Goal: Task Accomplishment & Management: Complete application form

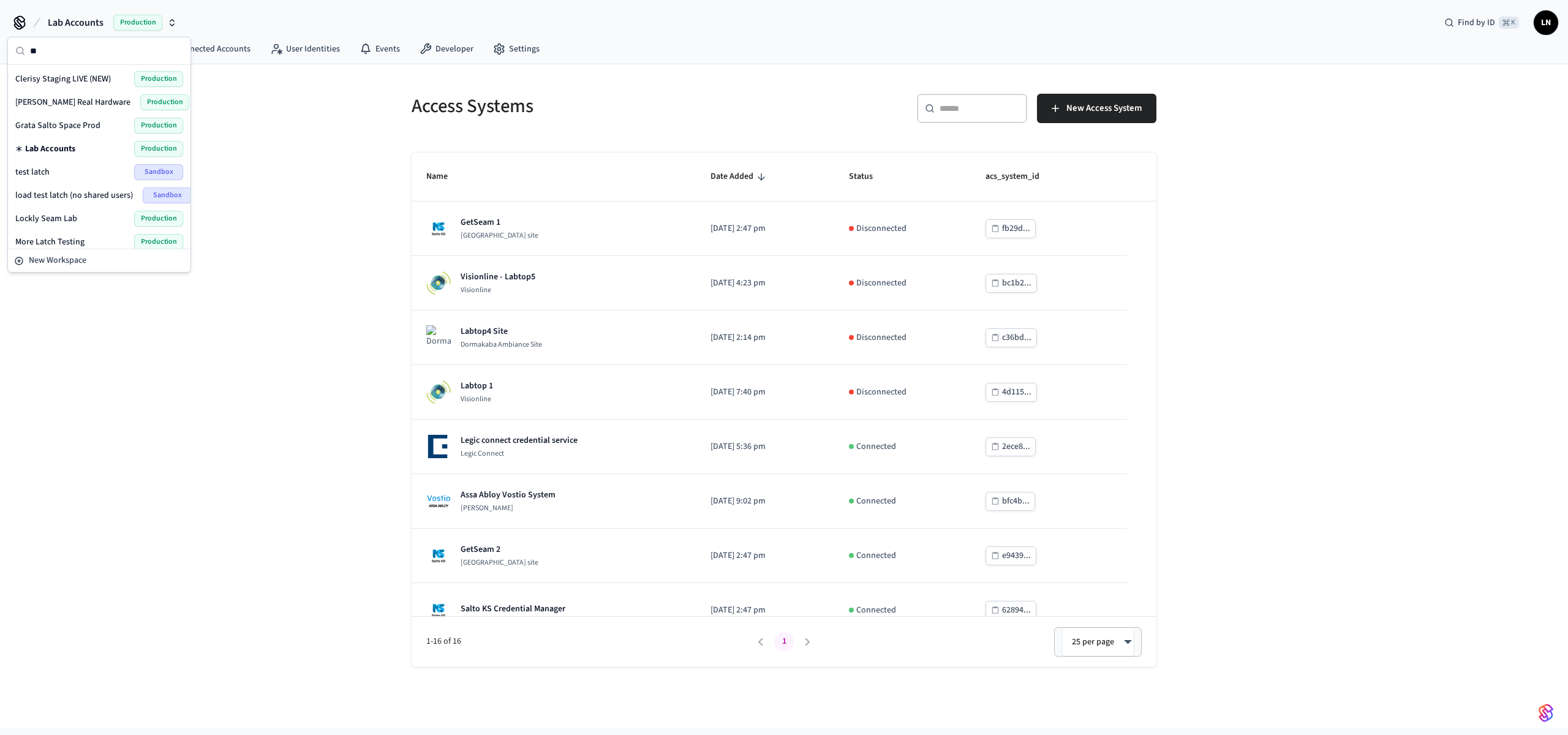
type input "*"
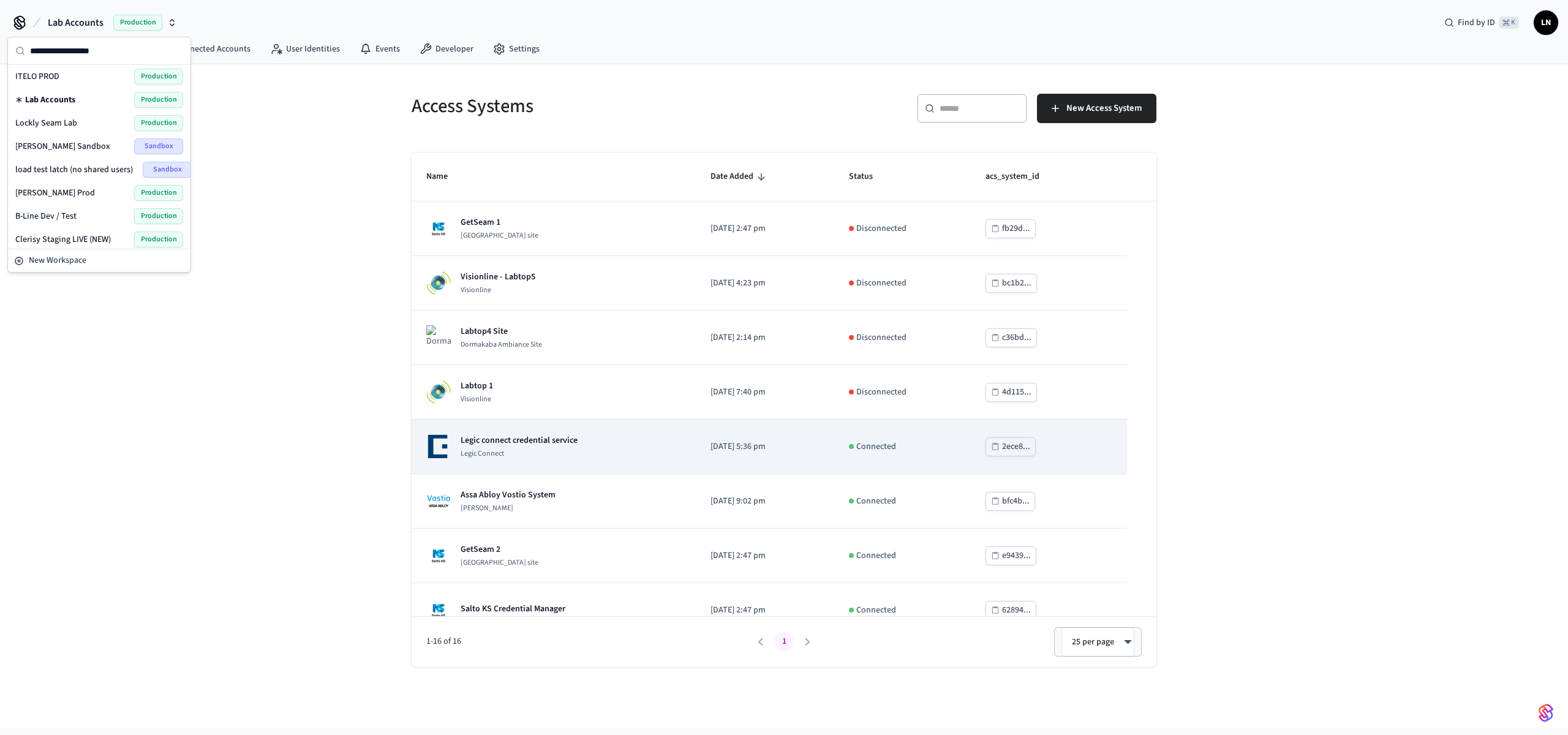
drag, startPoint x: 307, startPoint y: 384, endPoint x: 524, endPoint y: 442, distance: 224.6
click at [309, 385] on div "Access Systems ​ ​ New Access System Name Date Added Status acs_system_id GetSe…" at bounding box center [784, 396] width 1568 height 664
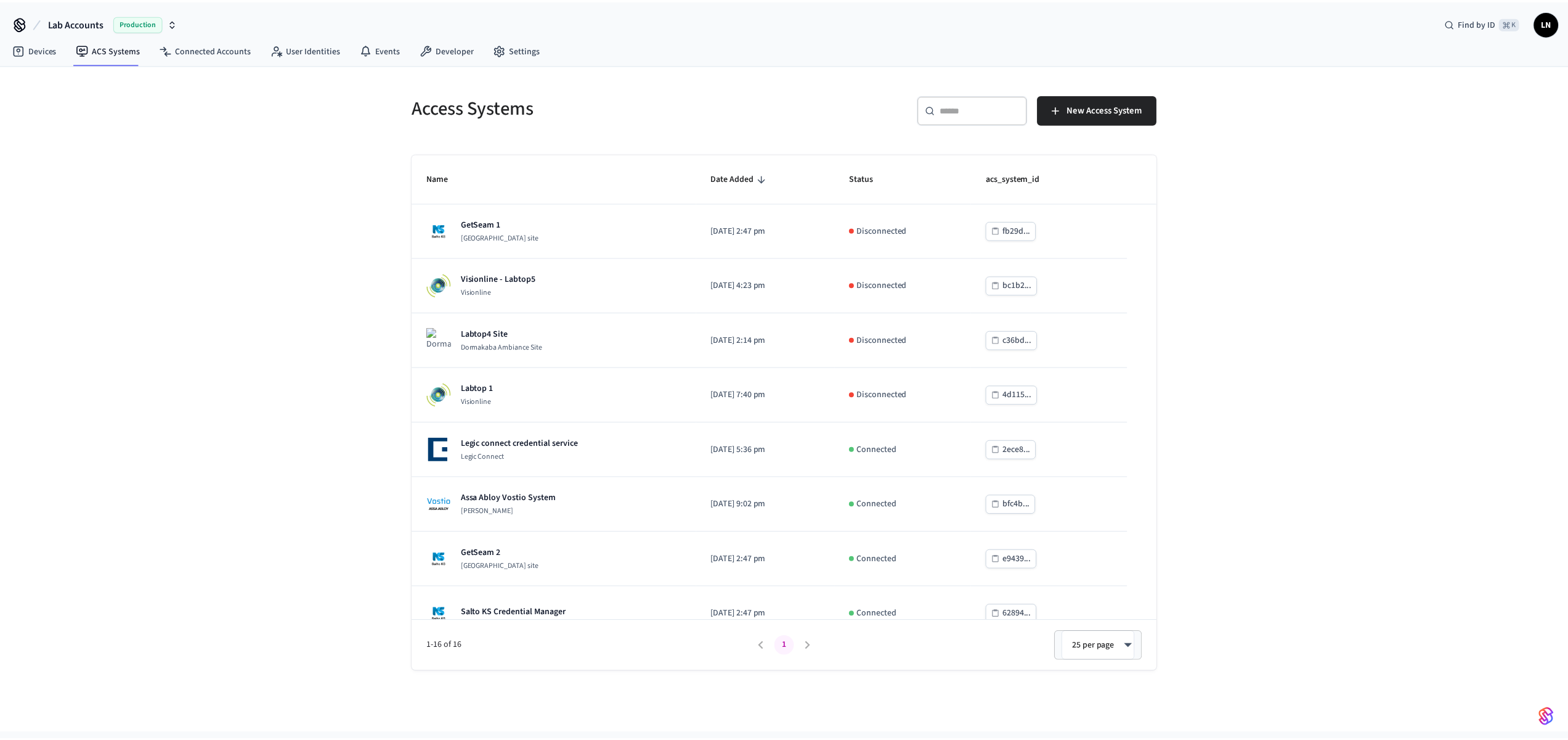
scroll to position [461, 0]
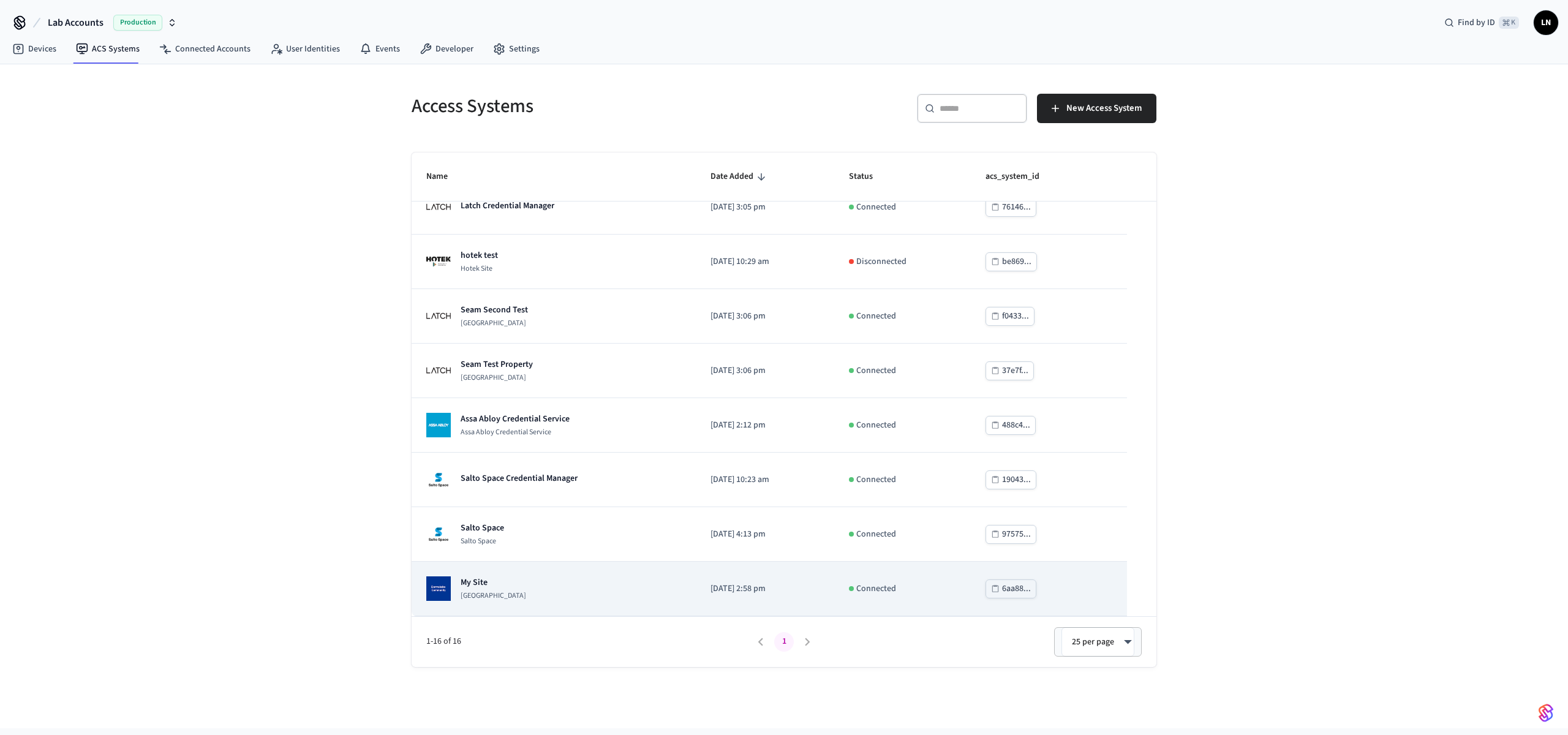
click at [606, 587] on div "My Site Dormakaba Community Site" at bounding box center [554, 588] width 255 height 24
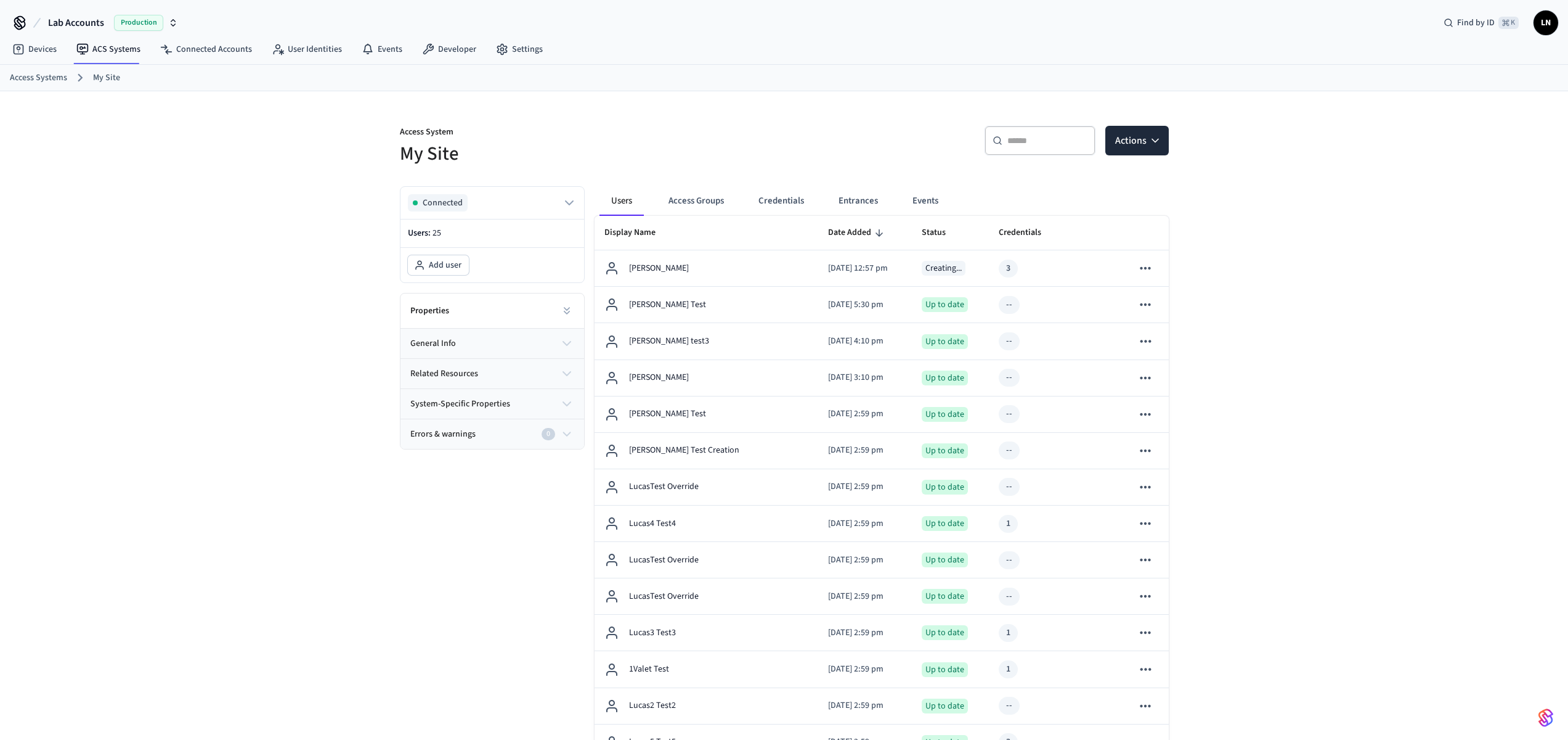
click at [1281, 396] on div "Access System My Site ​ ​ Actions Connected Users: 25 Add user Properties gener…" at bounding box center [784, 665] width 1568 height 1148
click at [262, 52] on link "User Identities" at bounding box center [307, 49] width 90 height 22
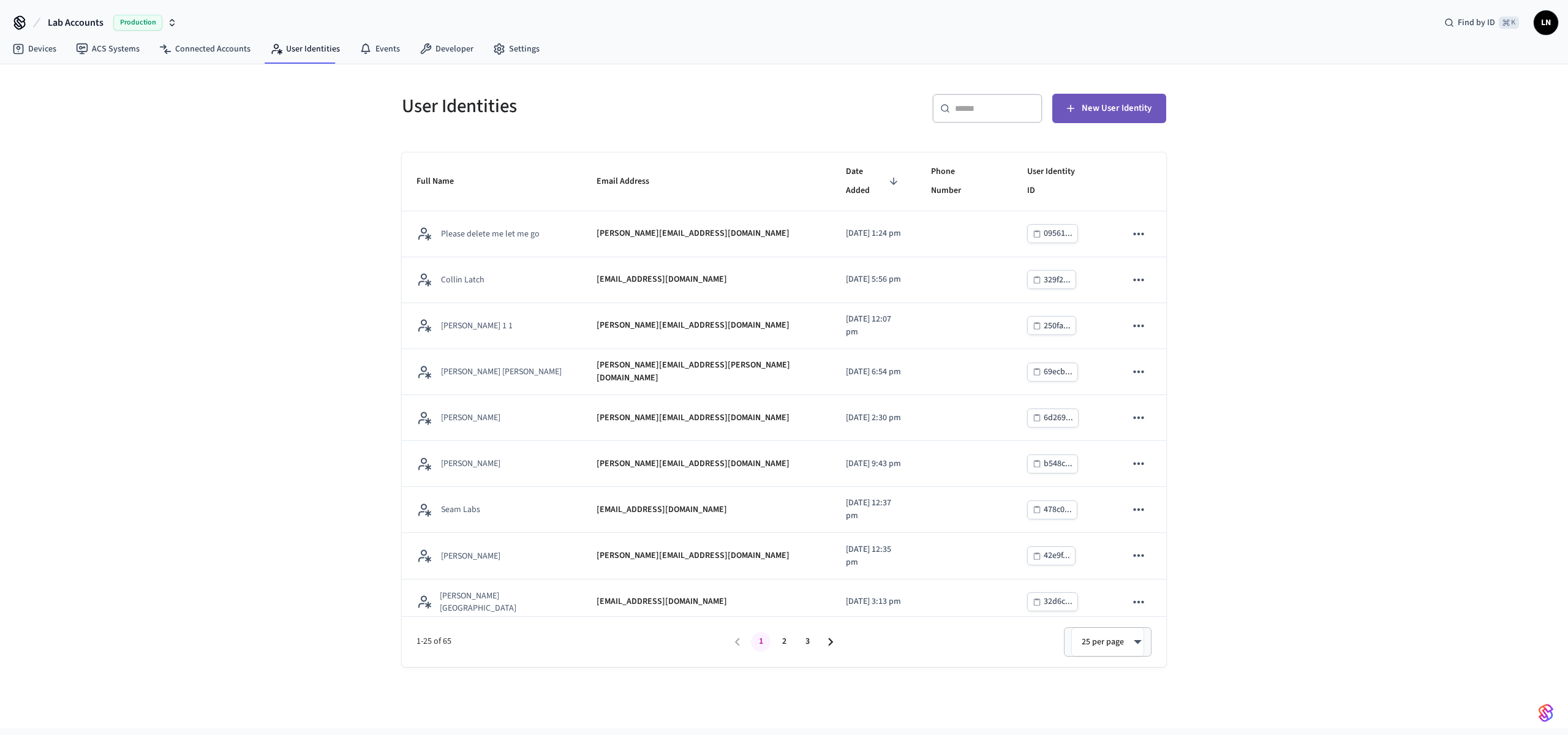
click at [1108, 108] on span "New User Identity" at bounding box center [1117, 108] width 70 height 16
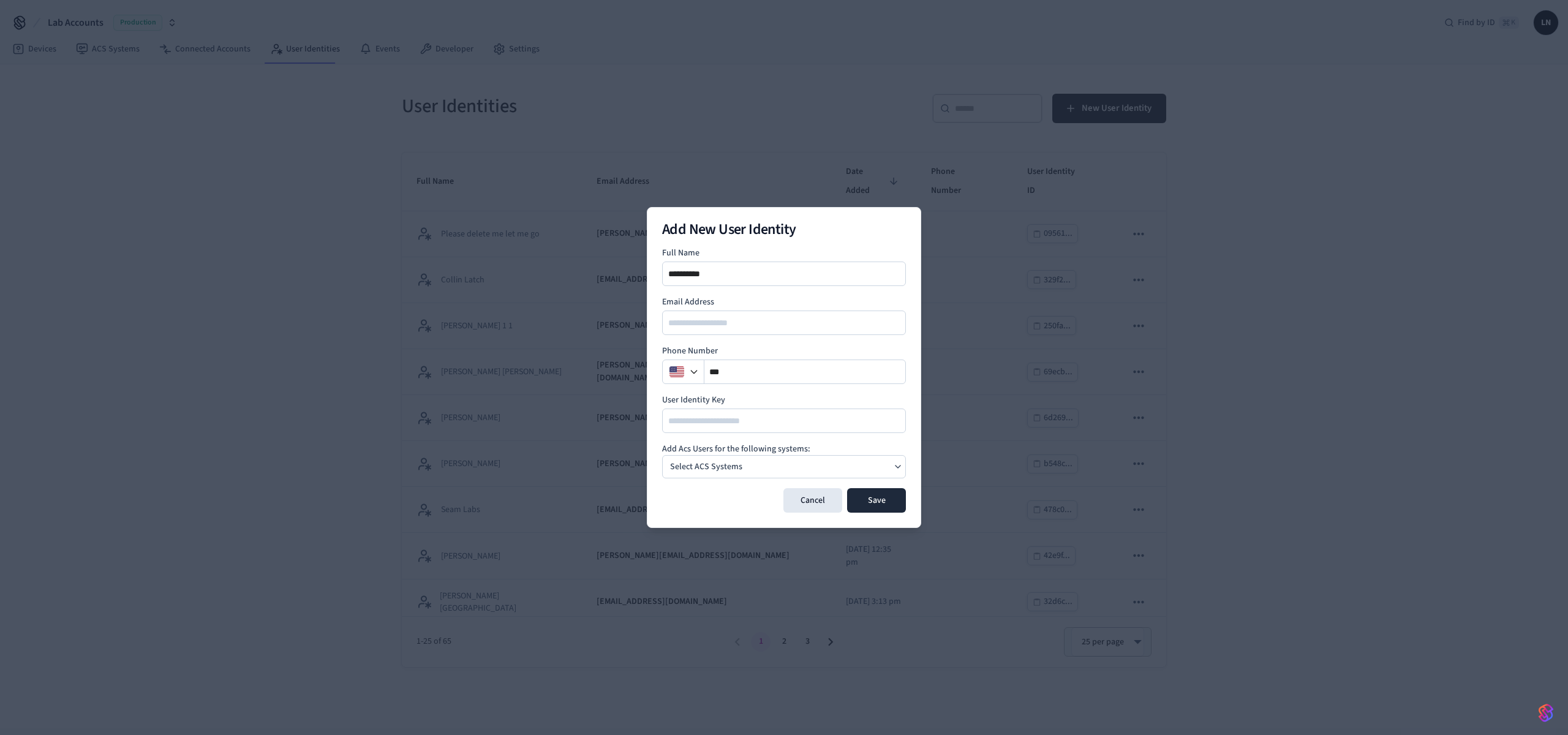
type input "**********"
click at [837, 323] on input "email" at bounding box center [784, 322] width 243 height 15
type input "**********"
click at [781, 476] on div "Select ACS Systems" at bounding box center [784, 466] width 244 height 23
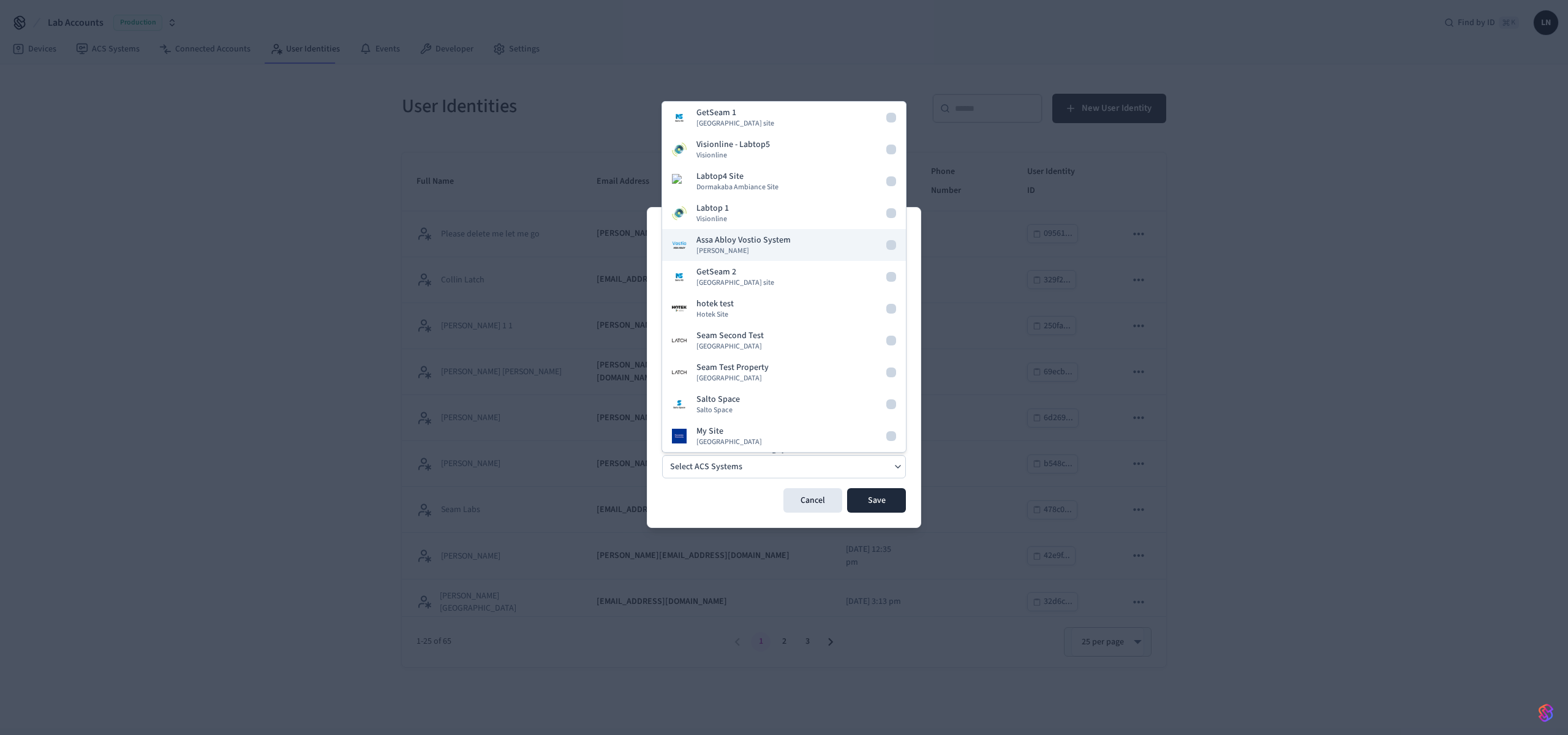
drag, startPoint x: 719, startPoint y: 123, endPoint x: 713, endPoint y: 236, distance: 113.2
click at [713, 236] on div "GetSeam 1 Salto KS site Visionline - Labtop5 Visionline Labtop4 Site Dormakaba …" at bounding box center [784, 277] width 245 height 351
click at [712, 240] on p "Assa Abloy Vostio System" at bounding box center [744, 240] width 95 height 12
click at [710, 430] on p "My Site" at bounding box center [710, 430] width 27 height 12
click at [770, 465] on icon "button" at bounding box center [772, 467] width 10 height 10
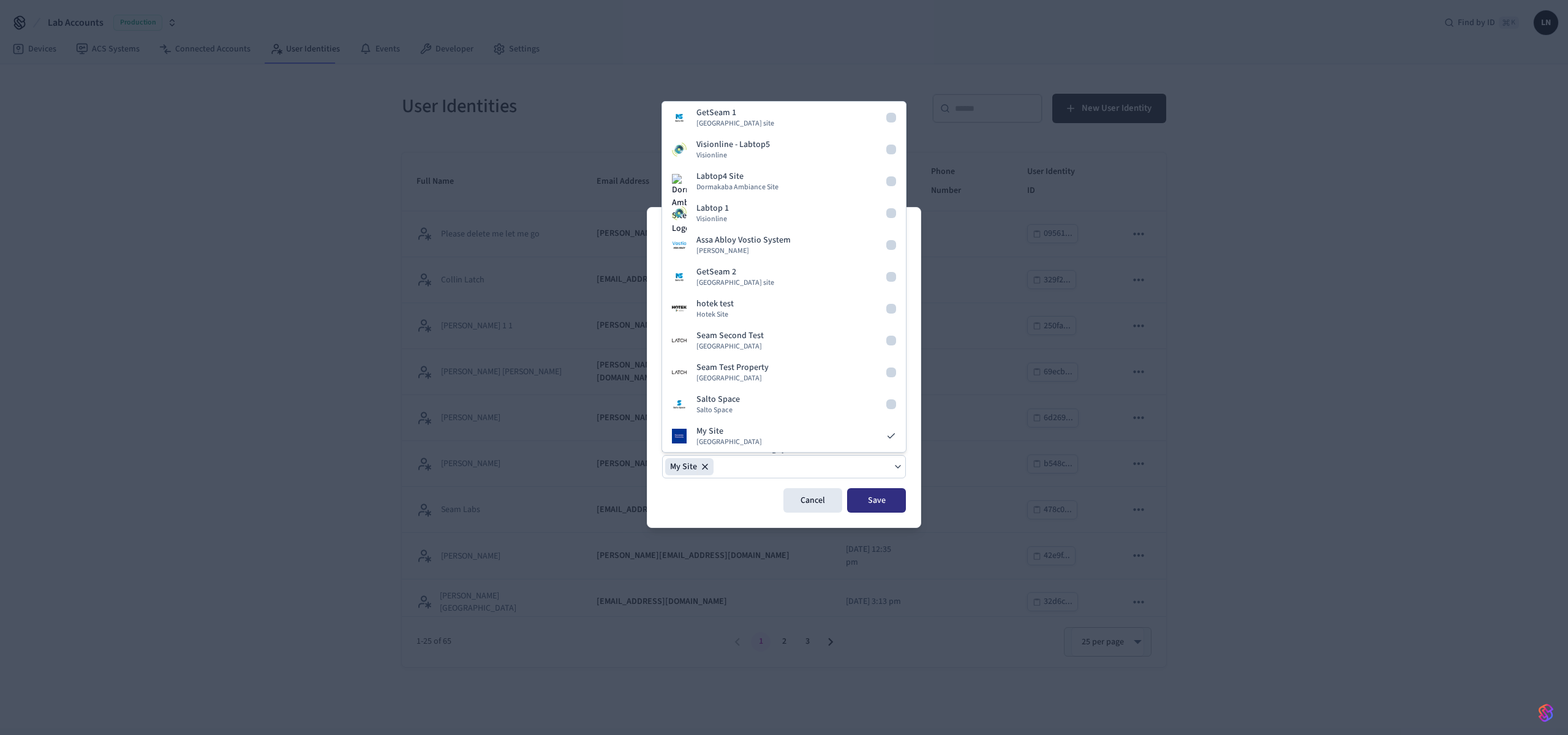
click at [878, 499] on button "Save" at bounding box center [876, 500] width 59 height 24
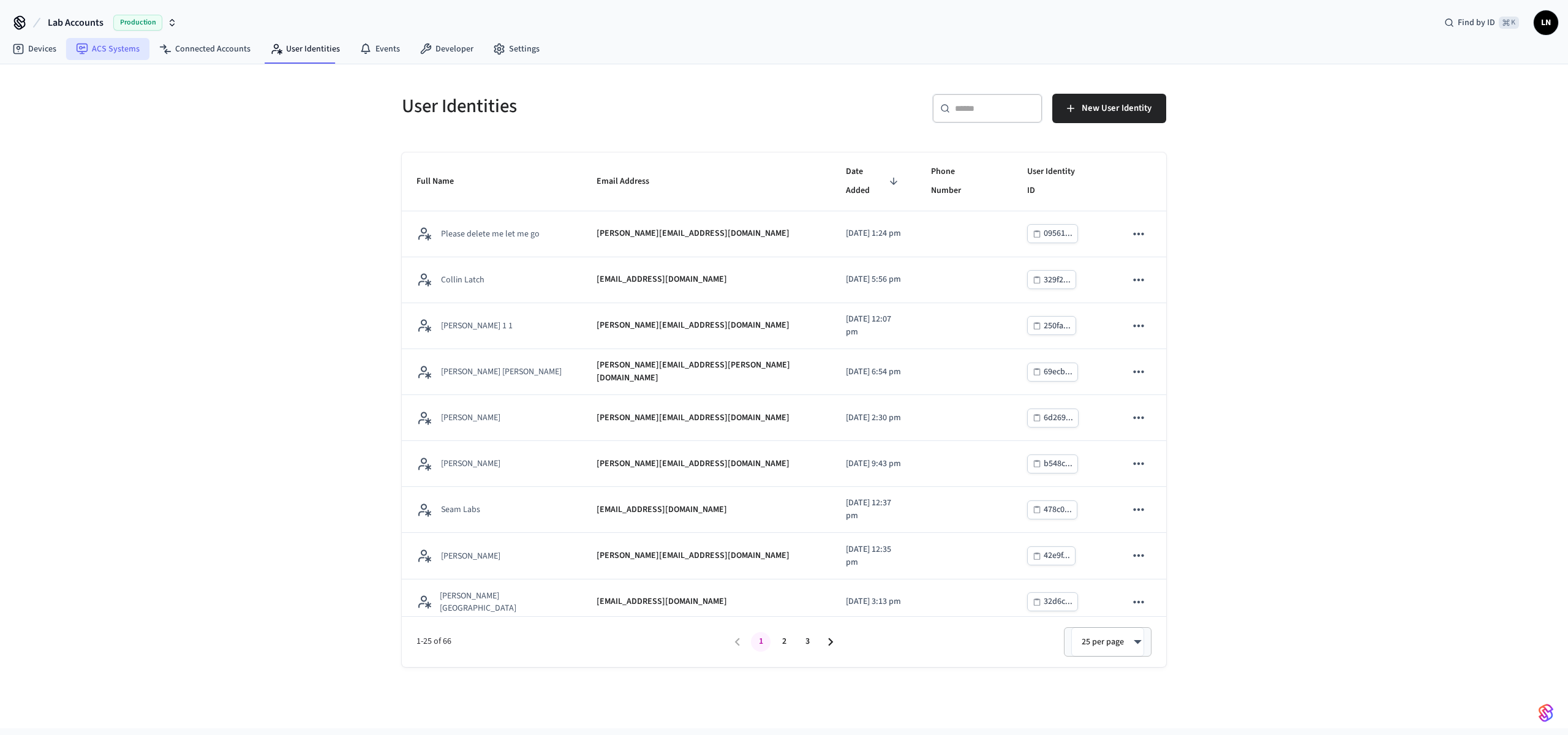
click at [97, 46] on link "ACS Systems" at bounding box center [107, 48] width 83 height 22
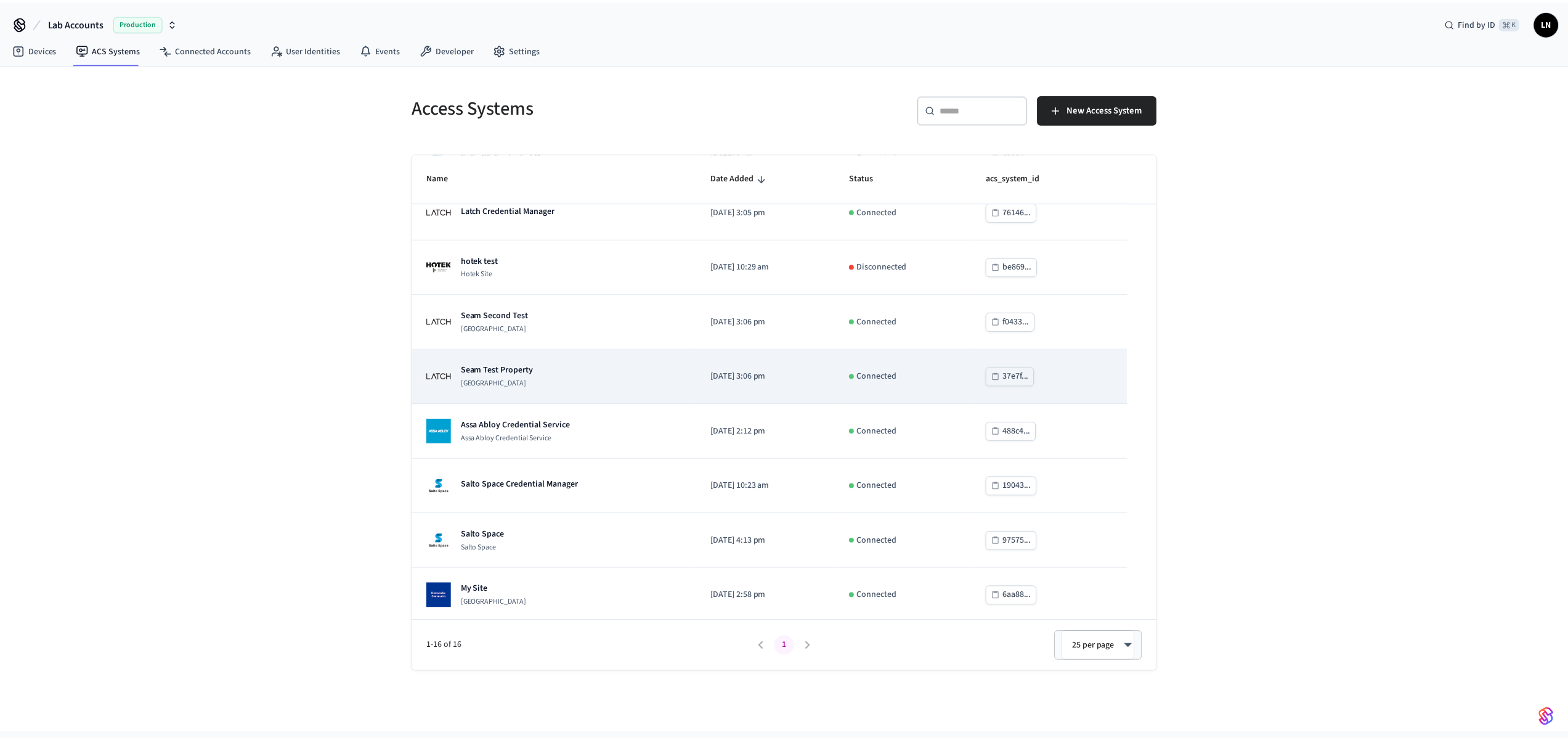
scroll to position [461, 0]
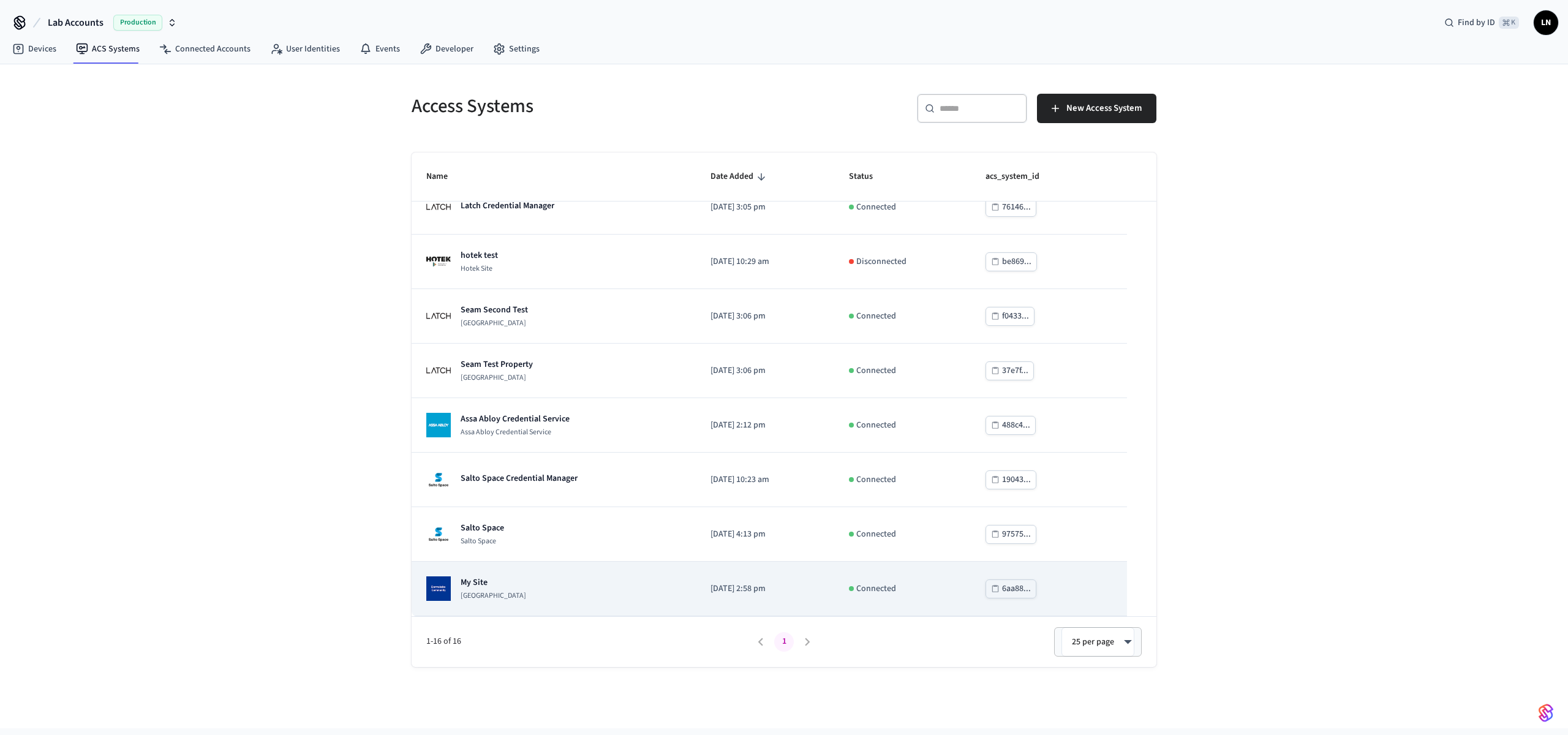
click at [583, 582] on div "My Site Dormakaba Community Site" at bounding box center [554, 588] width 255 height 24
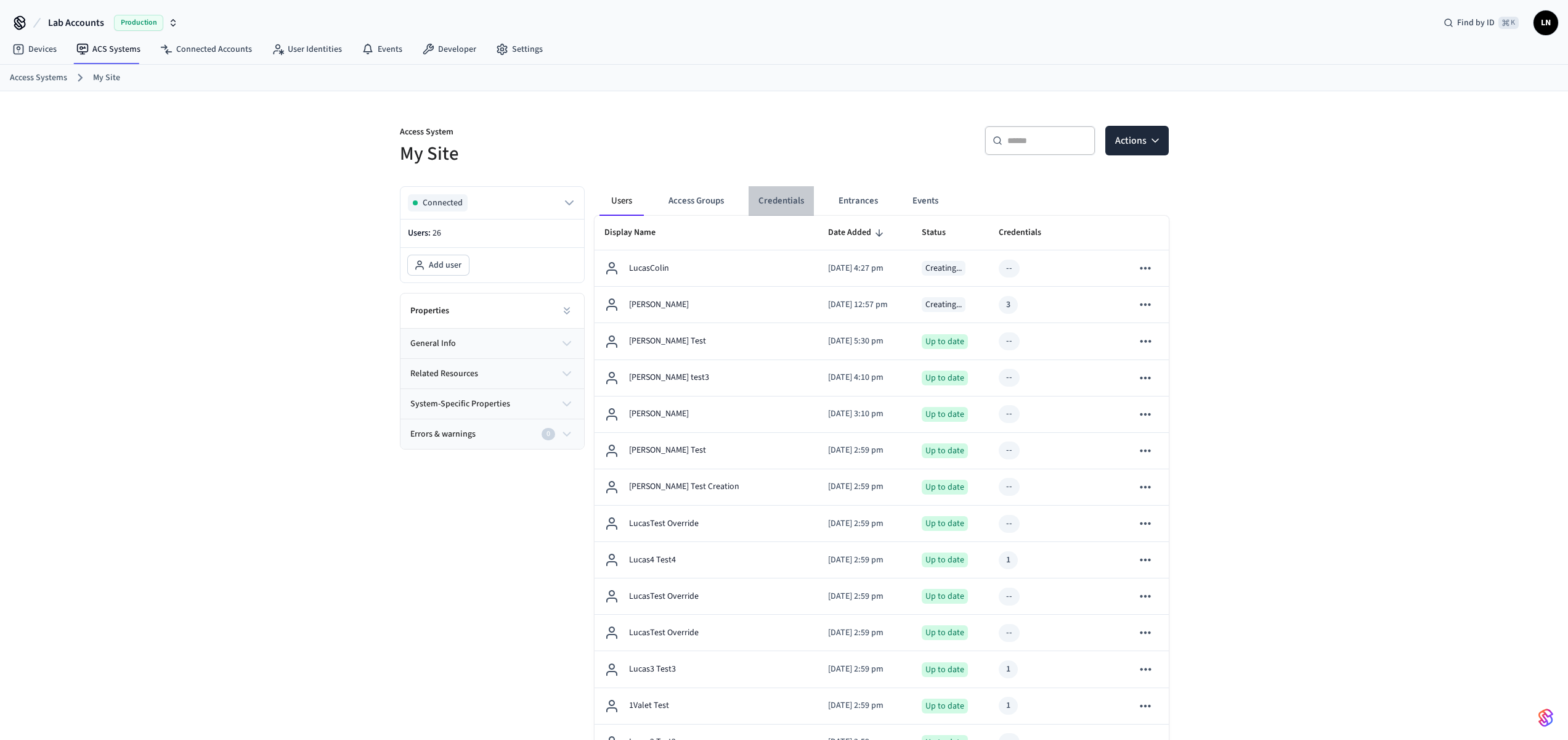
click at [796, 197] on button "Credentials" at bounding box center [781, 201] width 65 height 29
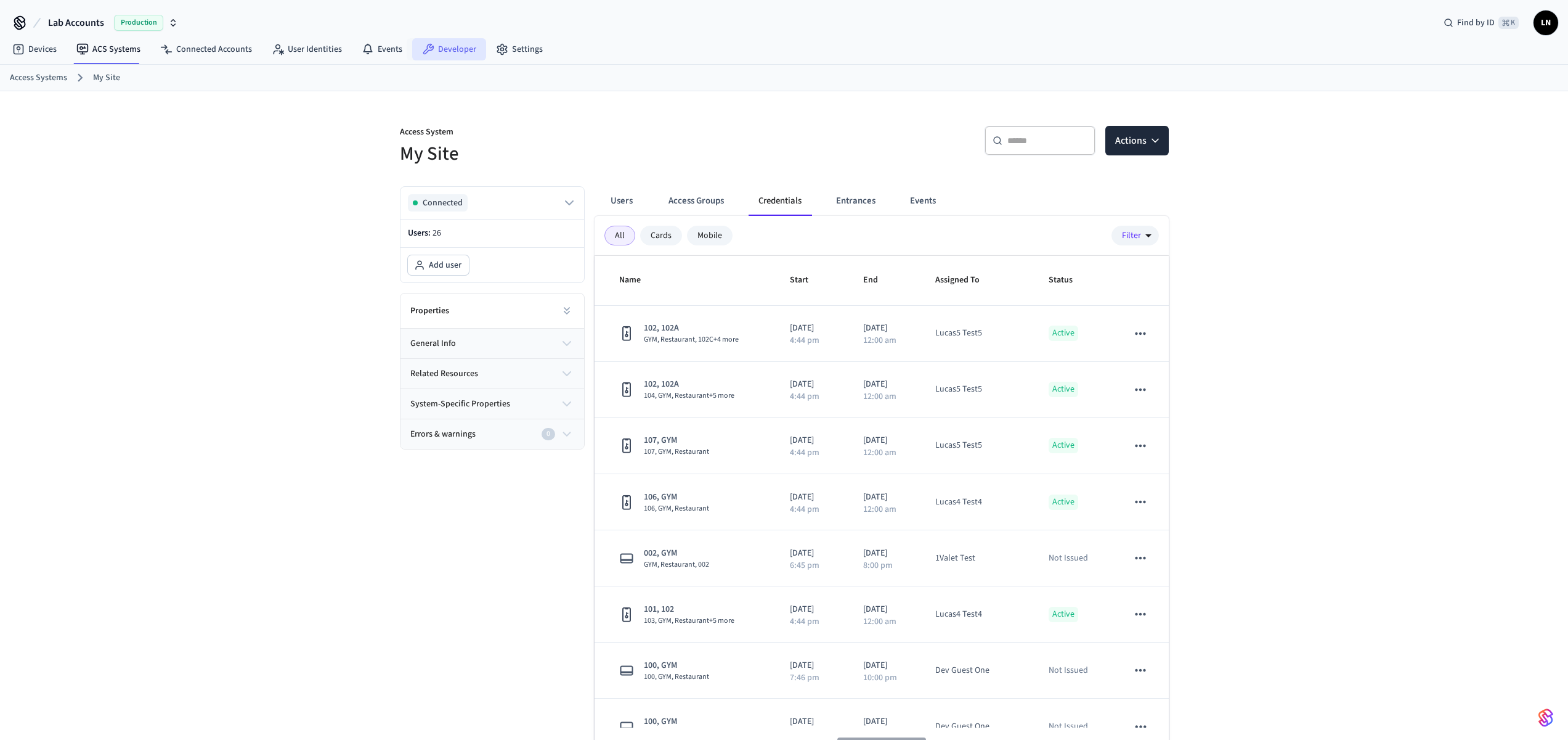
click at [452, 49] on link "Developer" at bounding box center [449, 49] width 74 height 22
click at [846, 207] on button "Entrances" at bounding box center [856, 201] width 59 height 29
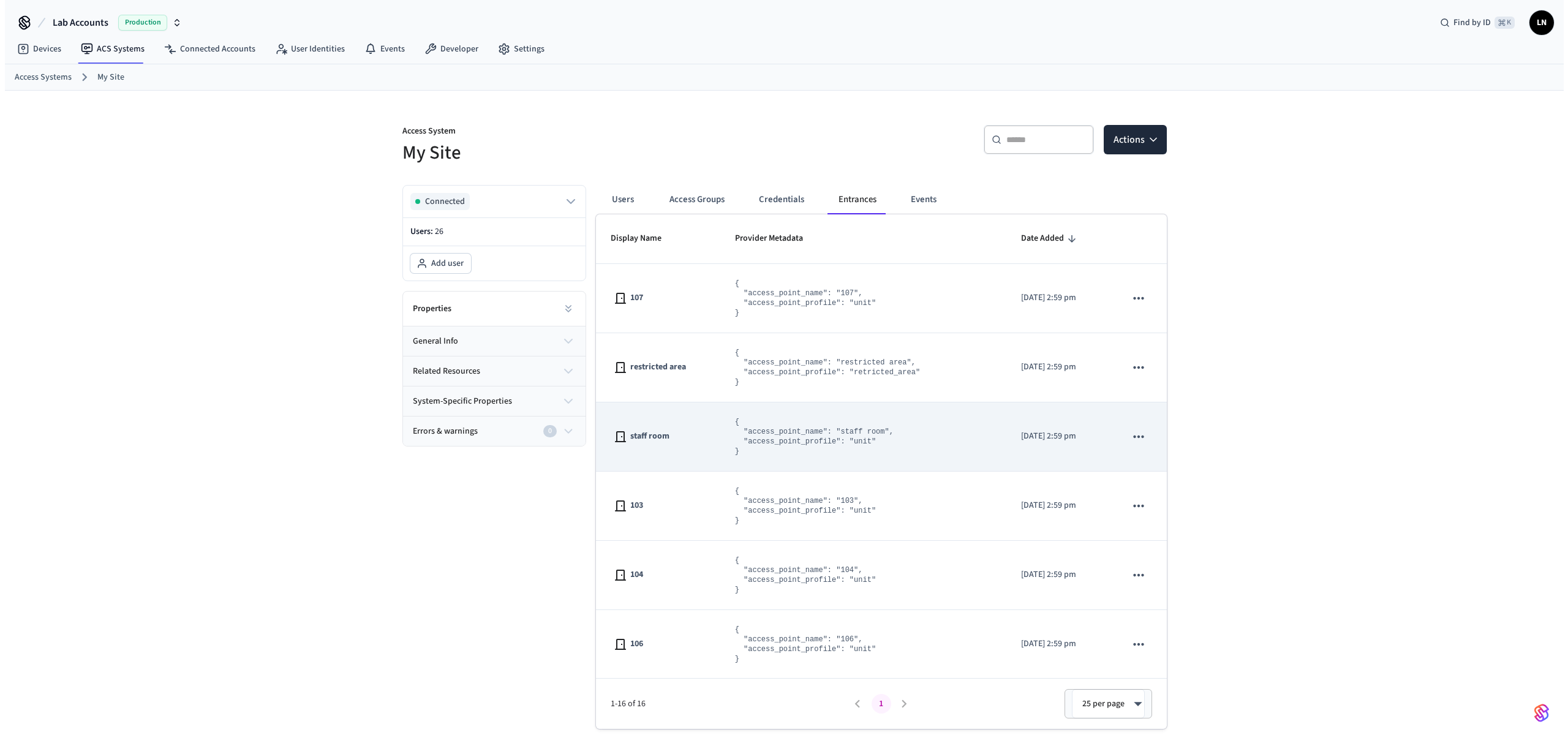
scroll to position [265, 0]
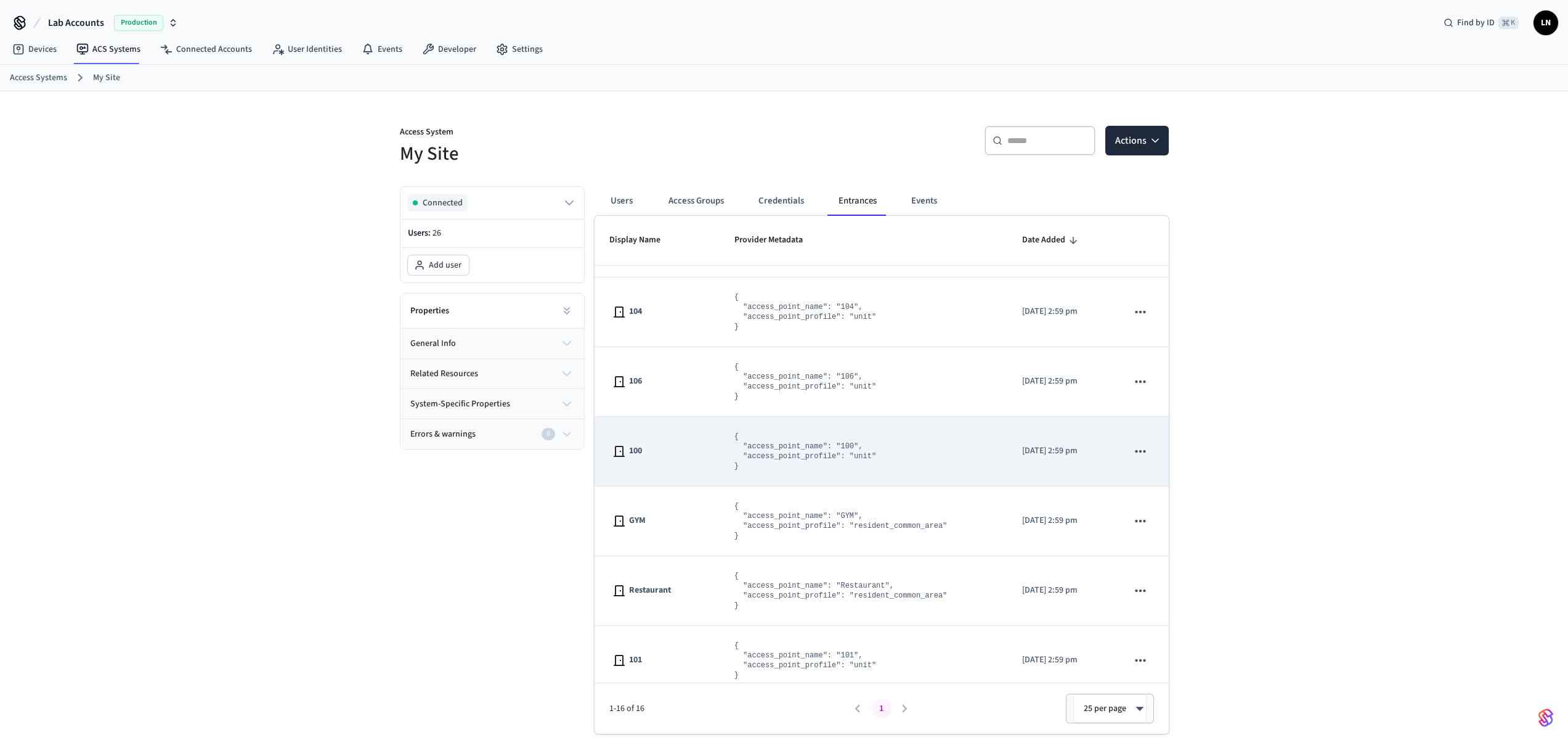
click at [677, 456] on div "100" at bounding box center [657, 451] width 95 height 15
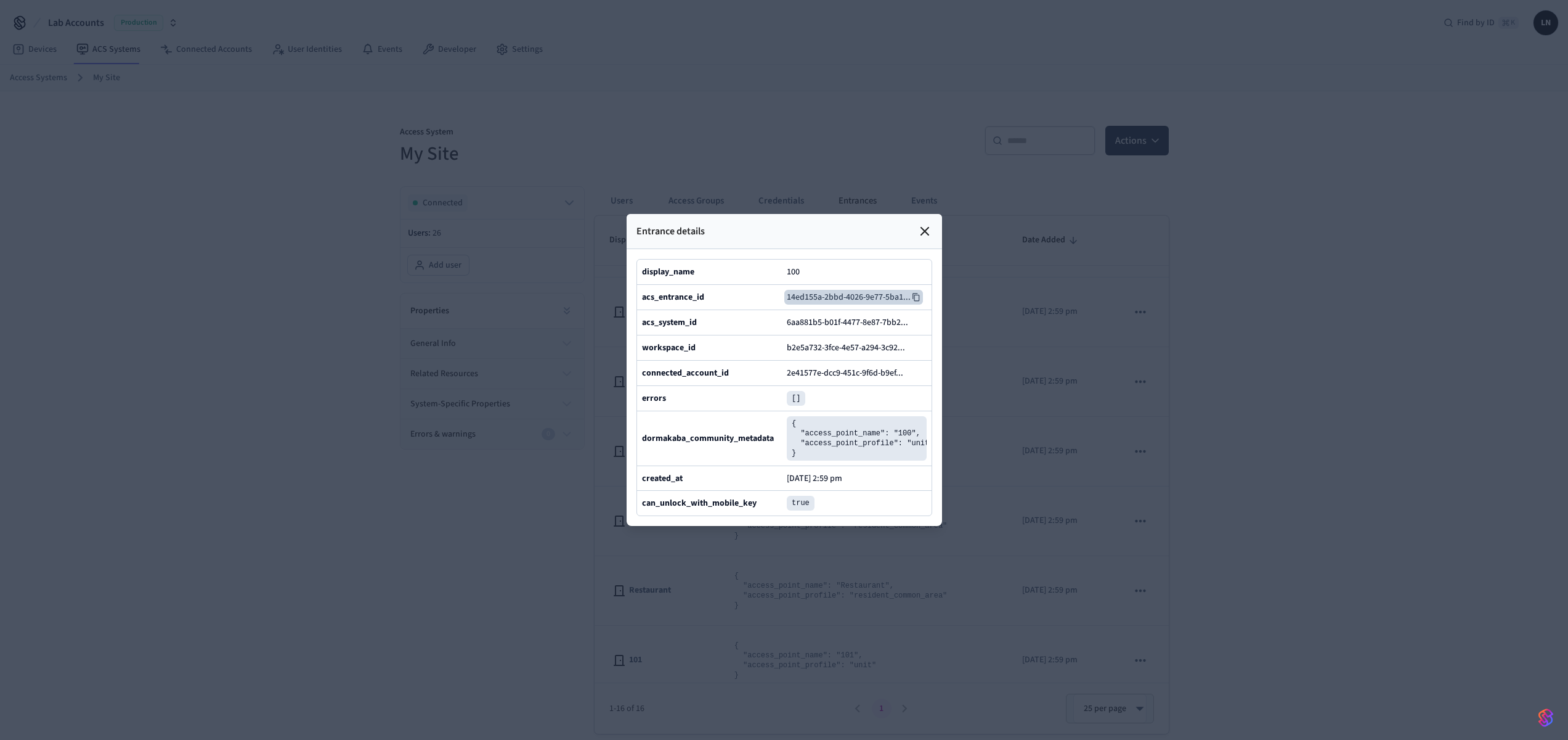
click at [918, 293] on icon at bounding box center [916, 297] width 9 height 9
click at [795, 266] on span "100" at bounding box center [793, 272] width 13 height 12
click at [912, 293] on icon at bounding box center [916, 297] width 9 height 9
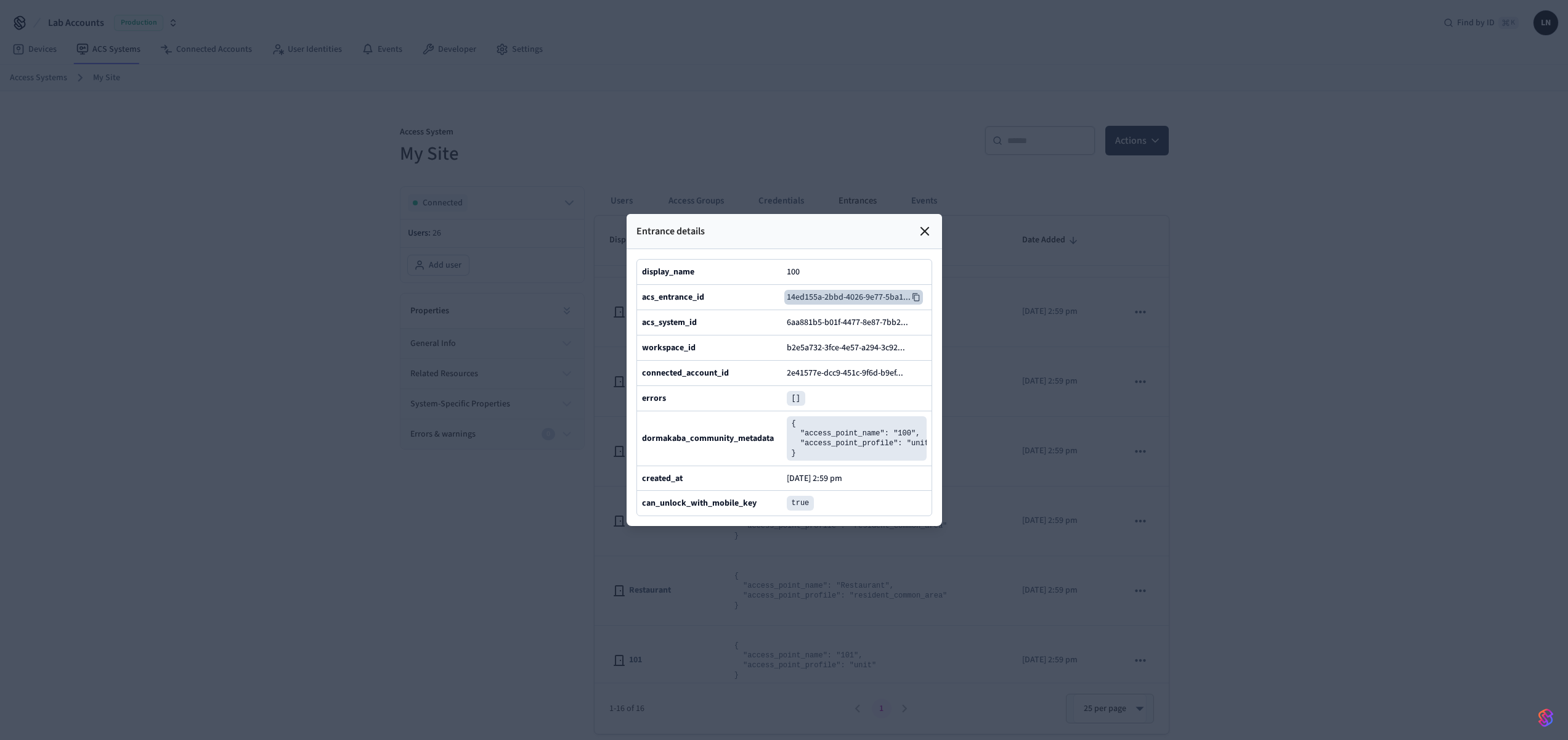
click at [926, 214] on div "Entrance details" at bounding box center [784, 231] width 316 height 35
click at [926, 224] on icon at bounding box center [924, 231] width 15 height 15
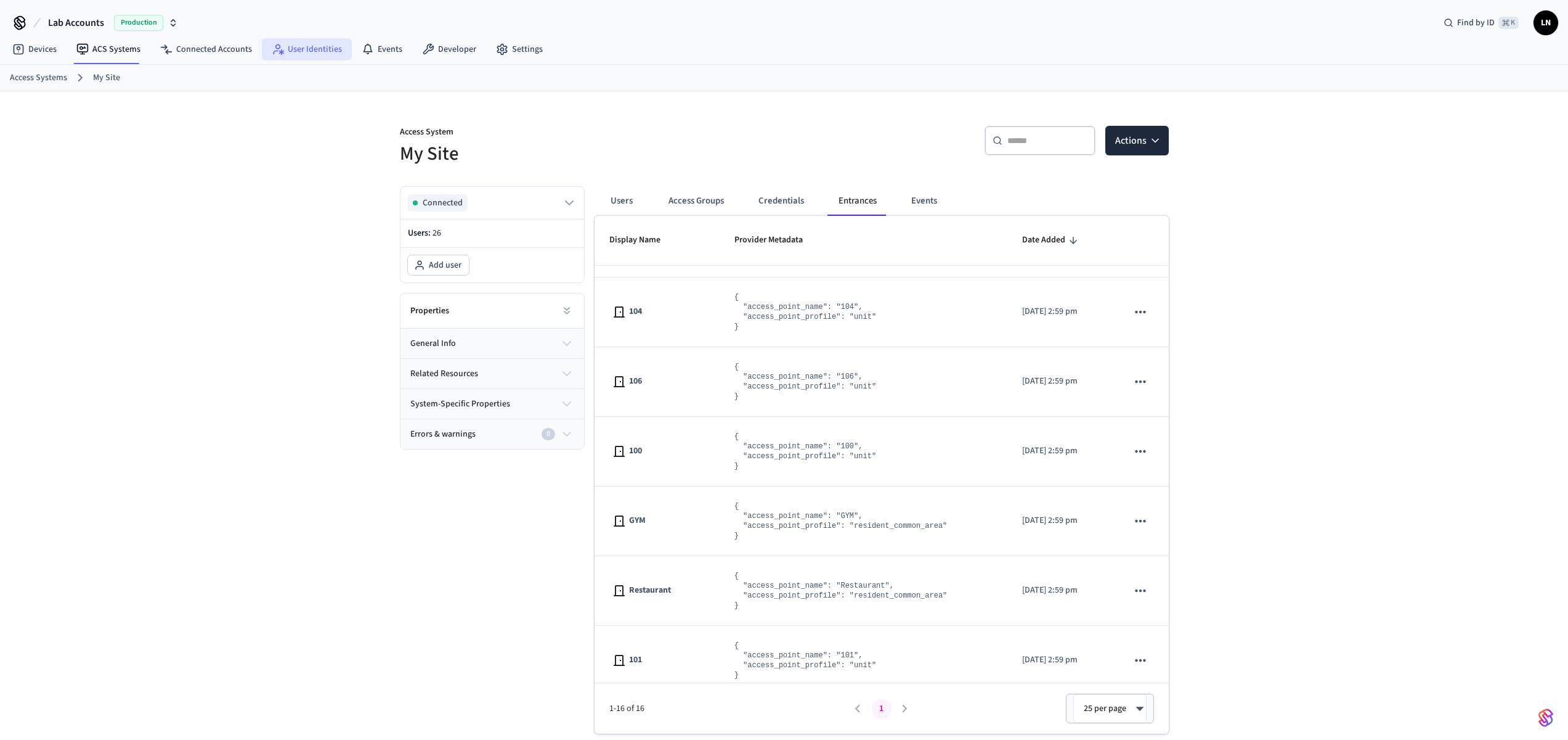
click at [307, 44] on link "User Identities" at bounding box center [307, 49] width 90 height 22
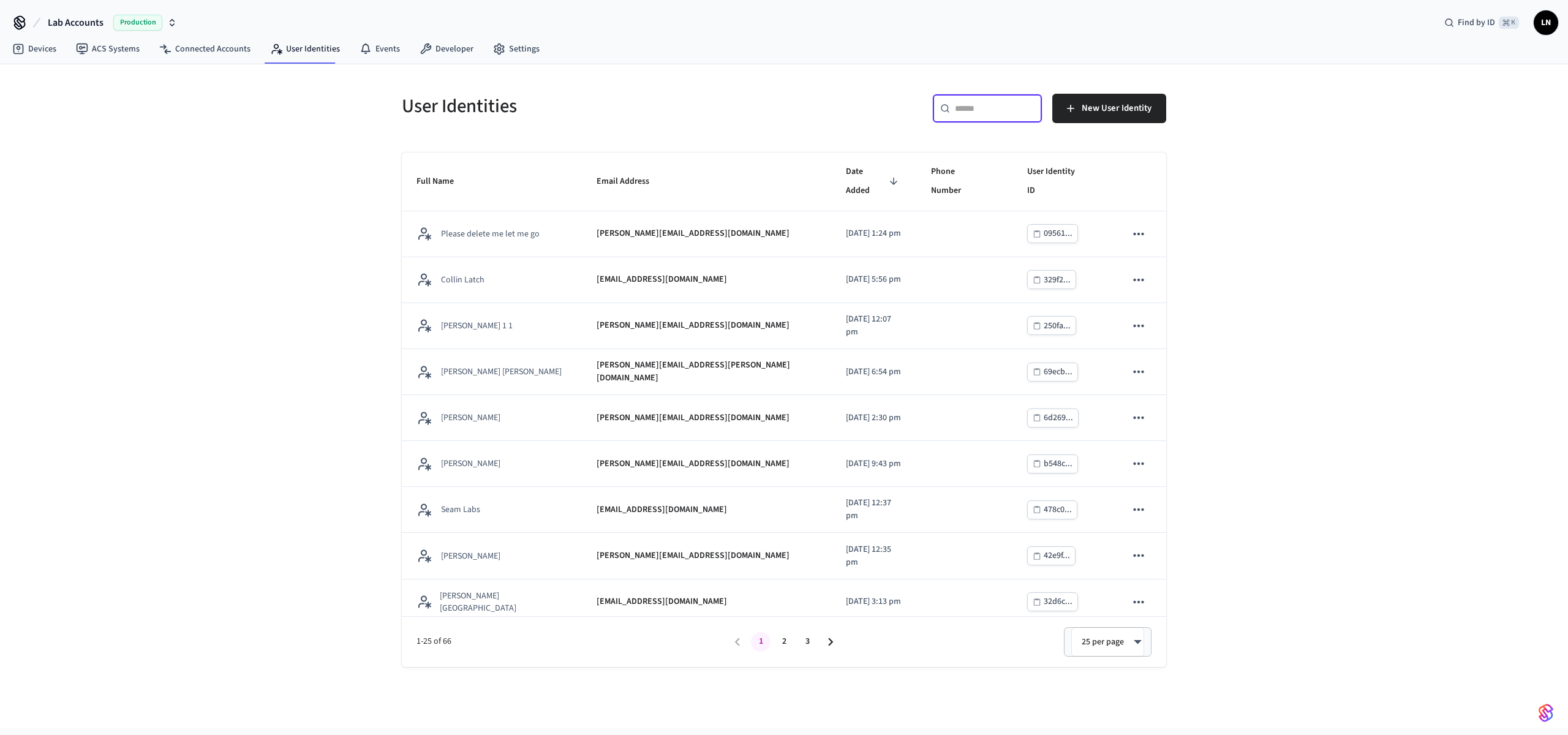
click at [1017, 103] on input "text" at bounding box center [995, 108] width 80 height 12
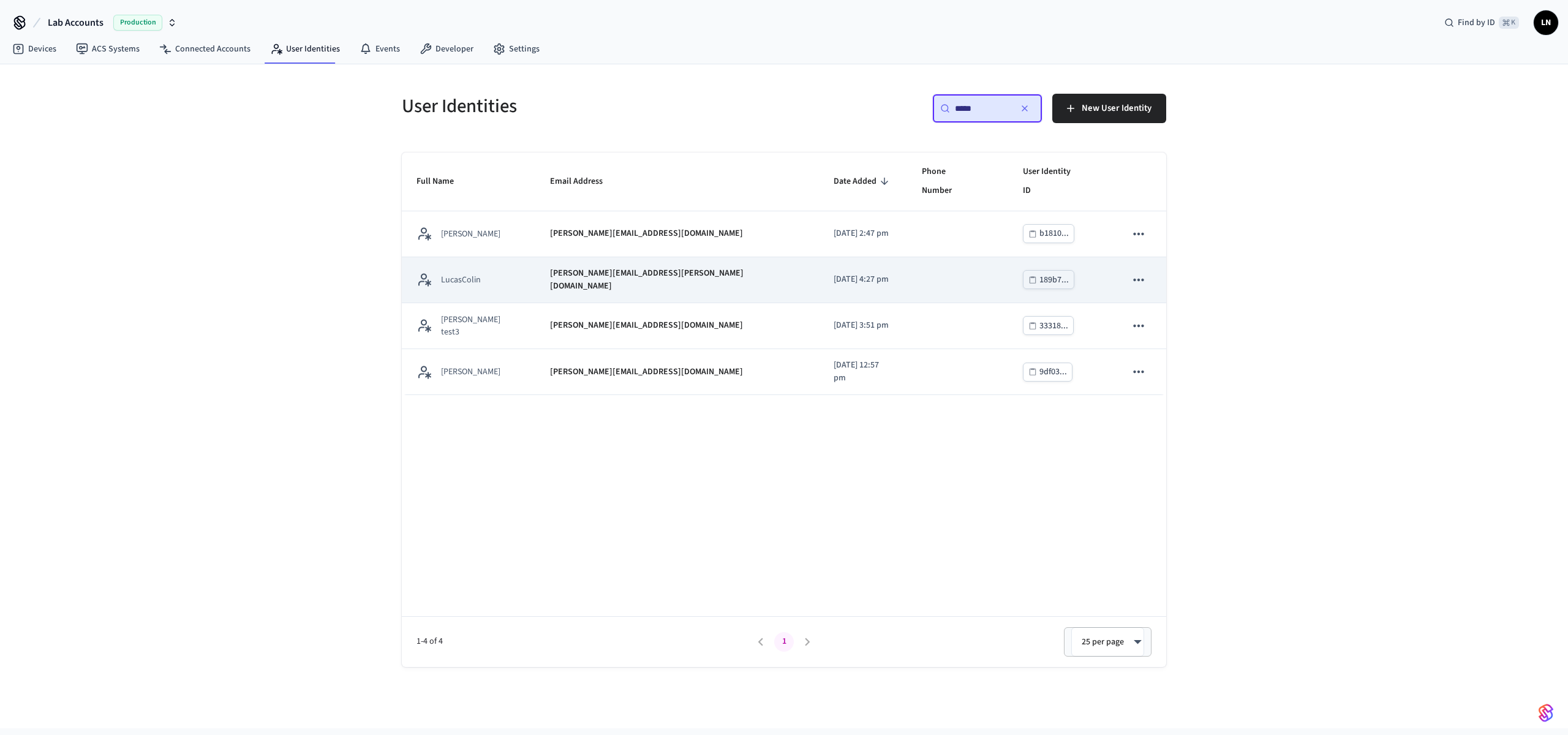
type input "*****"
click at [521, 257] on td "LucasColin" at bounding box center [469, 280] width 134 height 46
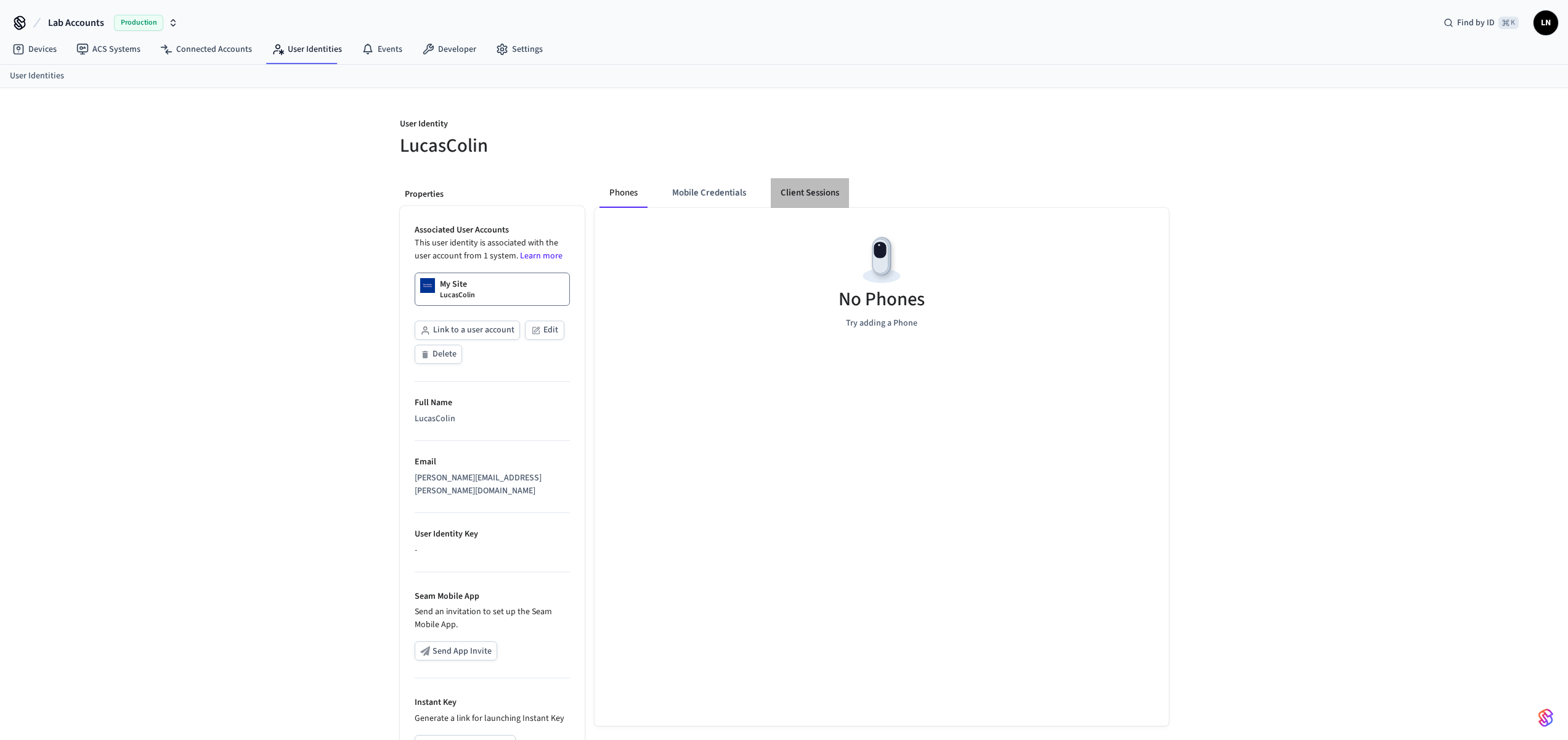
click at [810, 189] on button "Client Sessions" at bounding box center [810, 193] width 78 height 29
click at [1103, 139] on span "New Client Sessions" at bounding box center [1115, 133] width 78 height 16
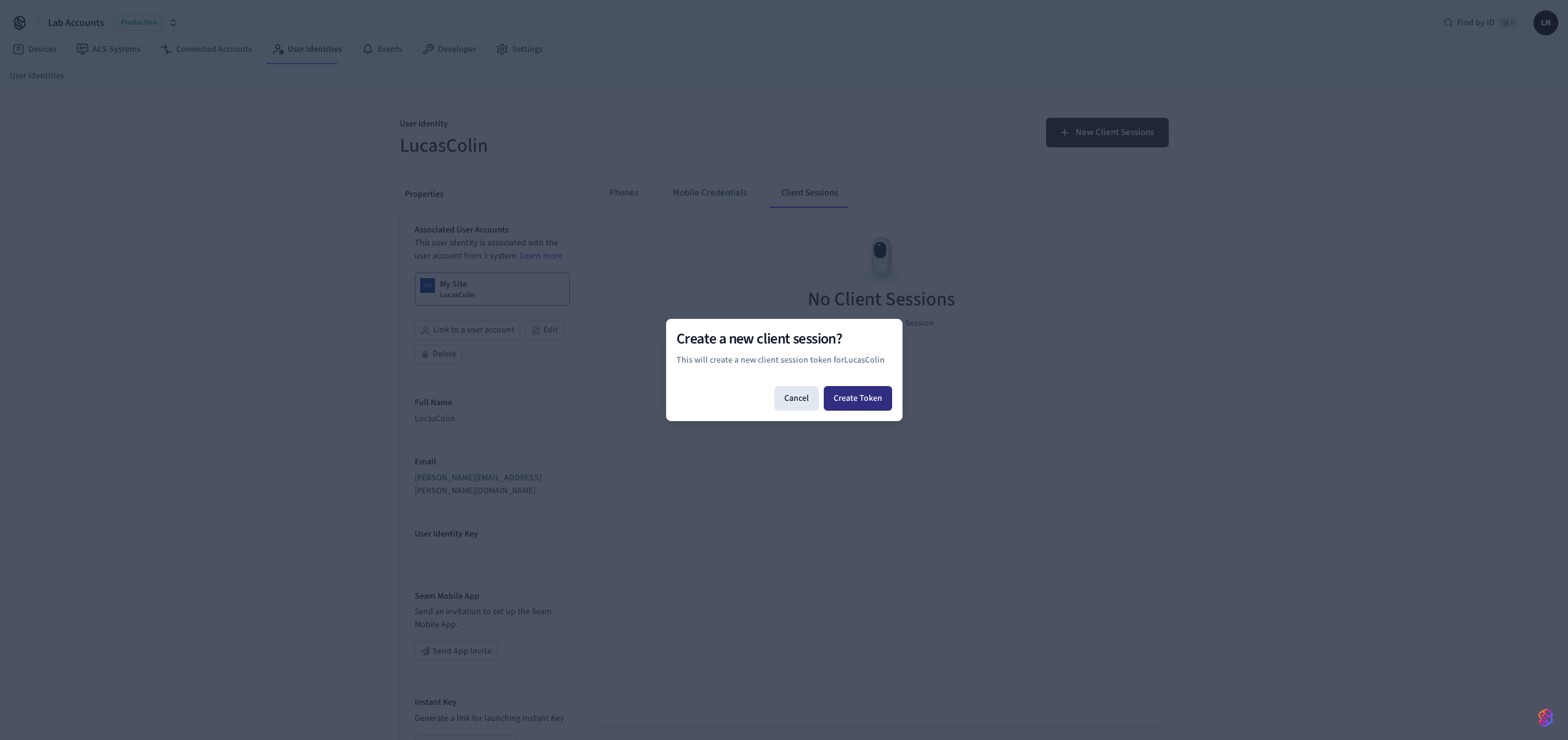
click at [854, 398] on button "Create Token" at bounding box center [858, 398] width 69 height 24
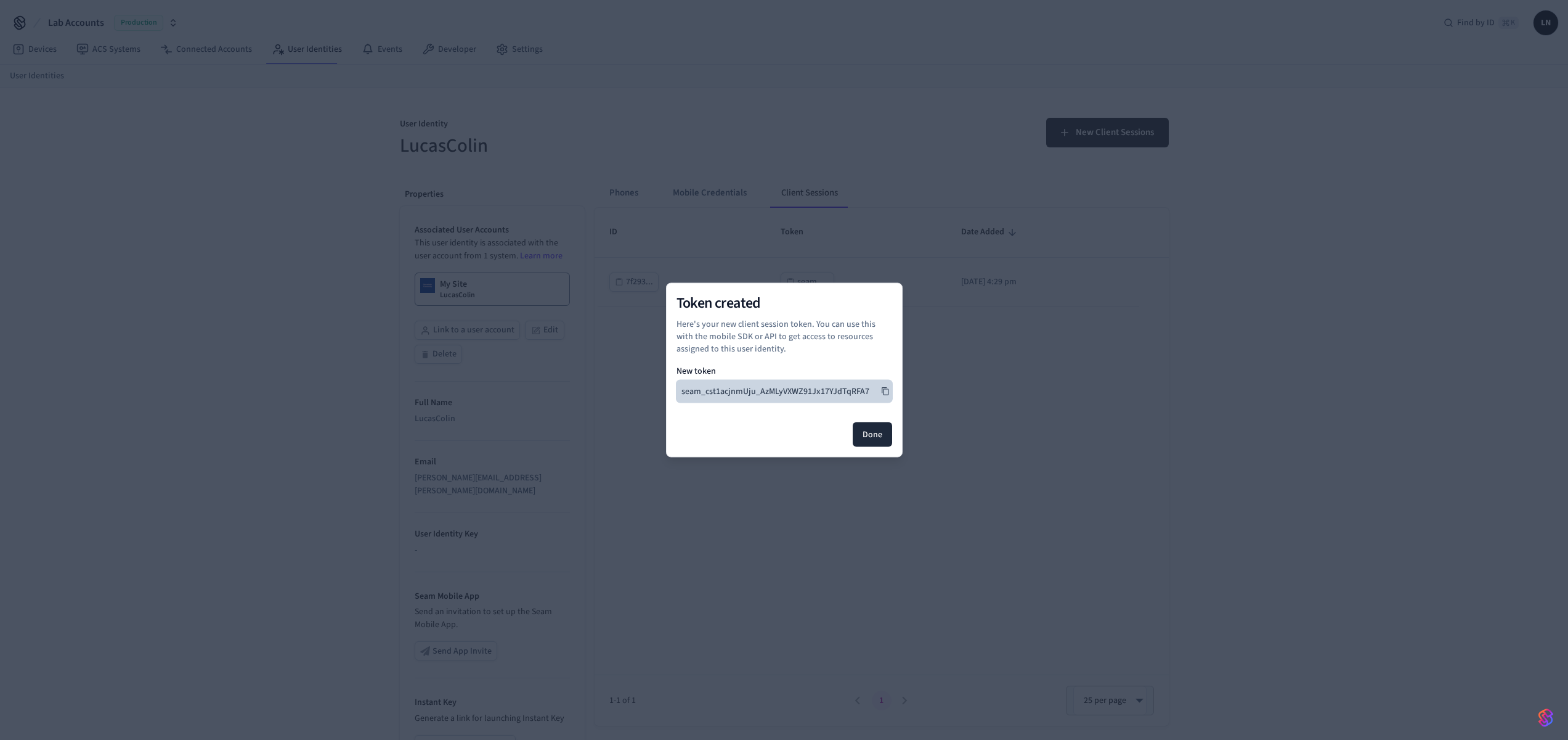
click at [884, 393] on icon at bounding box center [886, 391] width 9 height 9
click at [879, 432] on button "Done" at bounding box center [872, 435] width 39 height 24
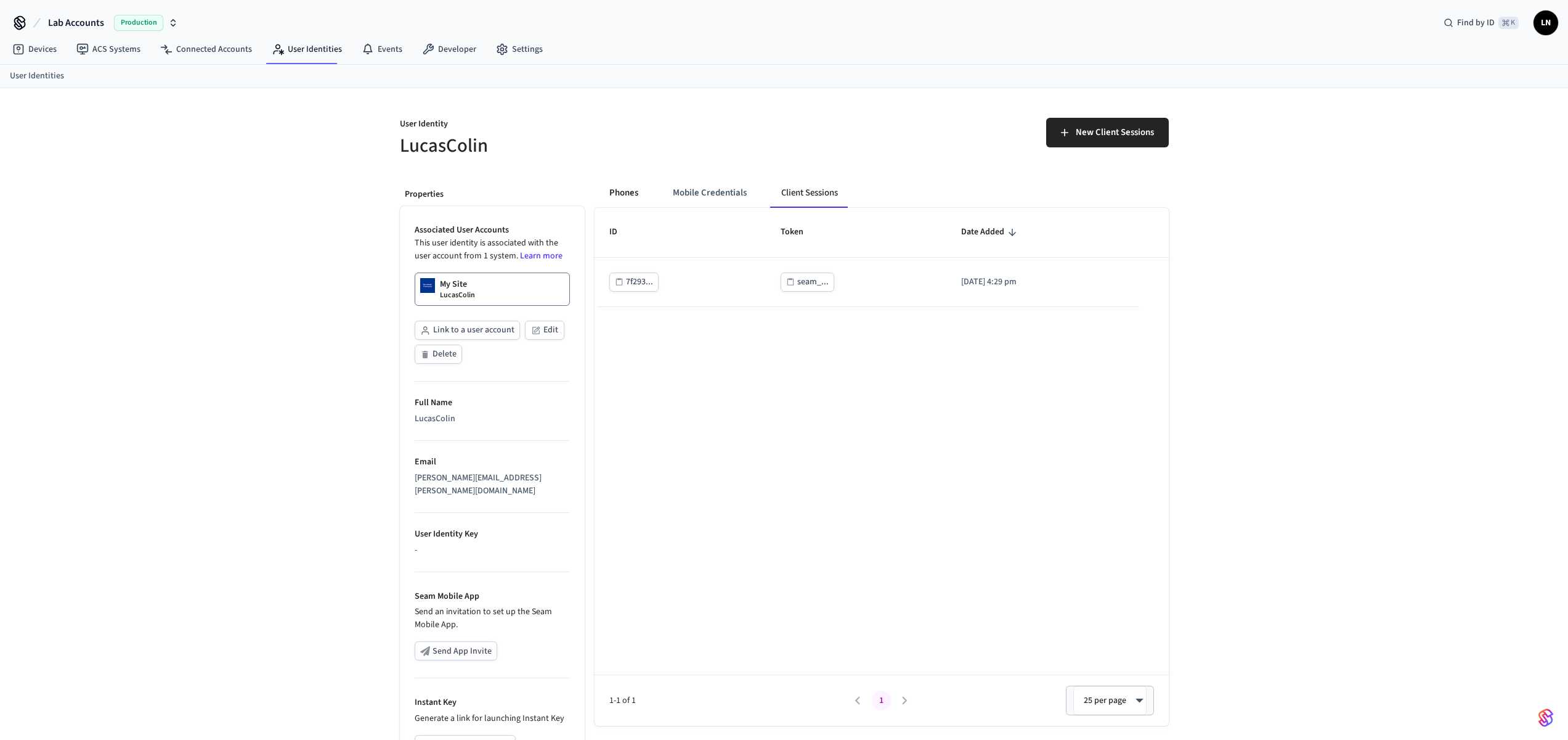
drag, startPoint x: 591, startPoint y: 191, endPoint x: 619, endPoint y: 193, distance: 28.1
click at [619, 193] on button "Phones" at bounding box center [624, 193] width 49 height 29
click at [707, 190] on button "Mobile Credentials" at bounding box center [709, 193] width 94 height 29
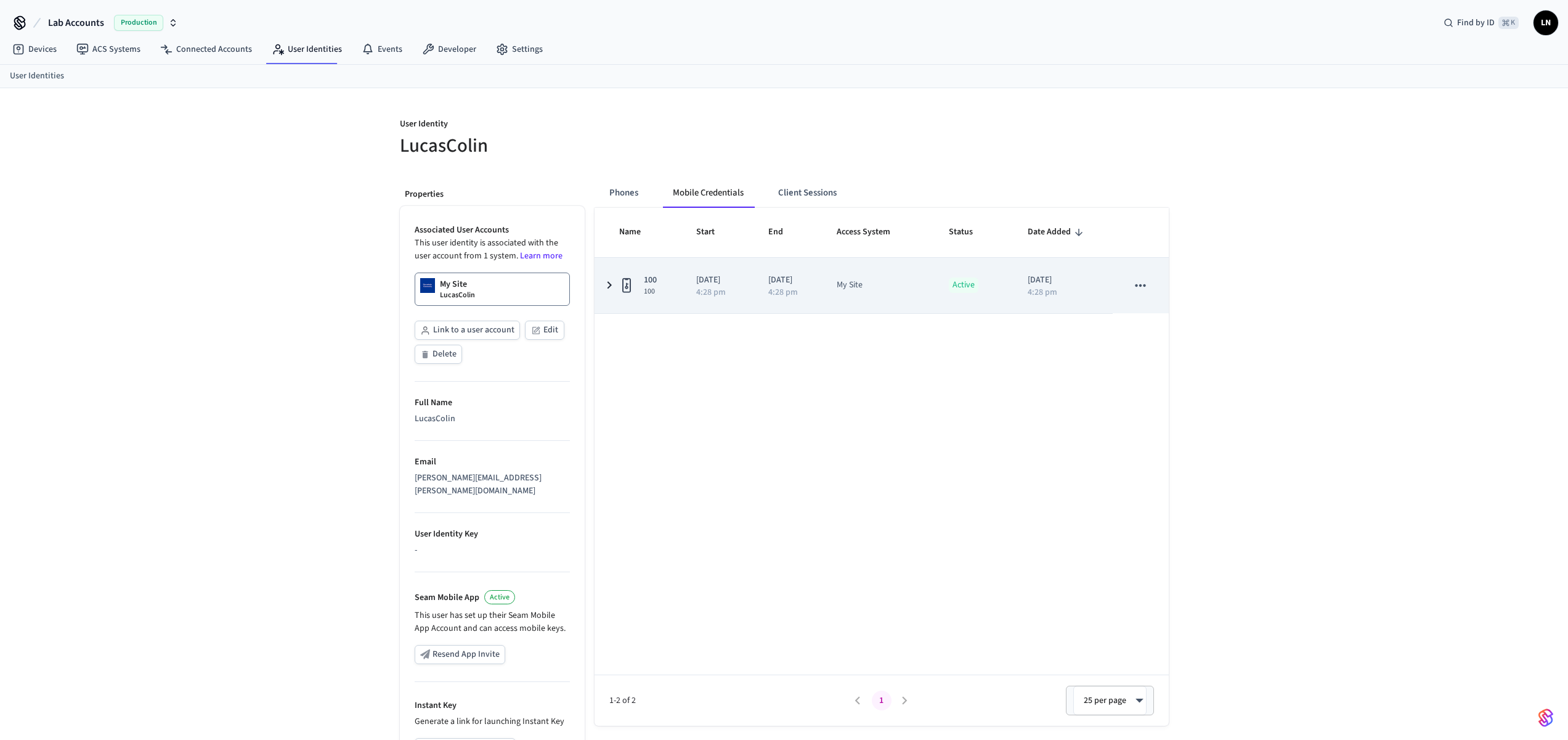
click at [608, 289] on icon "sticky table" at bounding box center [609, 285] width 15 height 16
click at [608, 286] on icon "sticky table" at bounding box center [609, 285] width 15 height 16
click at [608, 286] on icon "sticky table" at bounding box center [609, 285] width 16 height 15
click at [608, 286] on icon "sticky table" at bounding box center [609, 285] width 15 height 16
click at [630, 285] on icon "sticky table" at bounding box center [626, 285] width 9 height 15
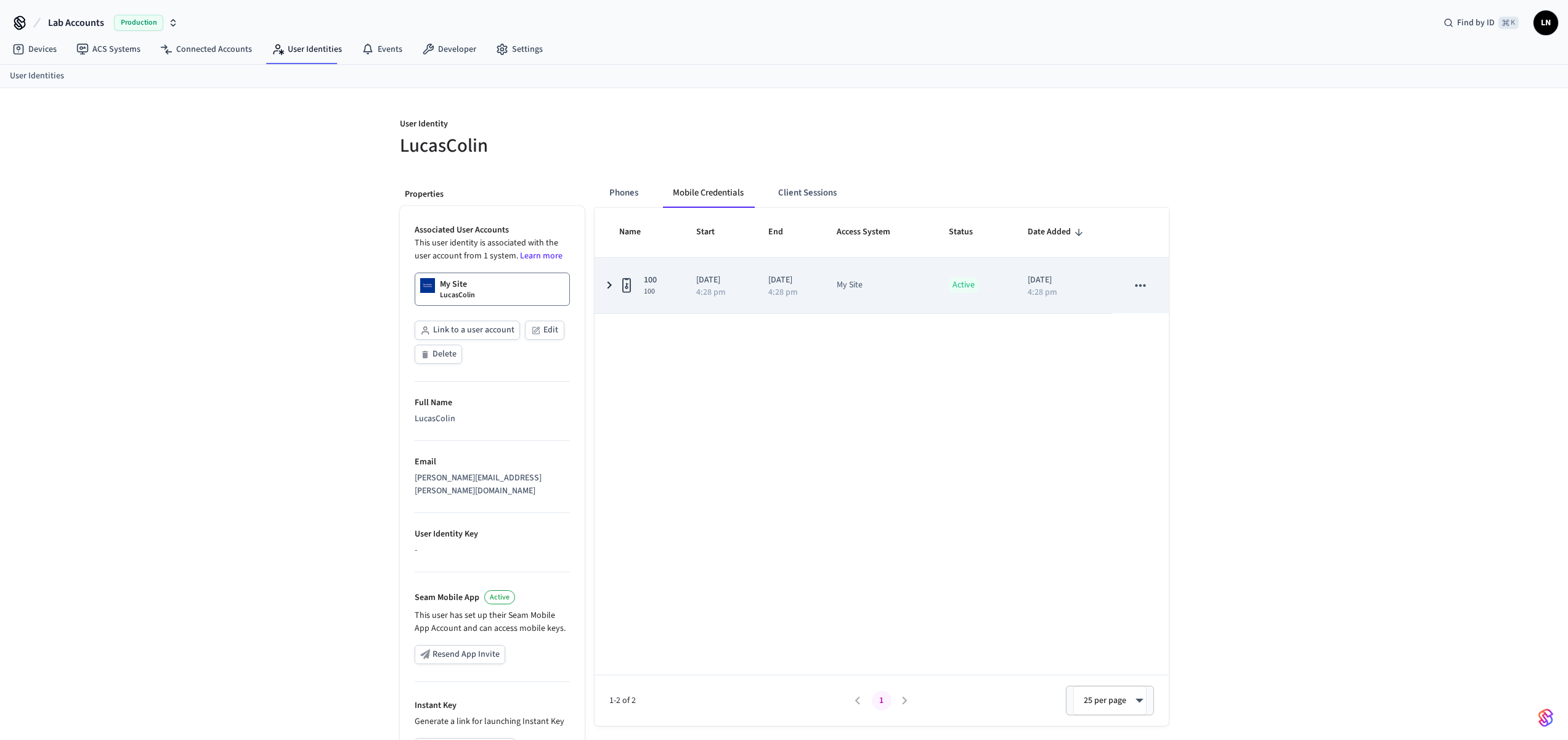
click at [1133, 285] on icon "sticky table" at bounding box center [1141, 285] width 16 height 16
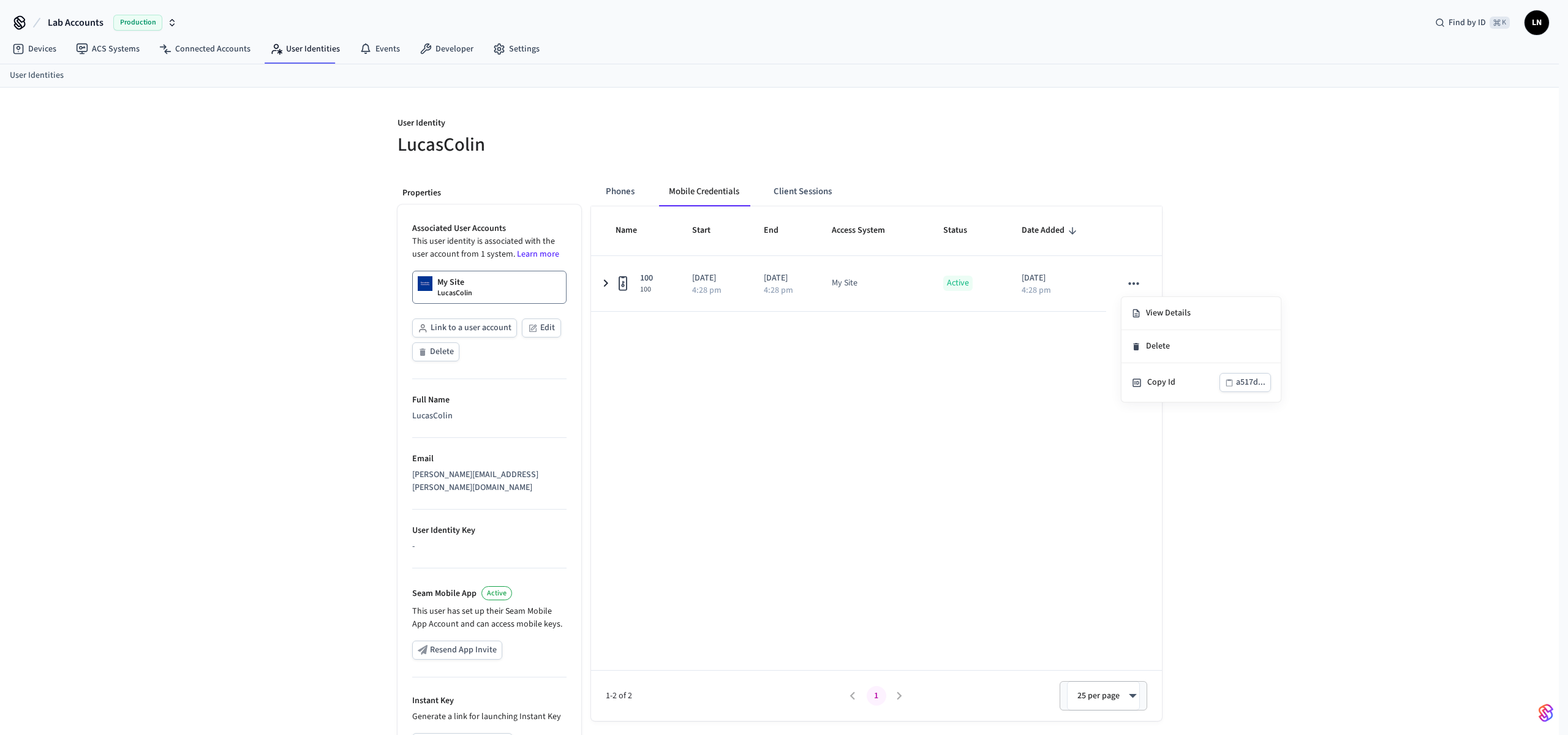
click at [870, 464] on div at bounding box center [784, 367] width 1568 height 735
click at [1214, 493] on div "User Identity LucasColin Properties Associated User Accounts This user identity…" at bounding box center [779, 467] width 1559 height 759
click at [1369, 229] on div "User Identity LucasColin Properties Associated User Accounts This user identity…" at bounding box center [779, 467] width 1559 height 759
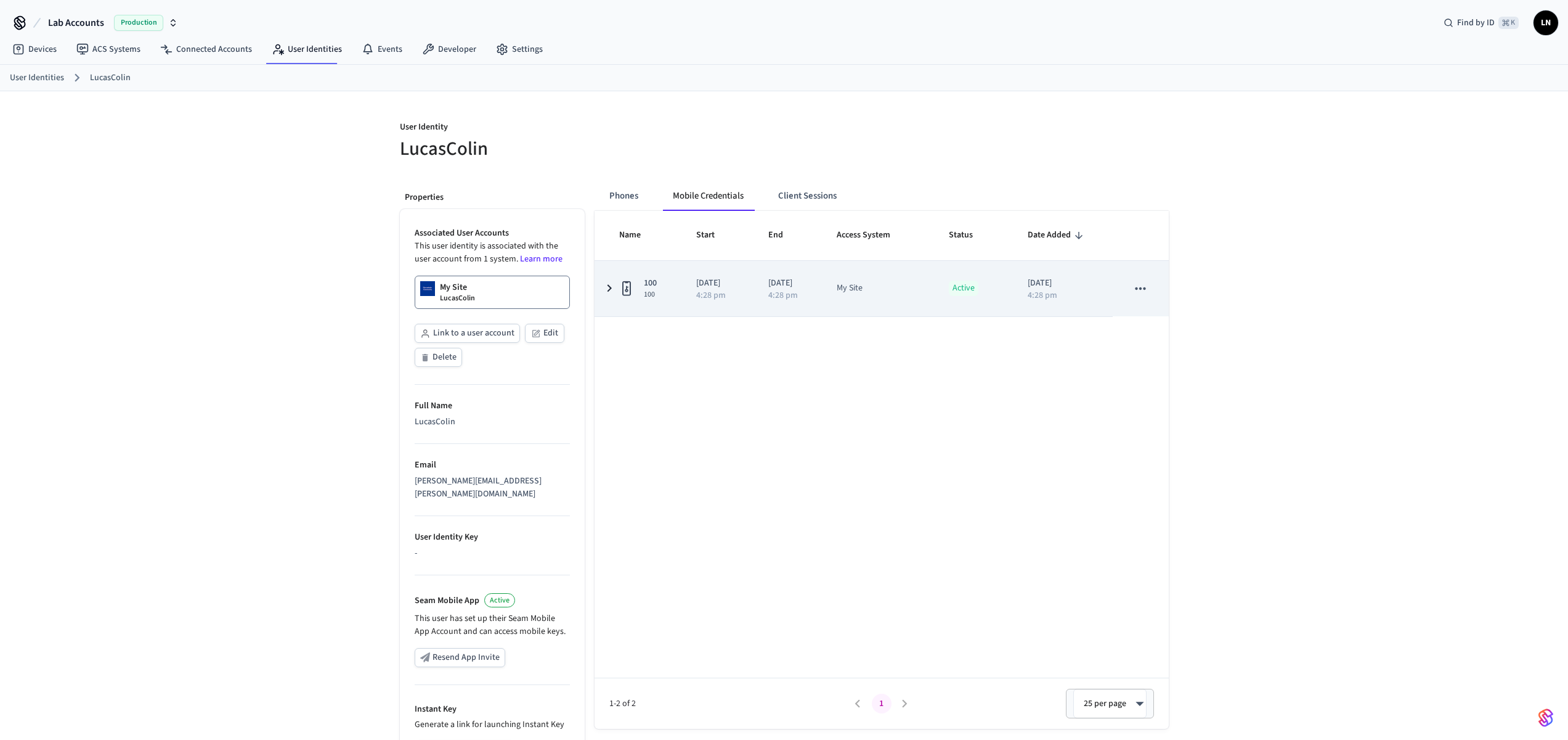
click at [611, 290] on icon "sticky table" at bounding box center [609, 289] width 15 height 16
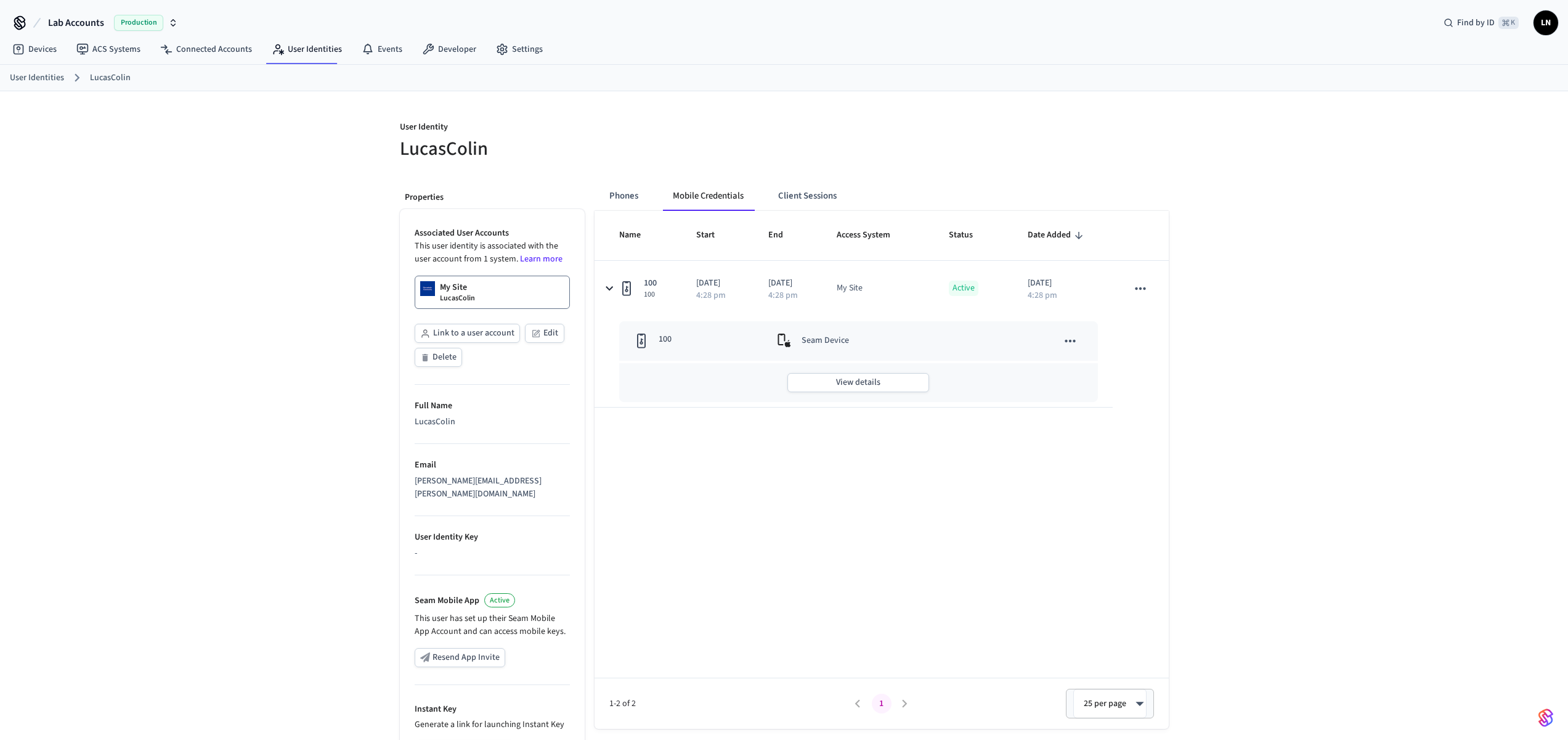
click at [1075, 344] on icon "sticky table" at bounding box center [1070, 341] width 16 height 16
click at [1095, 369] on li "View Details" at bounding box center [1138, 371] width 160 height 33
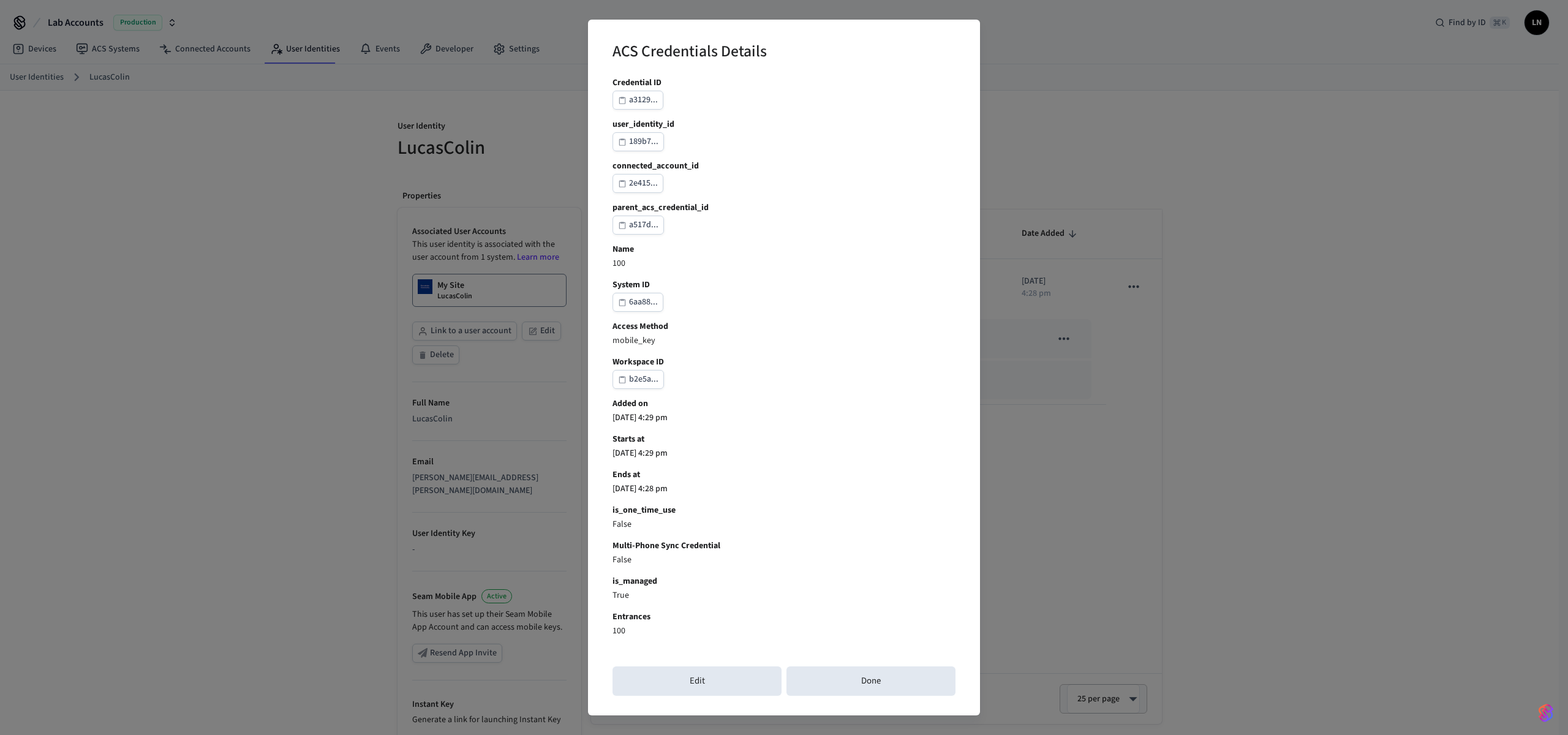
click at [639, 102] on div "a3129..." at bounding box center [643, 100] width 28 height 16
click at [851, 687] on button "Done" at bounding box center [871, 680] width 169 height 29
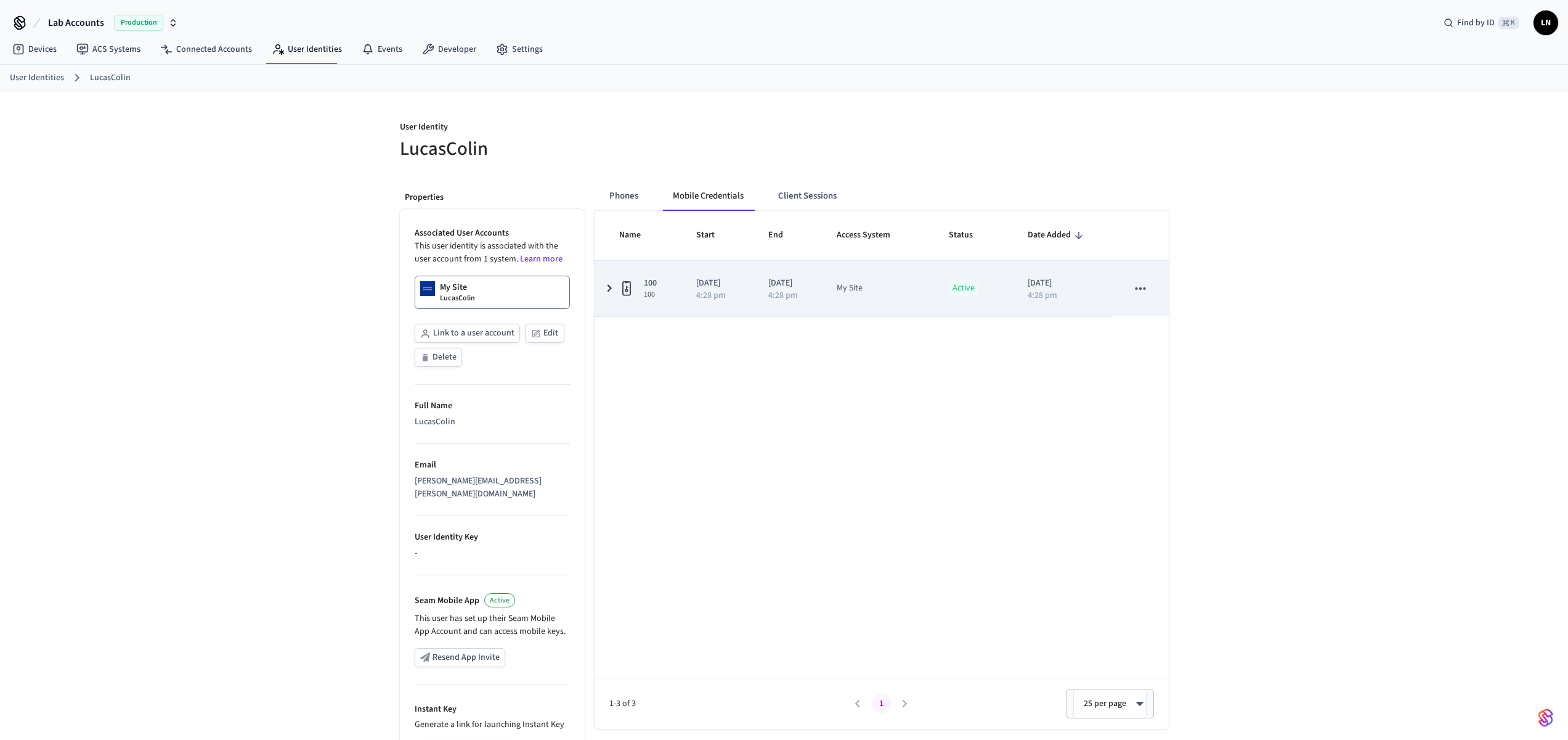
click at [604, 281] on icon "sticky table" at bounding box center [609, 289] width 15 height 16
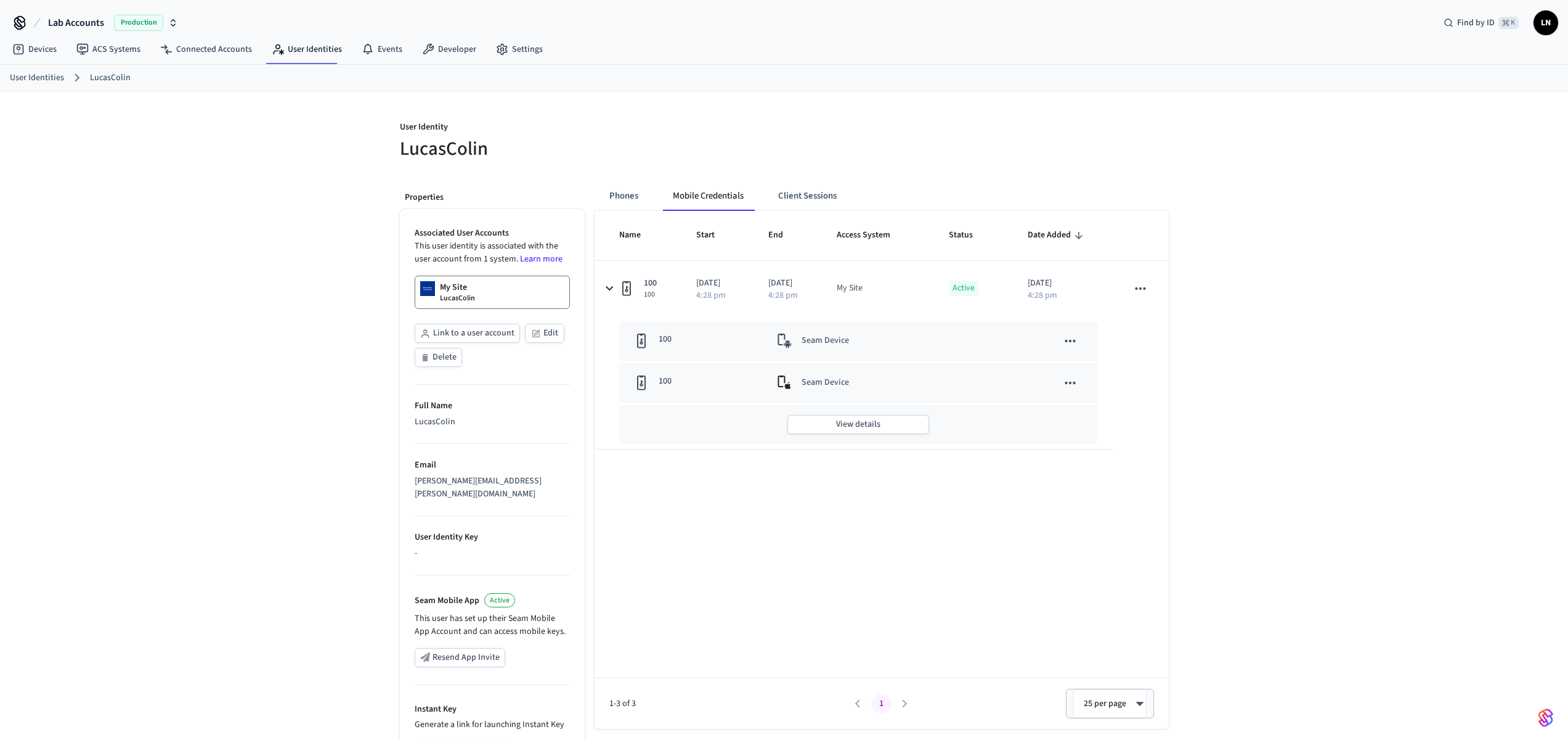
click at [1077, 346] on icon "sticky table" at bounding box center [1070, 341] width 16 height 16
click at [1293, 297] on div at bounding box center [788, 370] width 1577 height 740
click at [1081, 337] on button "sticky table" at bounding box center [1070, 341] width 26 height 26
click at [1110, 367] on li "View Details" at bounding box center [1138, 371] width 160 height 33
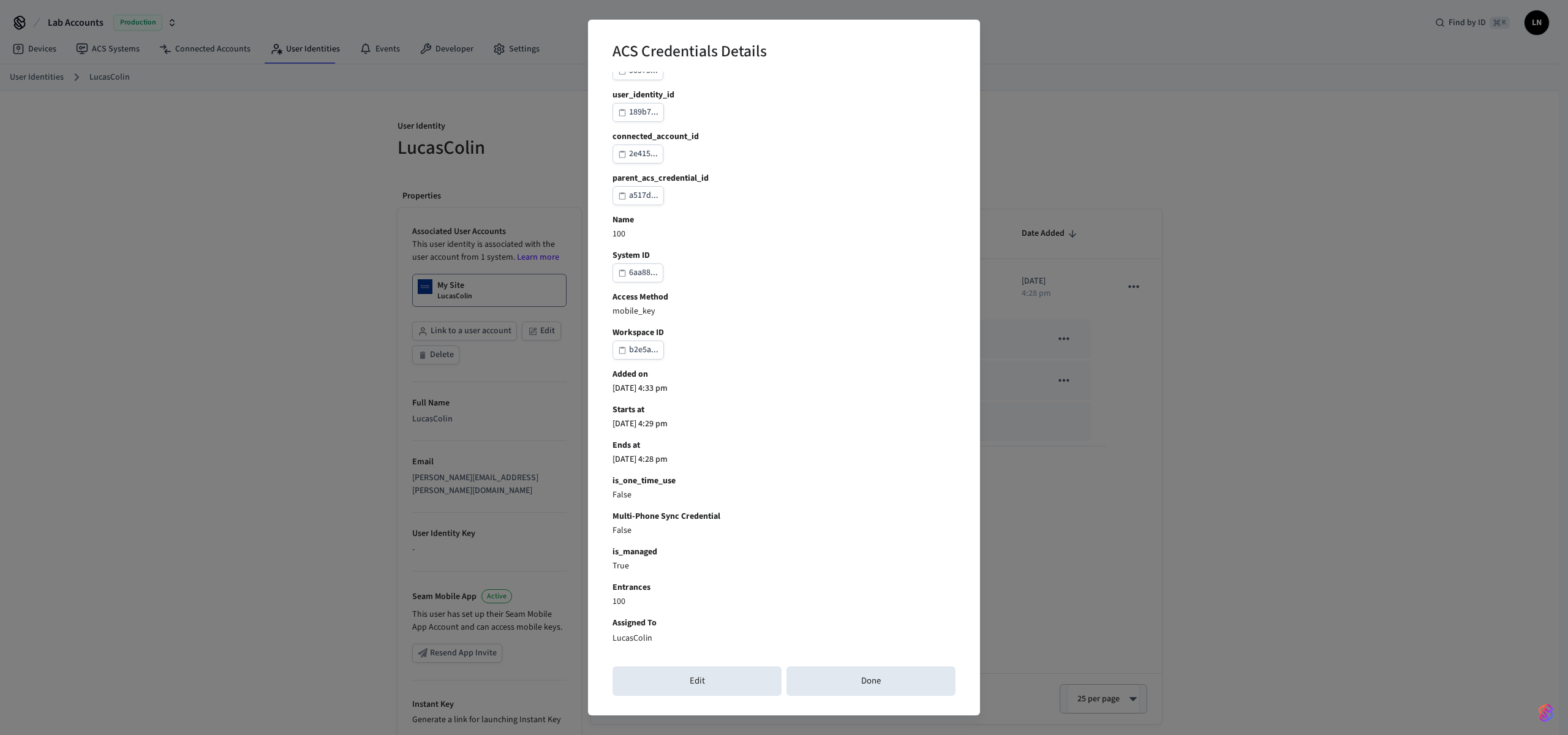
scroll to position [33, 0]
click at [849, 688] on button "Done" at bounding box center [871, 680] width 169 height 29
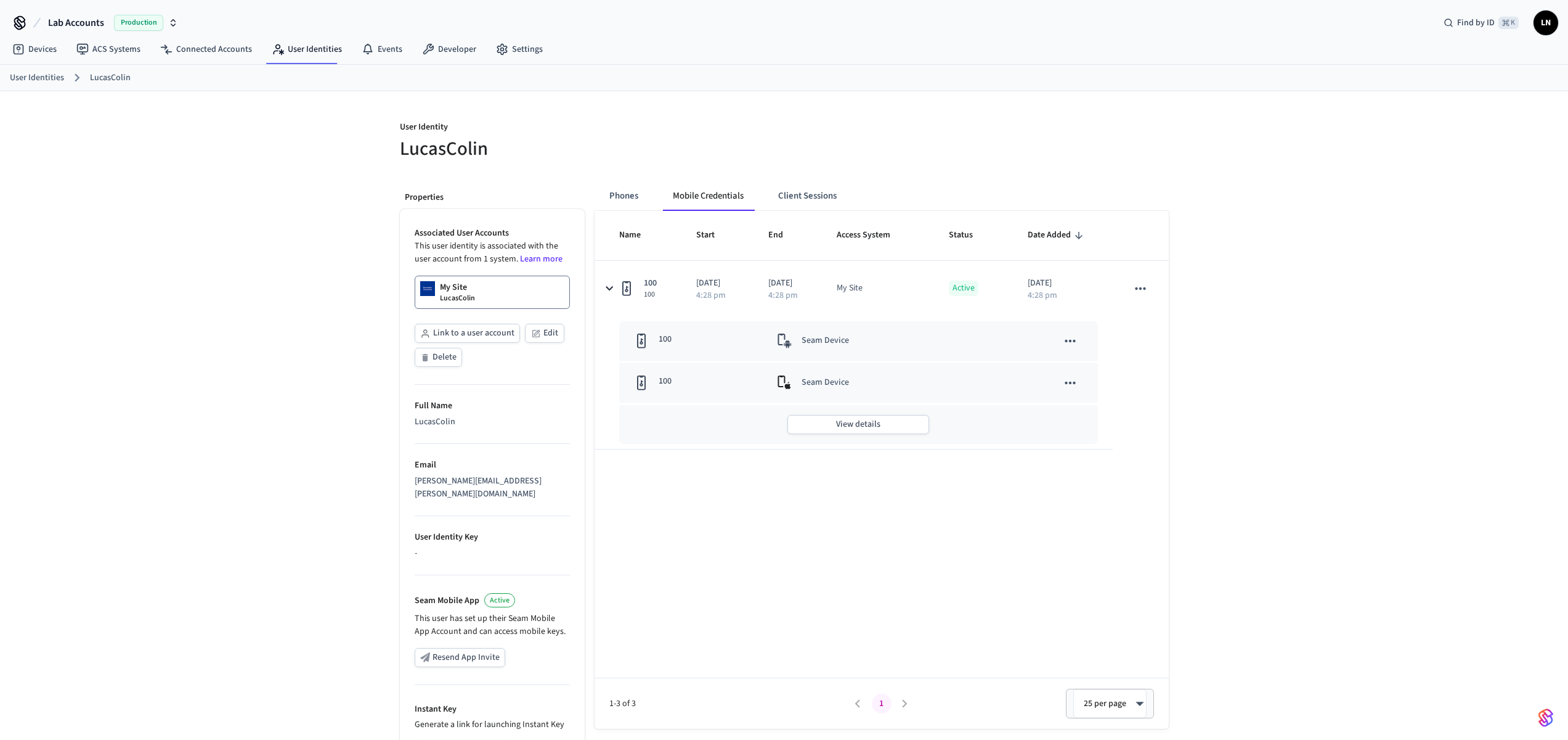
click at [1069, 347] on icon "sticky table" at bounding box center [1070, 341] width 16 height 16
click at [1085, 371] on li "View Details" at bounding box center [1138, 371] width 160 height 33
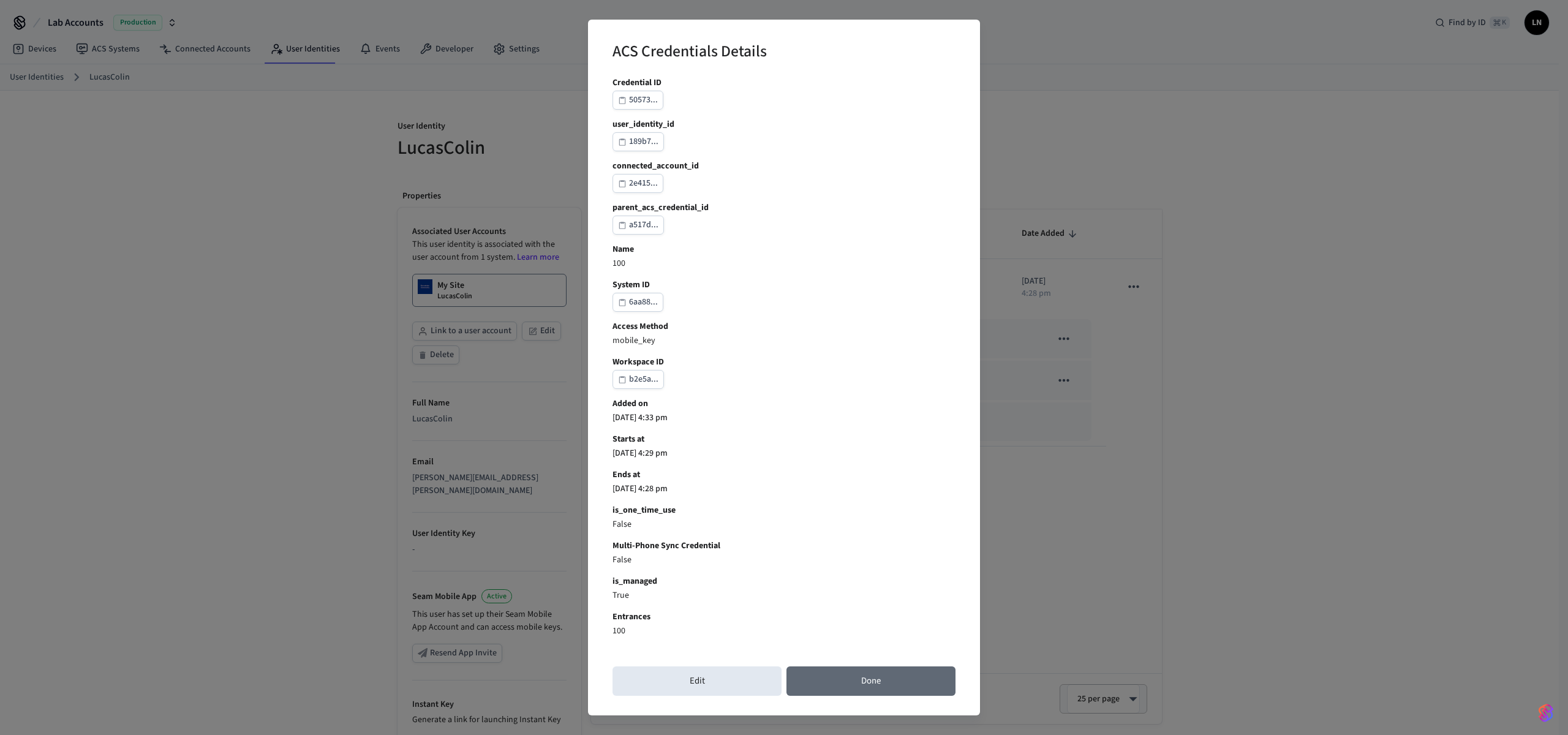
click at [885, 688] on button "Done" at bounding box center [871, 680] width 169 height 29
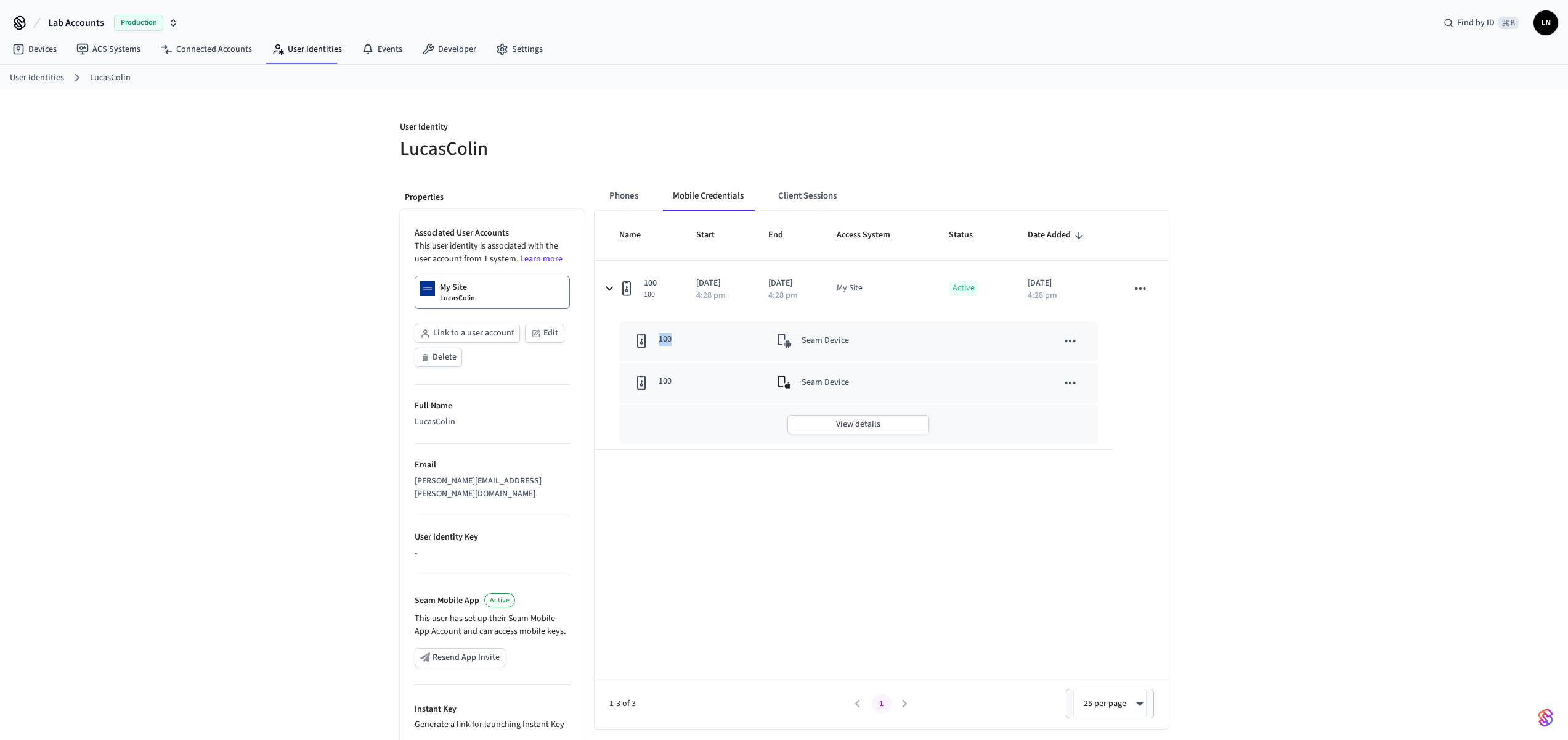
drag, startPoint x: 681, startPoint y: 338, endPoint x: 1117, endPoint y: 351, distance: 436.2
click at [1117, 351] on table "Name Start End Access System Status Date Added 100 100 2025/09/02 4:28 pm 2025/…" at bounding box center [882, 330] width 574 height 239
click at [1003, 387] on td "sticky table" at bounding box center [1039, 383] width 119 height 39
drag, startPoint x: 776, startPoint y: 345, endPoint x: 864, endPoint y: 345, distance: 88.0
click at [864, 345] on td "Seam Device" at bounding box center [871, 340] width 218 height 39
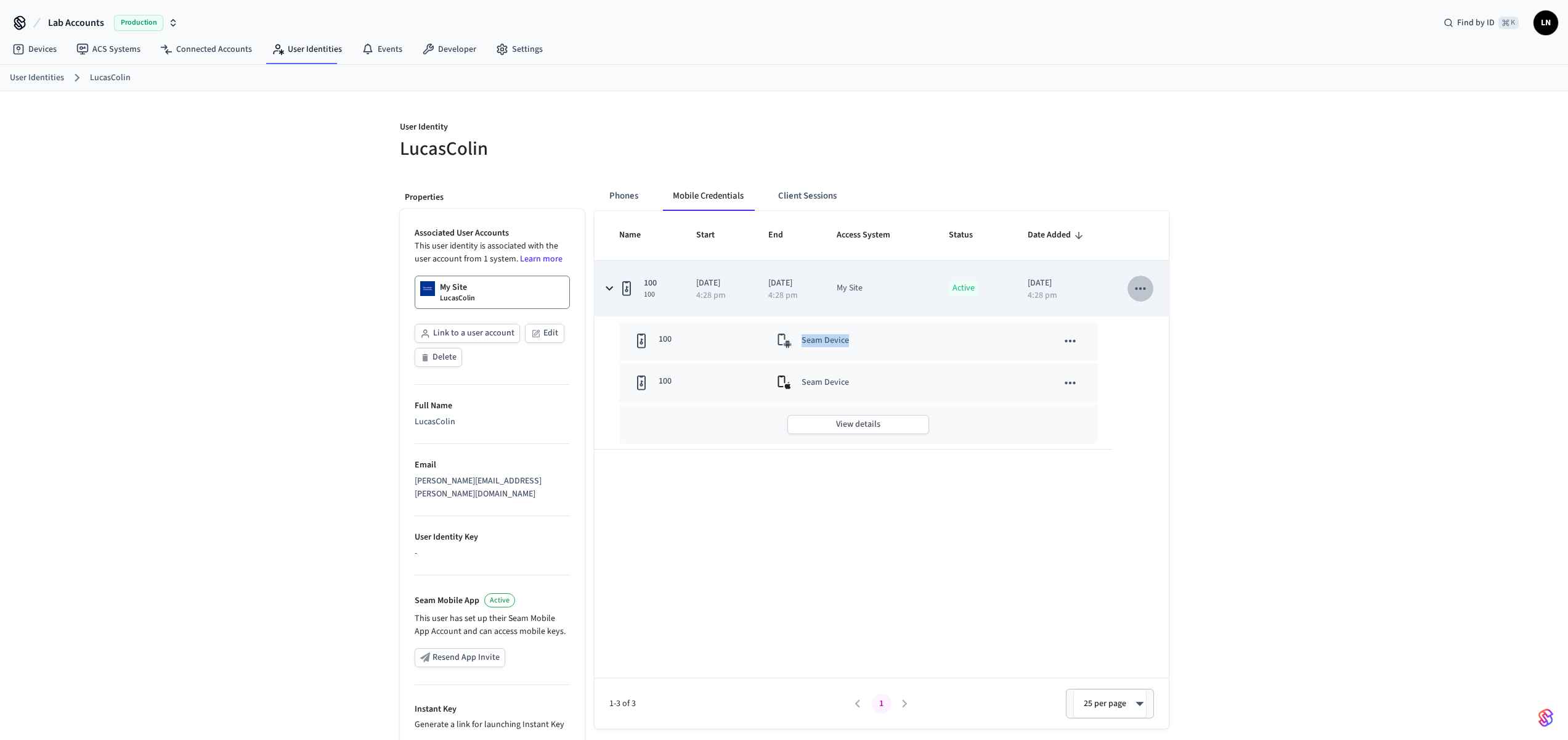
click at [1140, 294] on icon "sticky table" at bounding box center [1141, 289] width 16 height 16
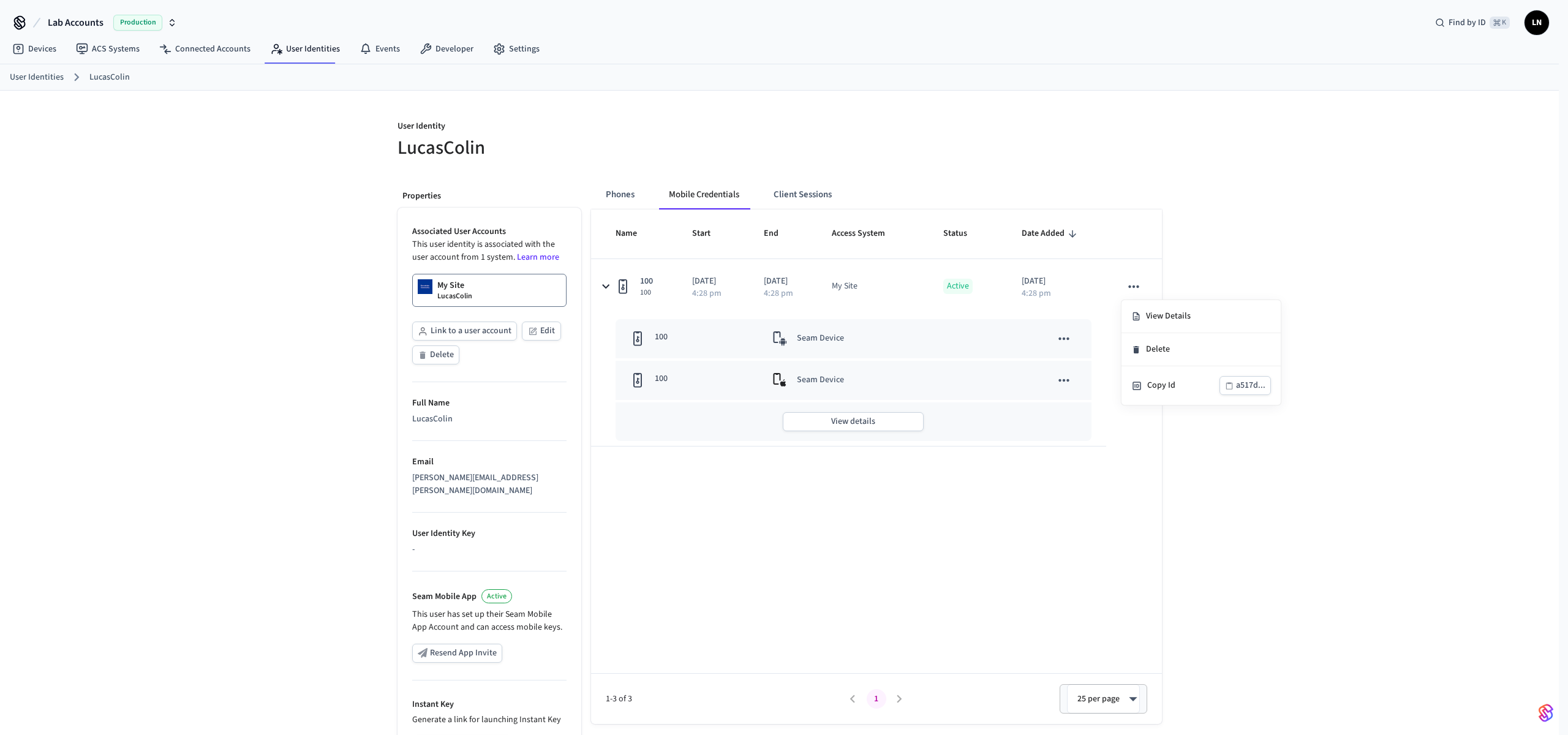
click at [1246, 237] on div at bounding box center [784, 367] width 1568 height 735
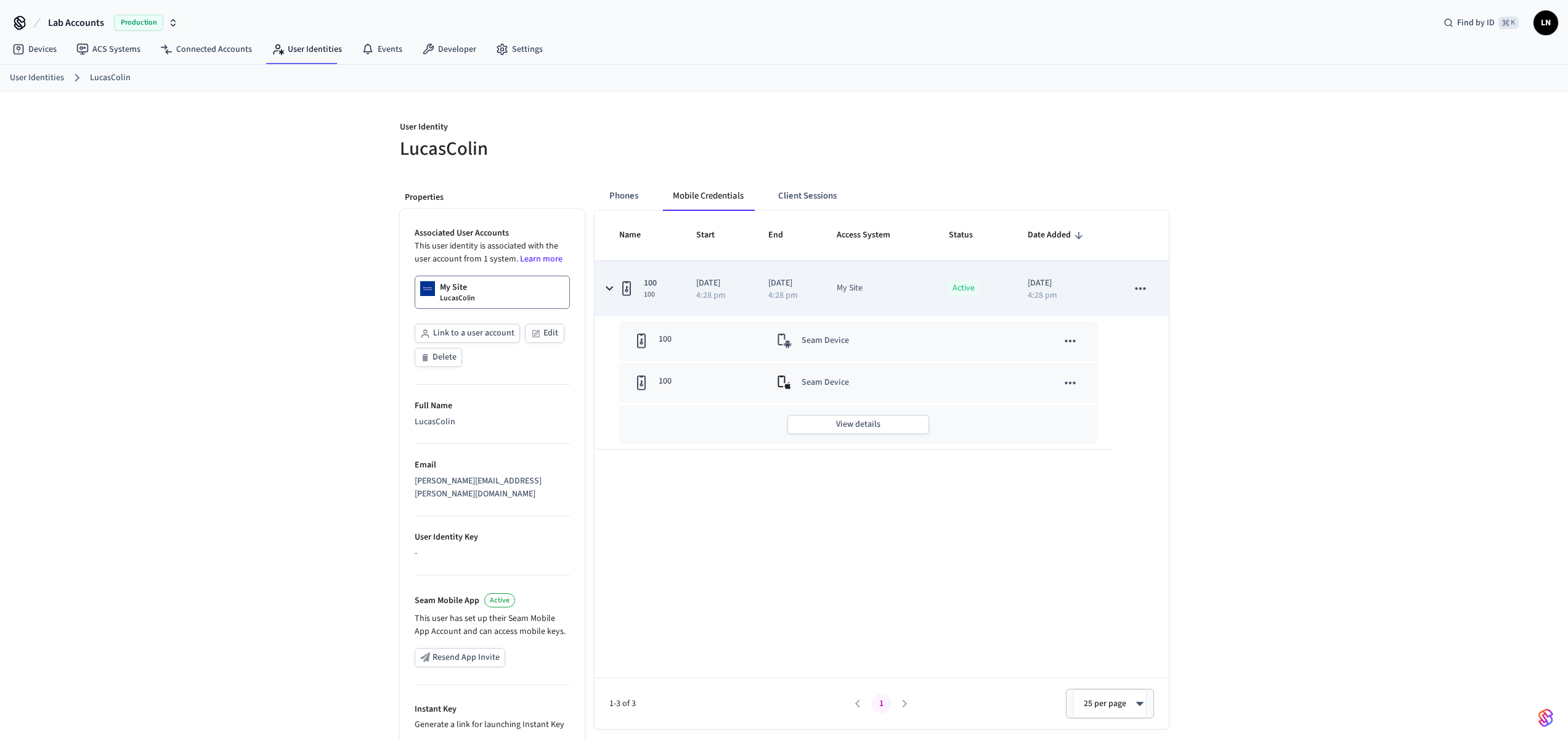
click at [1145, 285] on icon "sticky table" at bounding box center [1141, 289] width 16 height 16
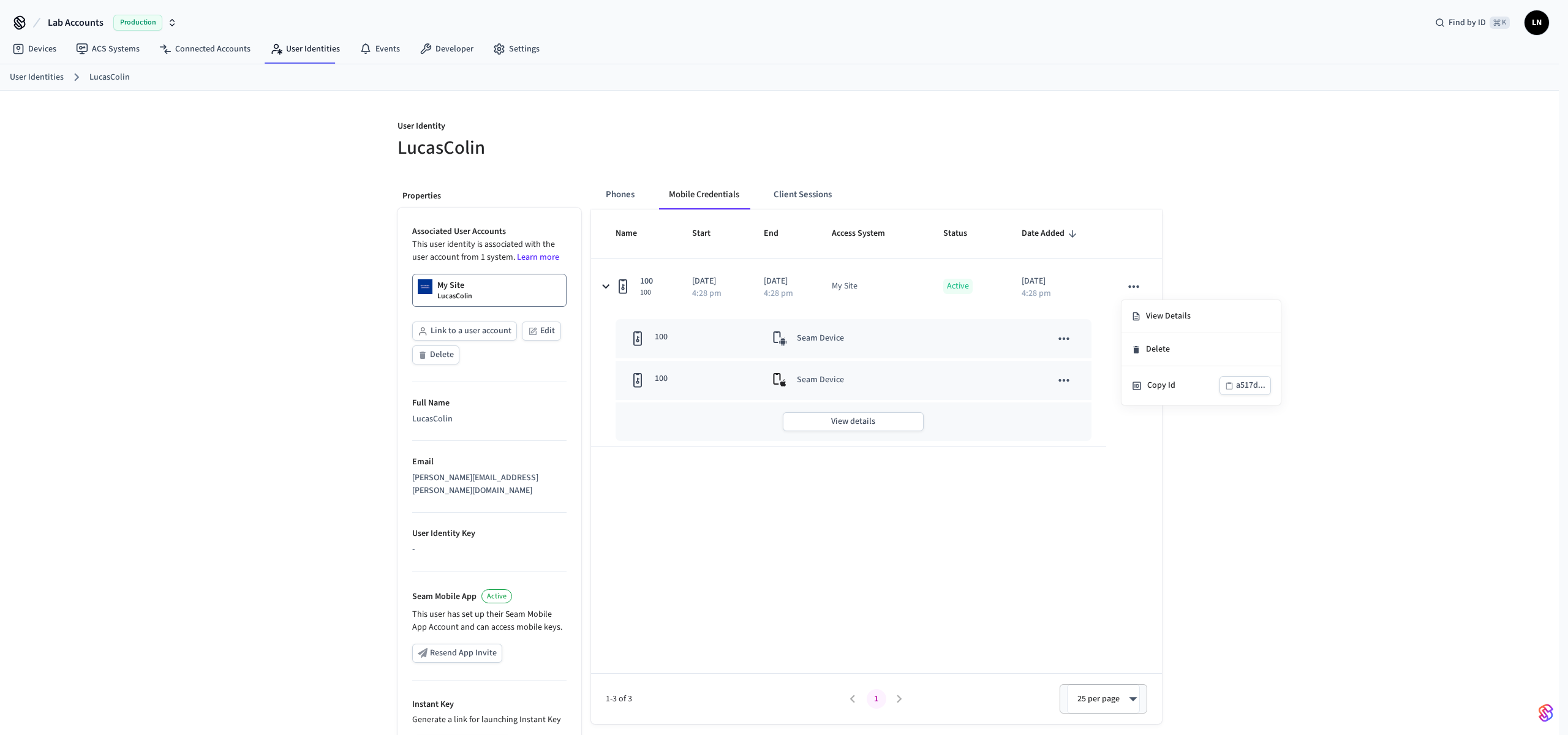
click at [1333, 228] on div at bounding box center [784, 367] width 1568 height 735
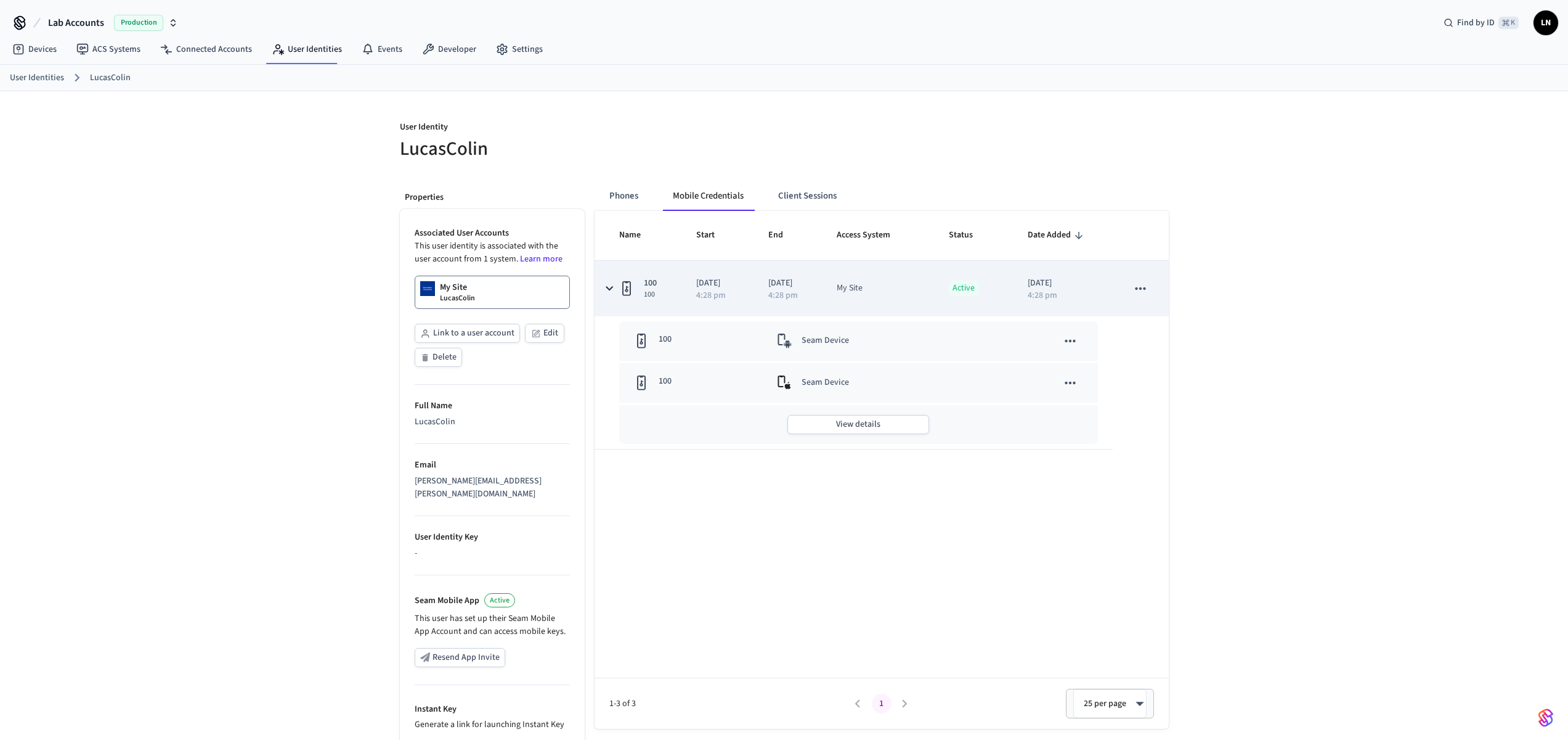
click at [621, 287] on icon "sticky table" at bounding box center [626, 289] width 15 height 16
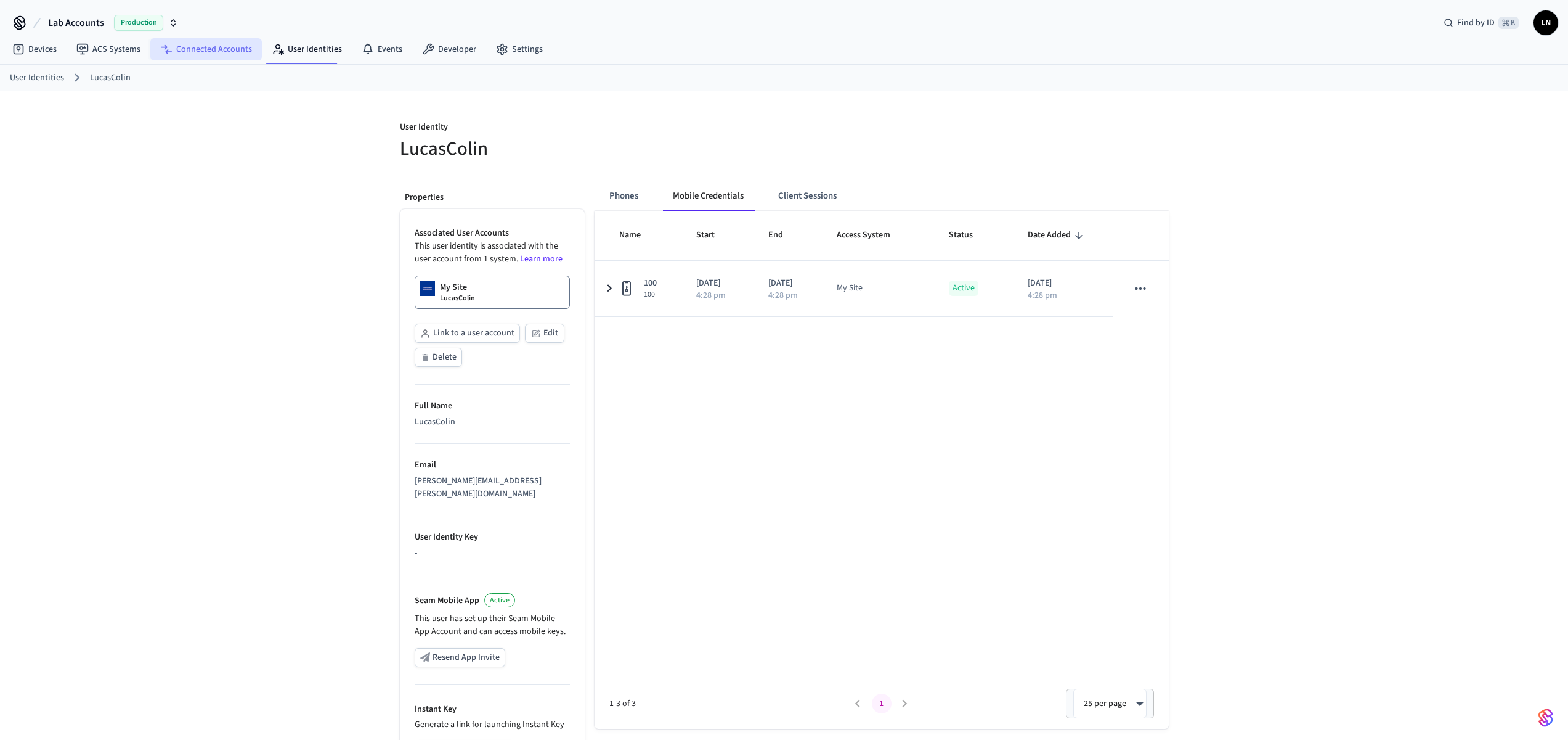
click at [226, 54] on link "Connected Accounts" at bounding box center [206, 49] width 112 height 22
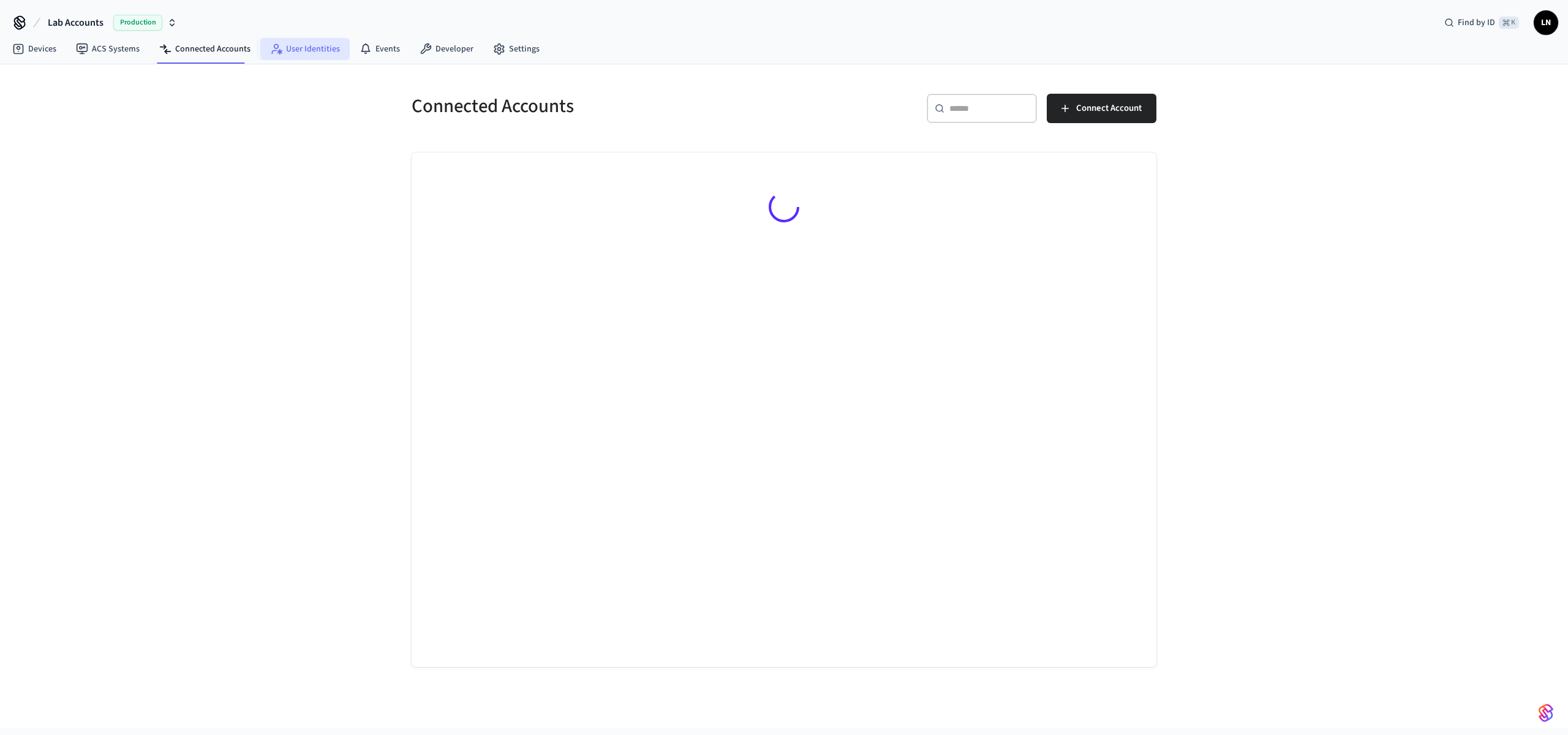
click at [302, 55] on link "User Identities" at bounding box center [305, 48] width 90 height 22
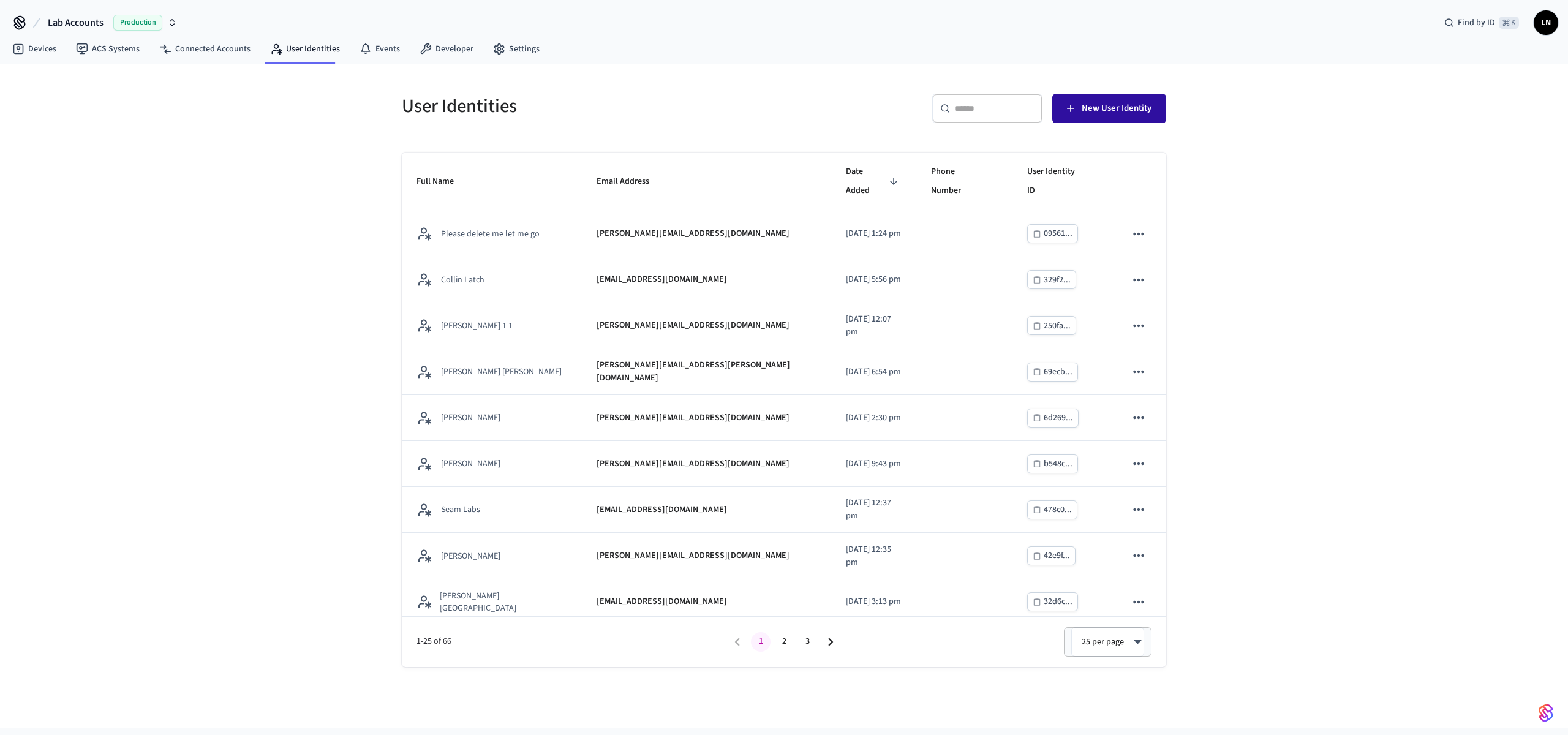
click at [1086, 102] on span "New User Identity" at bounding box center [1117, 108] width 70 height 16
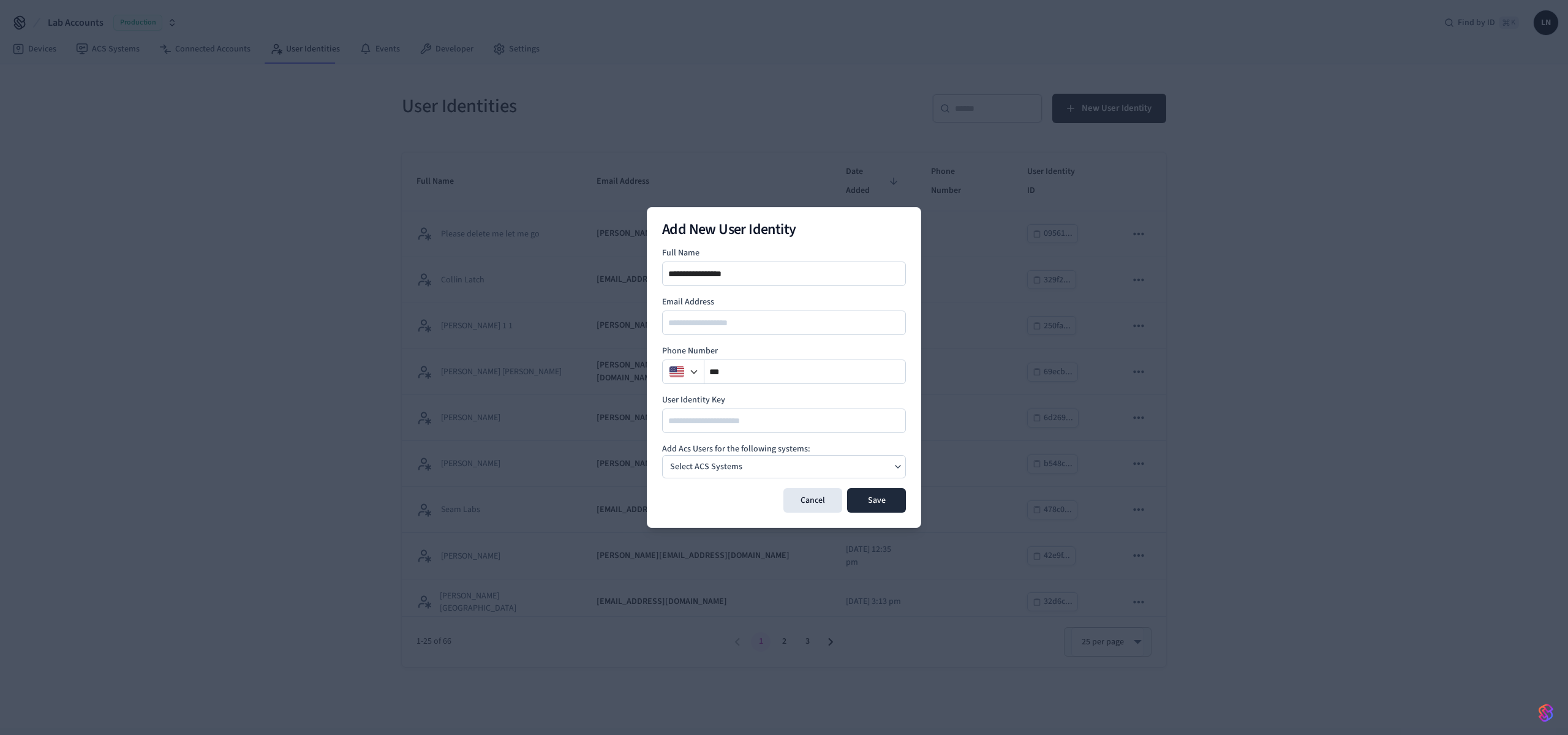
type input "**********"
click at [767, 478] on form "**********" at bounding box center [784, 380] width 244 height 266
click at [769, 474] on div "Select ACS Systems" at bounding box center [784, 466] width 244 height 23
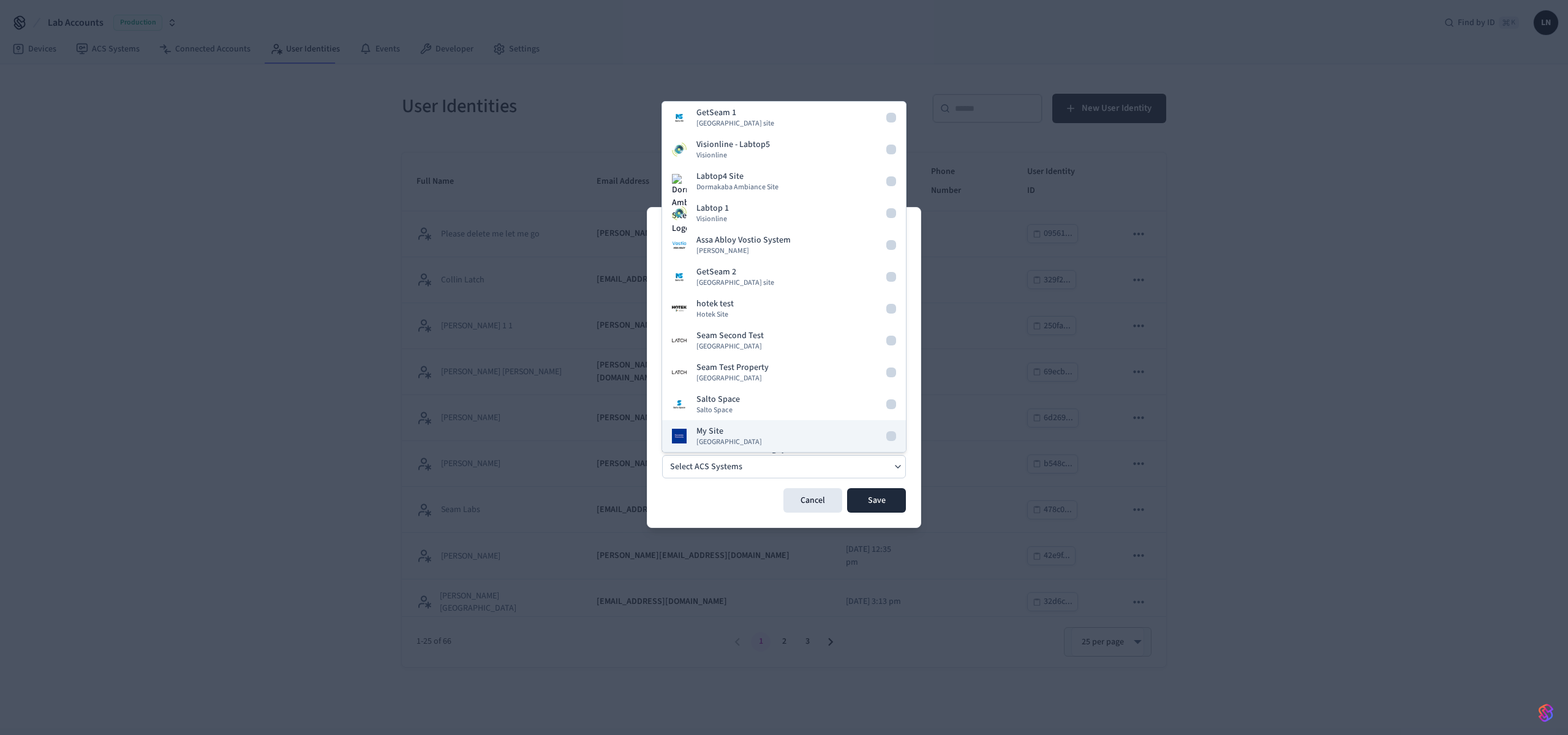
click at [761, 441] on span "Dormakaba Community Site" at bounding box center [730, 442] width 65 height 10
click at [887, 510] on button "Save" at bounding box center [876, 500] width 59 height 24
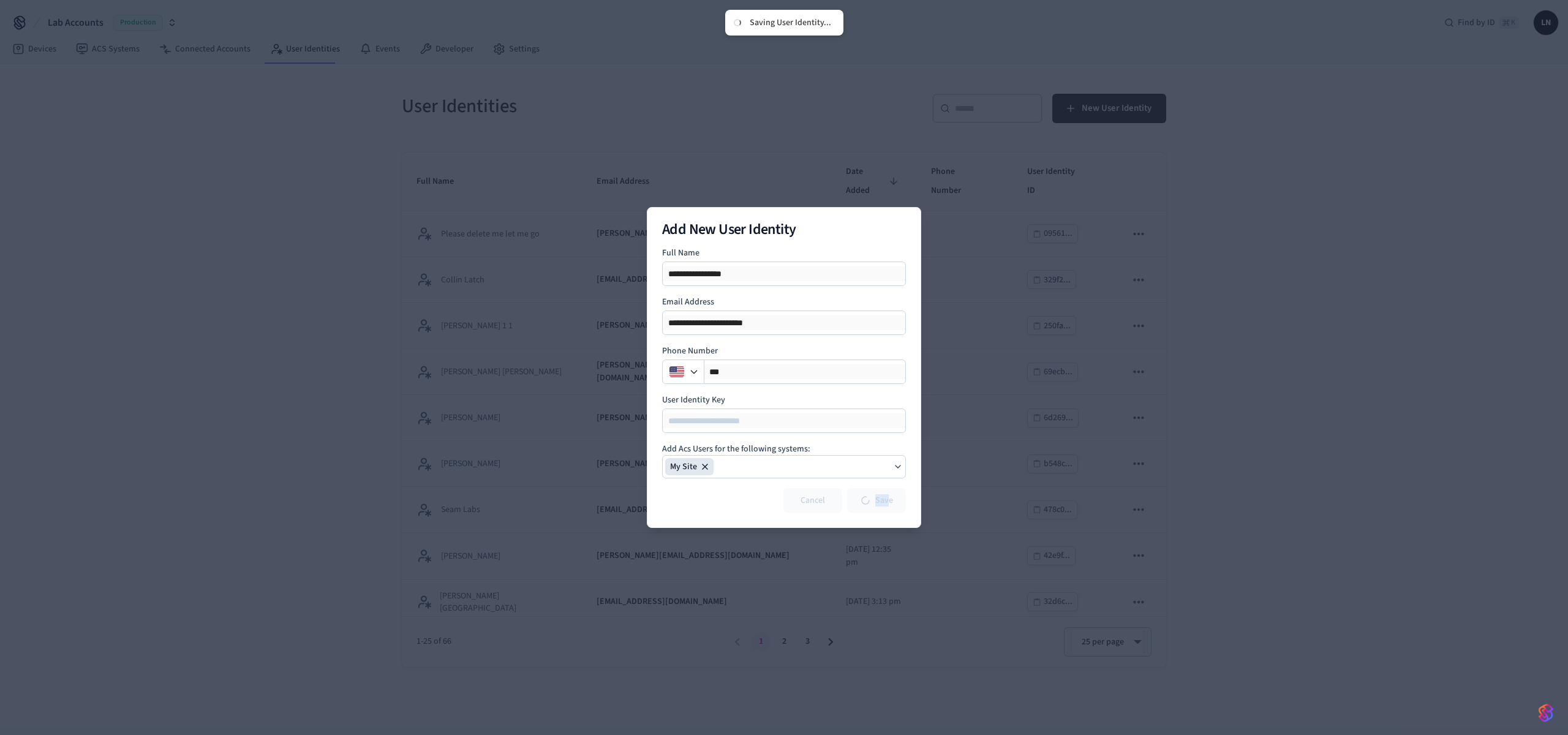
click at [888, 503] on div "Cancel Save" at bounding box center [784, 500] width 244 height 24
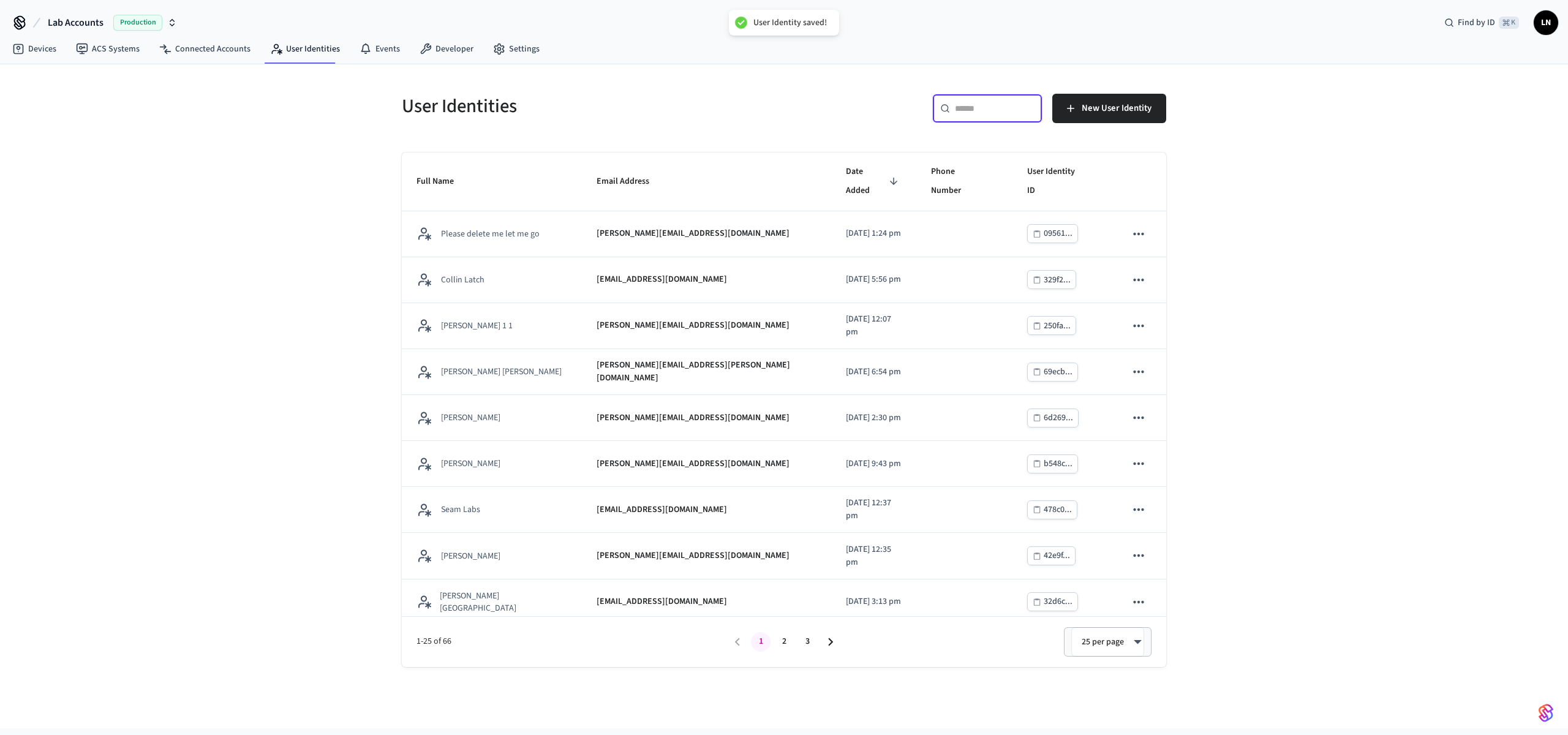
click at [983, 110] on input "text" at bounding box center [995, 108] width 80 height 12
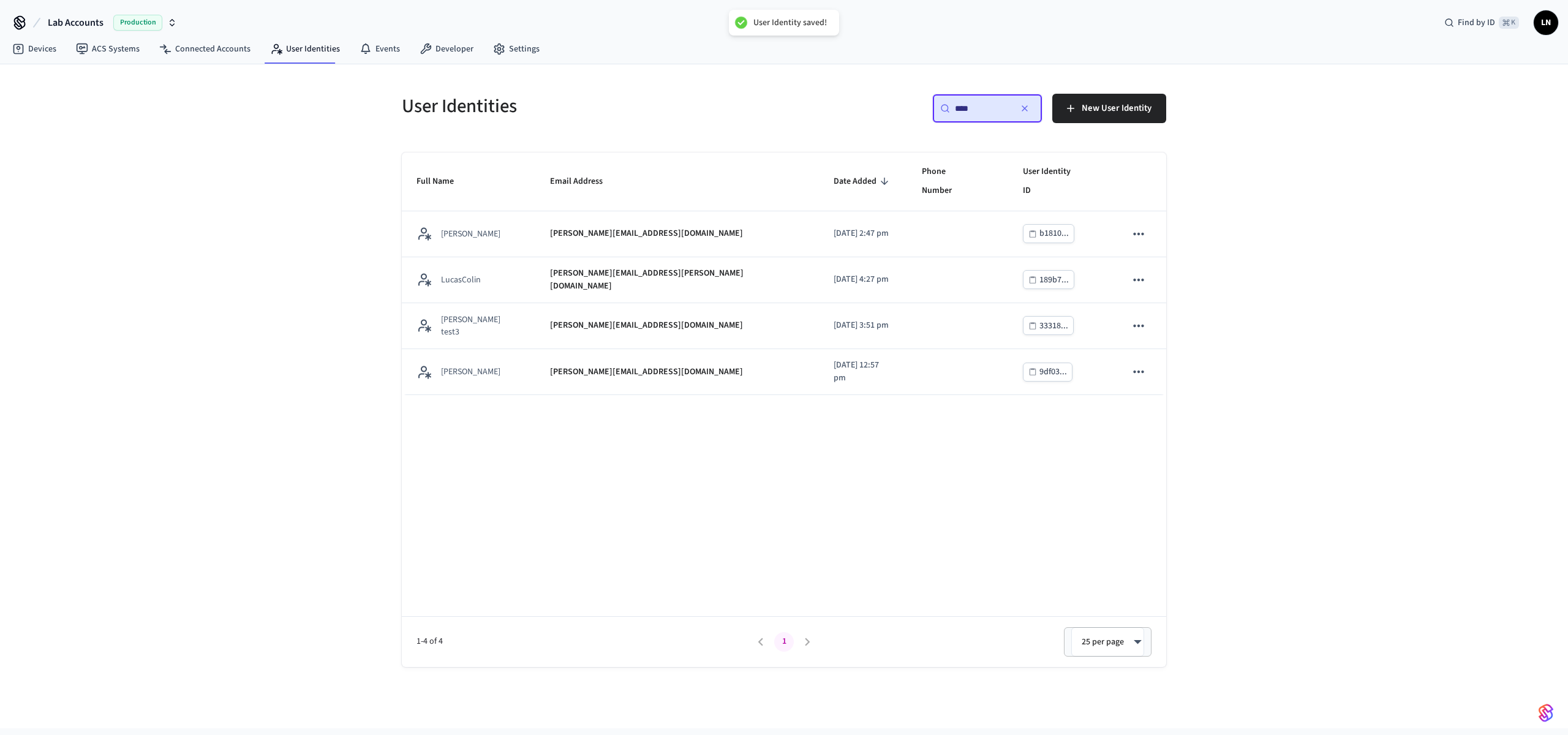
type input "*****"
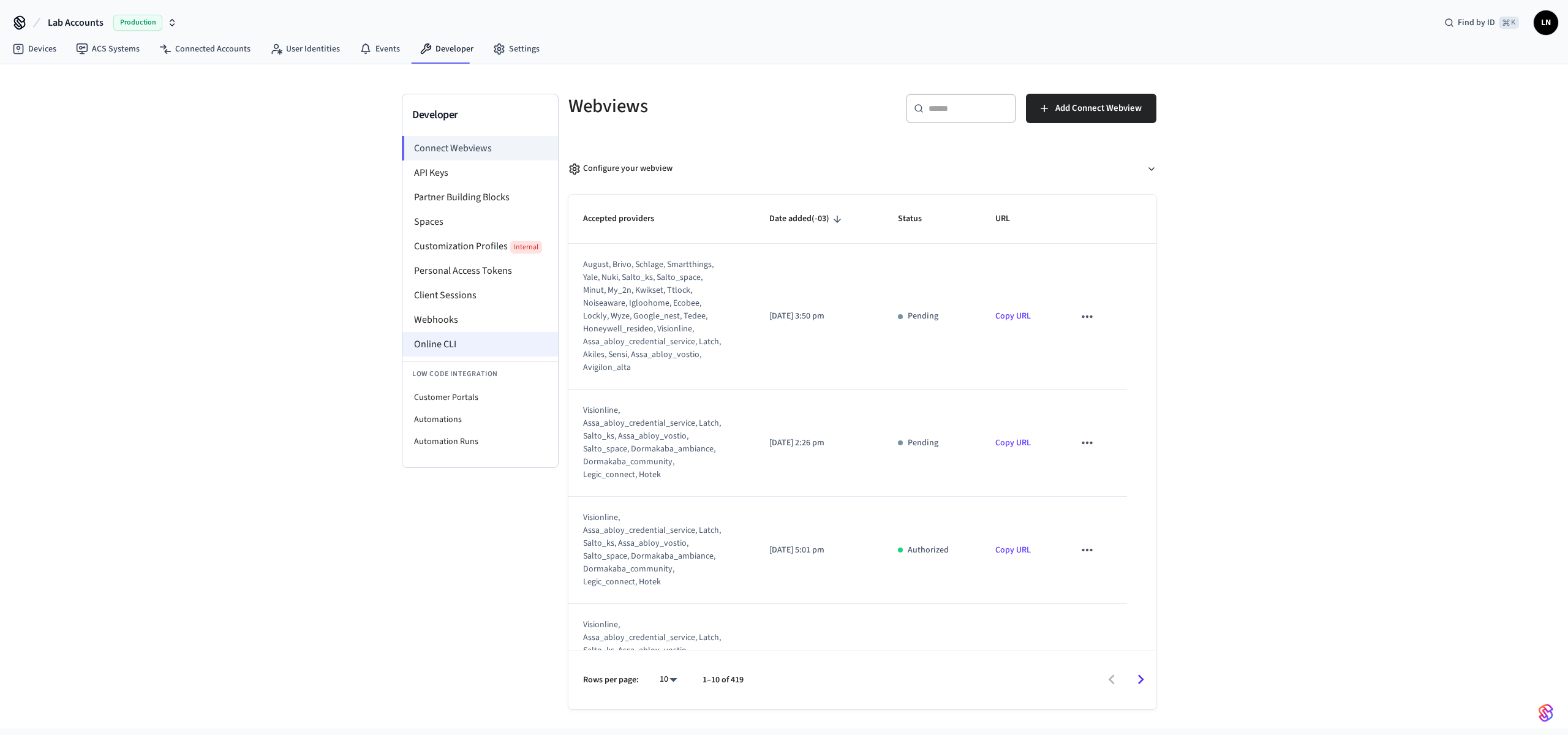
click at [432, 334] on li "Online CLI" at bounding box center [480, 344] width 156 height 24
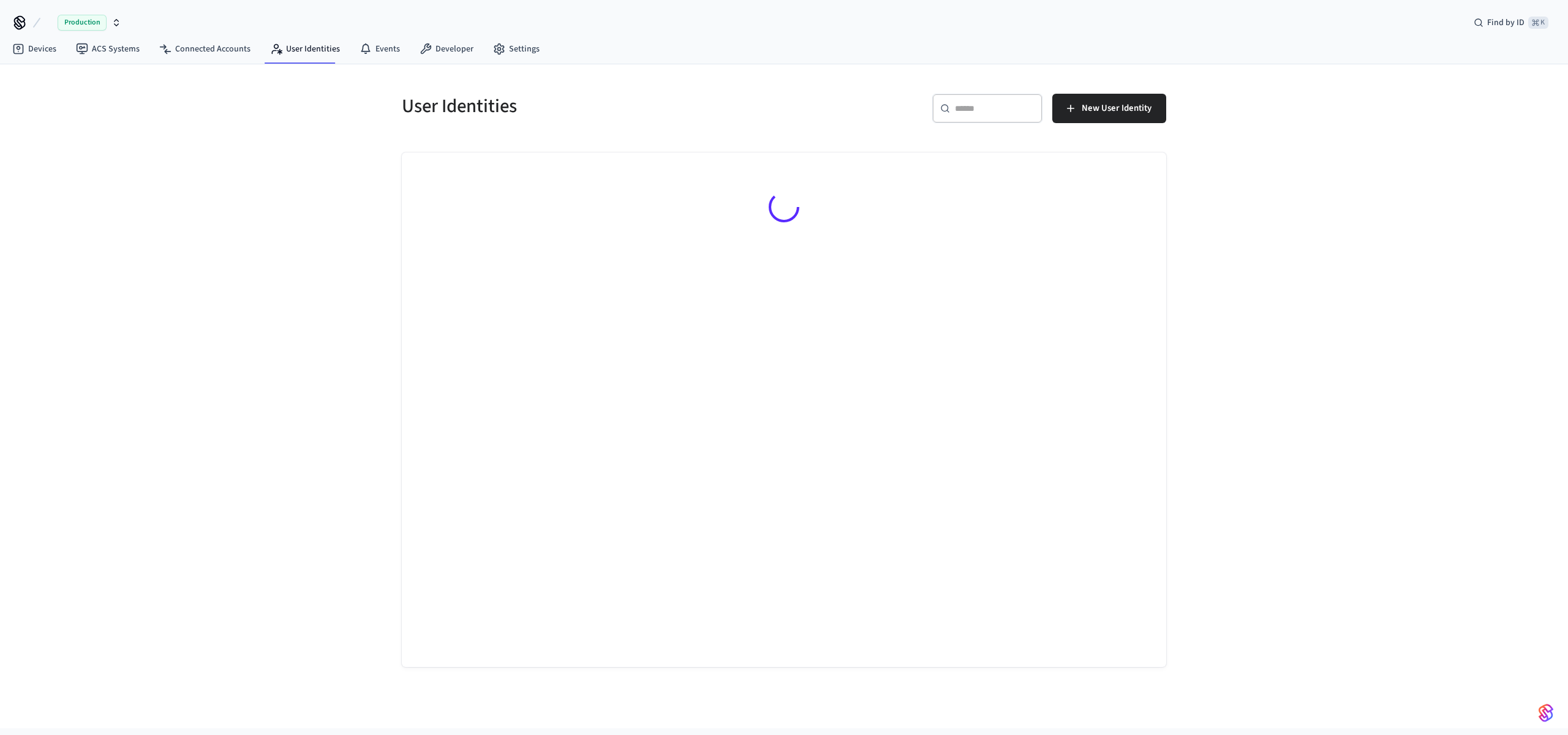
click at [1018, 117] on div "​ ​" at bounding box center [987, 108] width 110 height 29
type input "*****"
click at [1547, 714] on img "button" at bounding box center [1546, 713] width 15 height 20
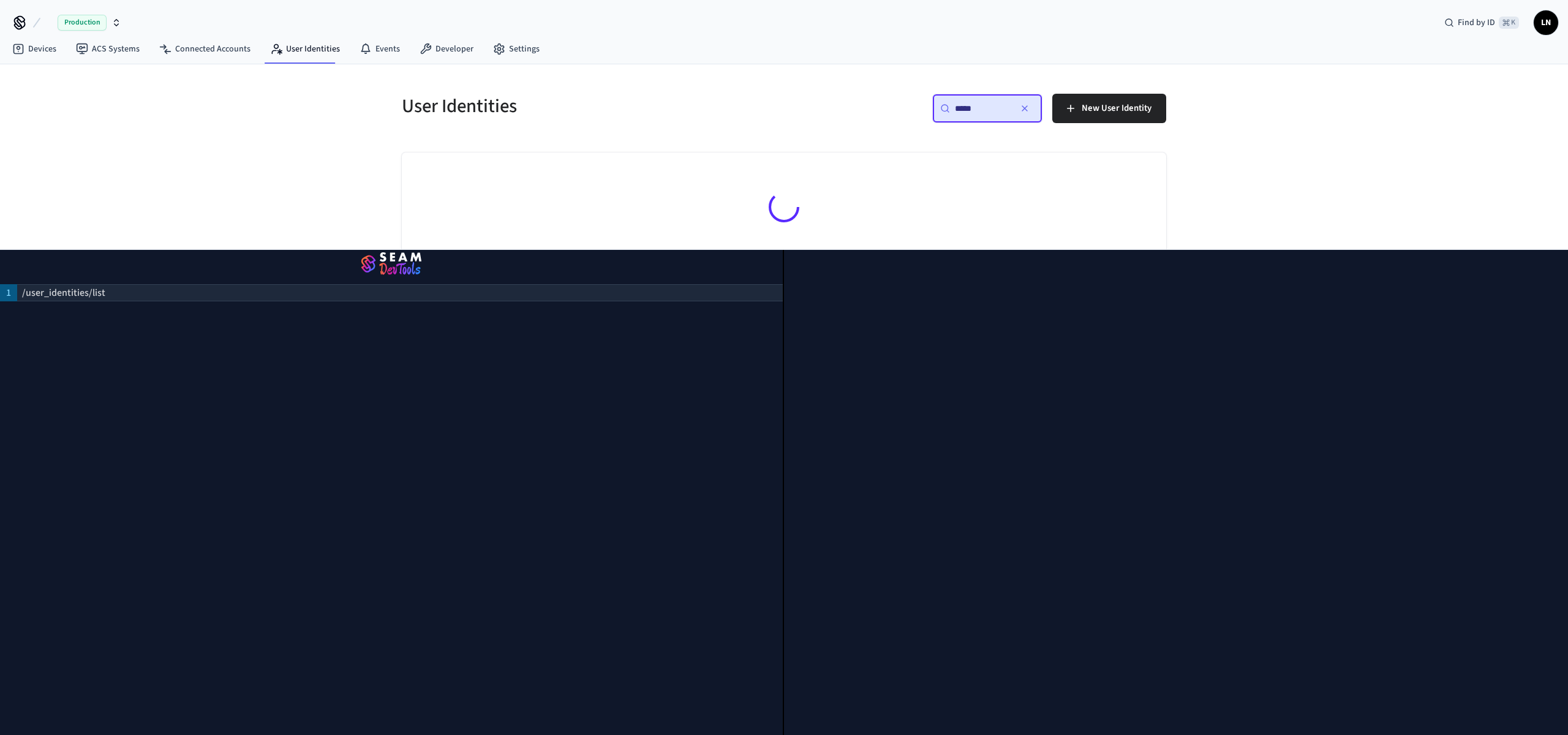
click at [95, 295] on p "/user_identities/list" at bounding box center [63, 292] width 83 height 15
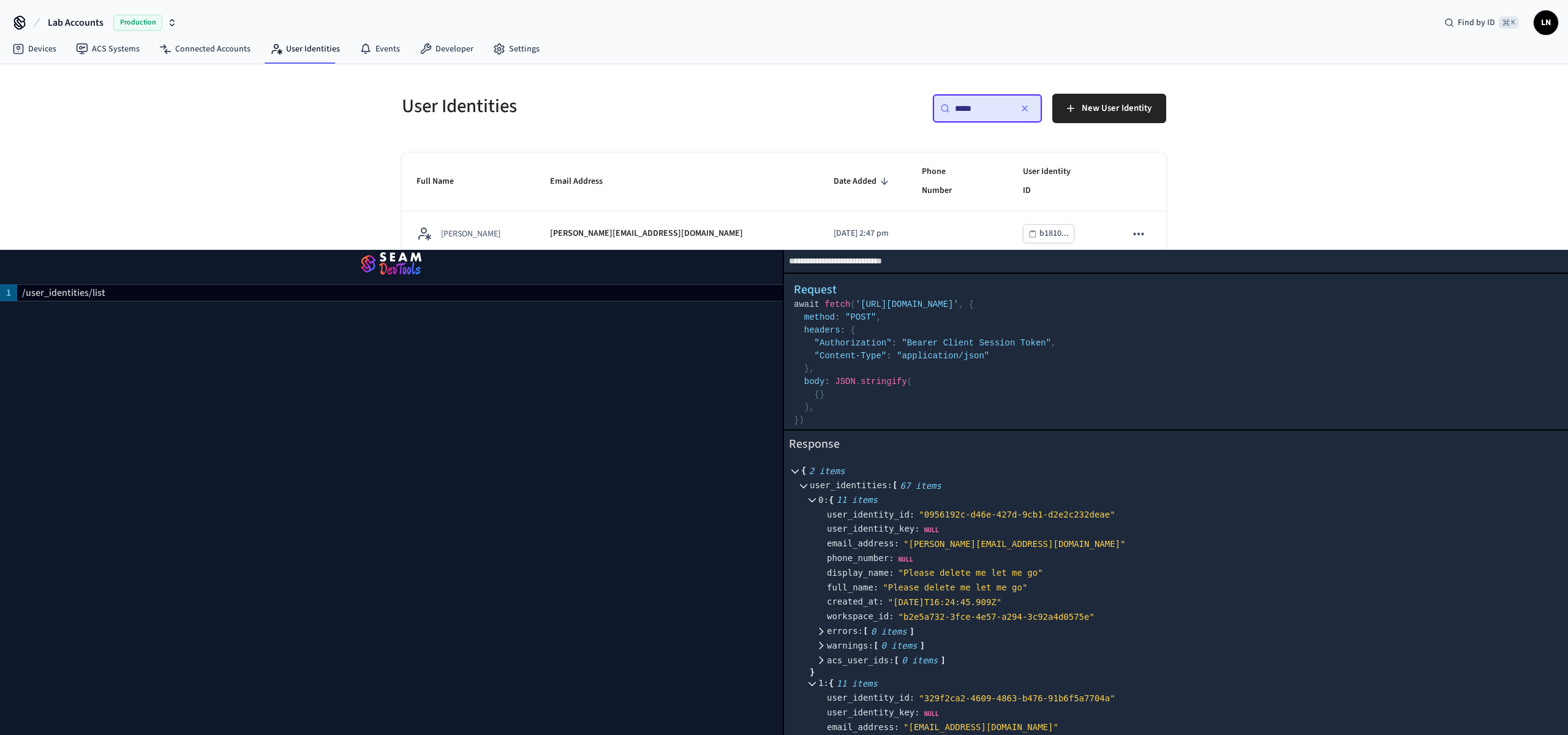
click at [1500, 144] on div "User Identities ​ ***** ​ New User Identity Full Name Email Address Date Added …" at bounding box center [784, 396] width 1568 height 664
click at [420, 251] on img "button" at bounding box center [391, 265] width 754 height 34
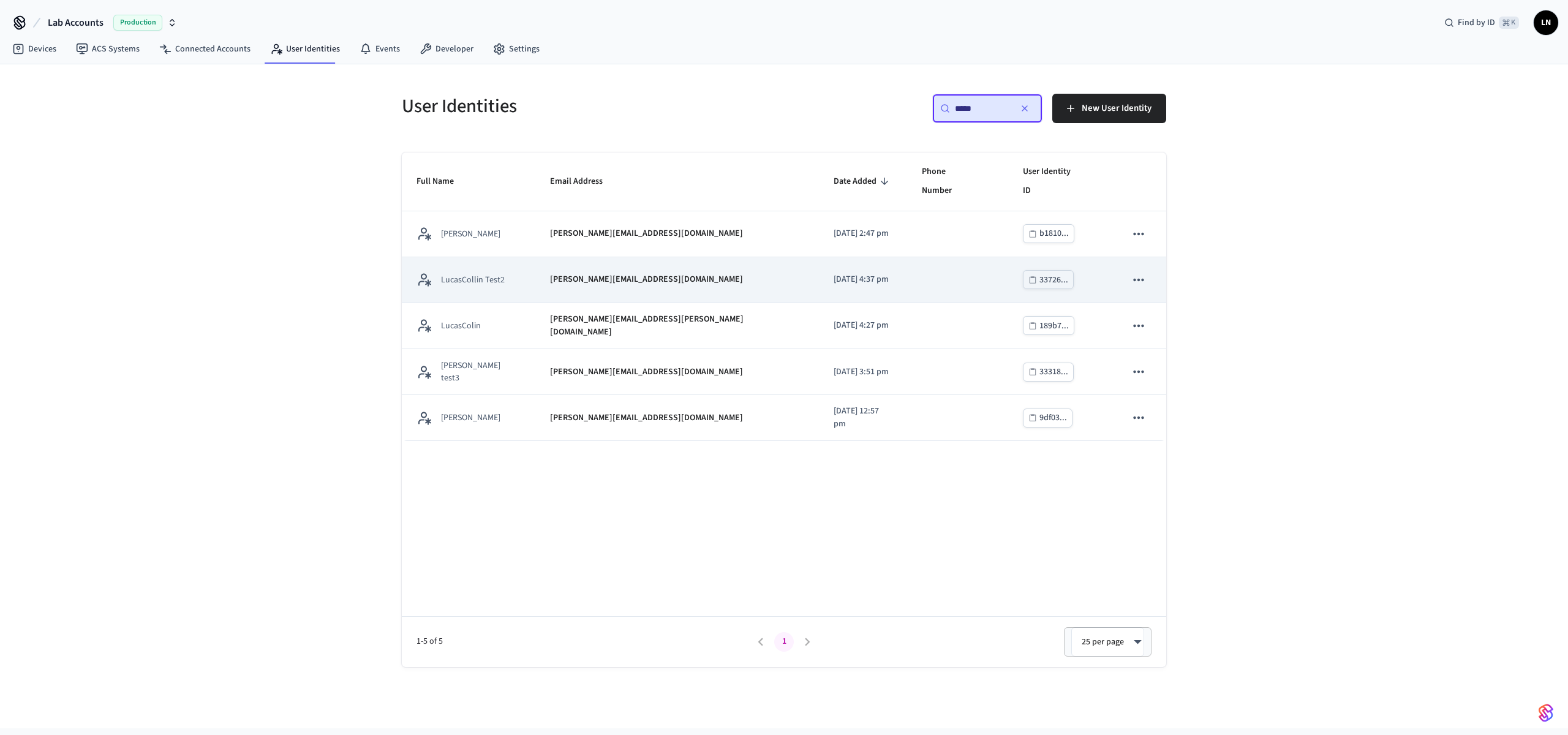
click at [482, 274] on p "LucasCollin Test2" at bounding box center [473, 280] width 64 height 12
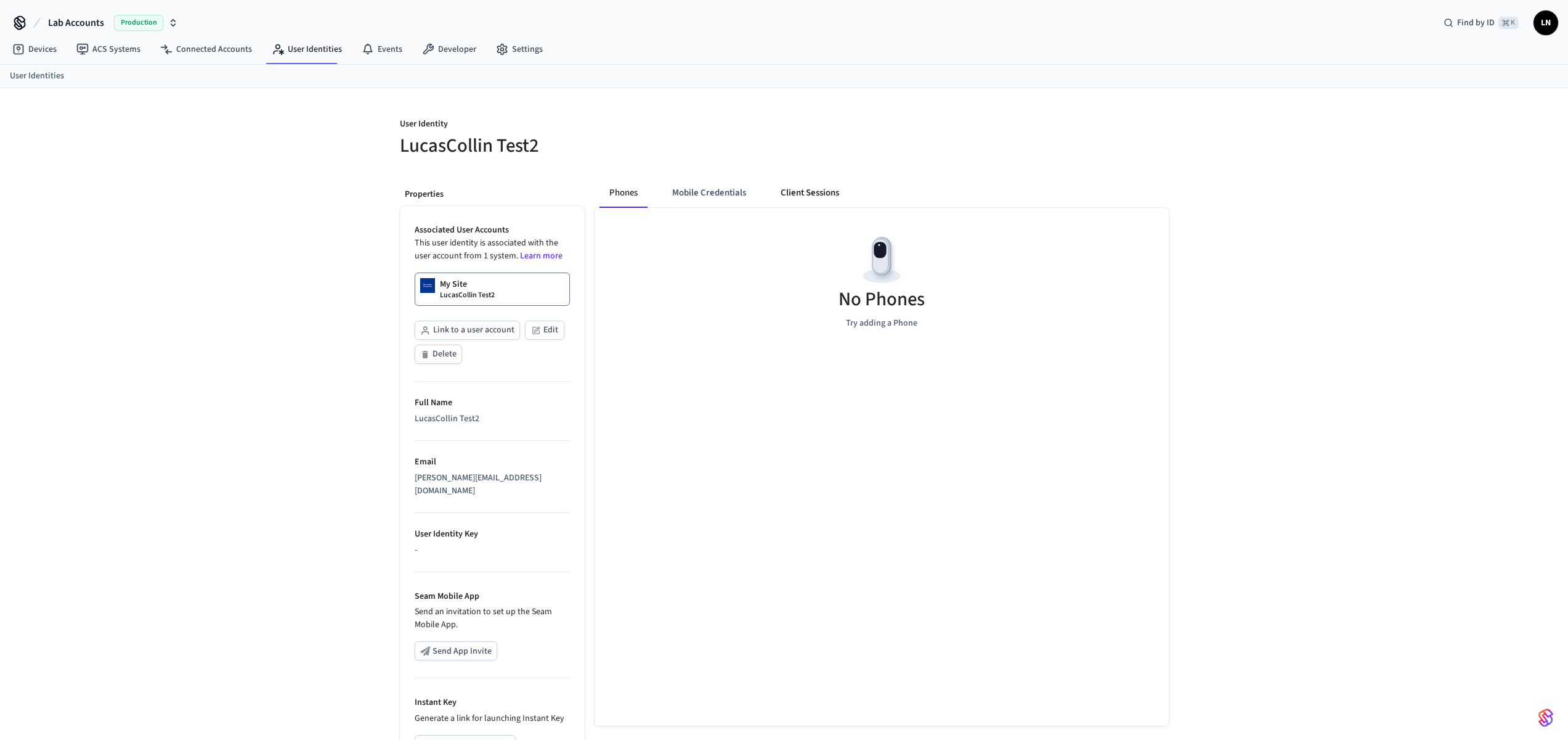
click at [803, 187] on button "Client Sessions" at bounding box center [810, 193] width 78 height 29
click at [1085, 133] on span "New Client Sessions" at bounding box center [1115, 133] width 78 height 16
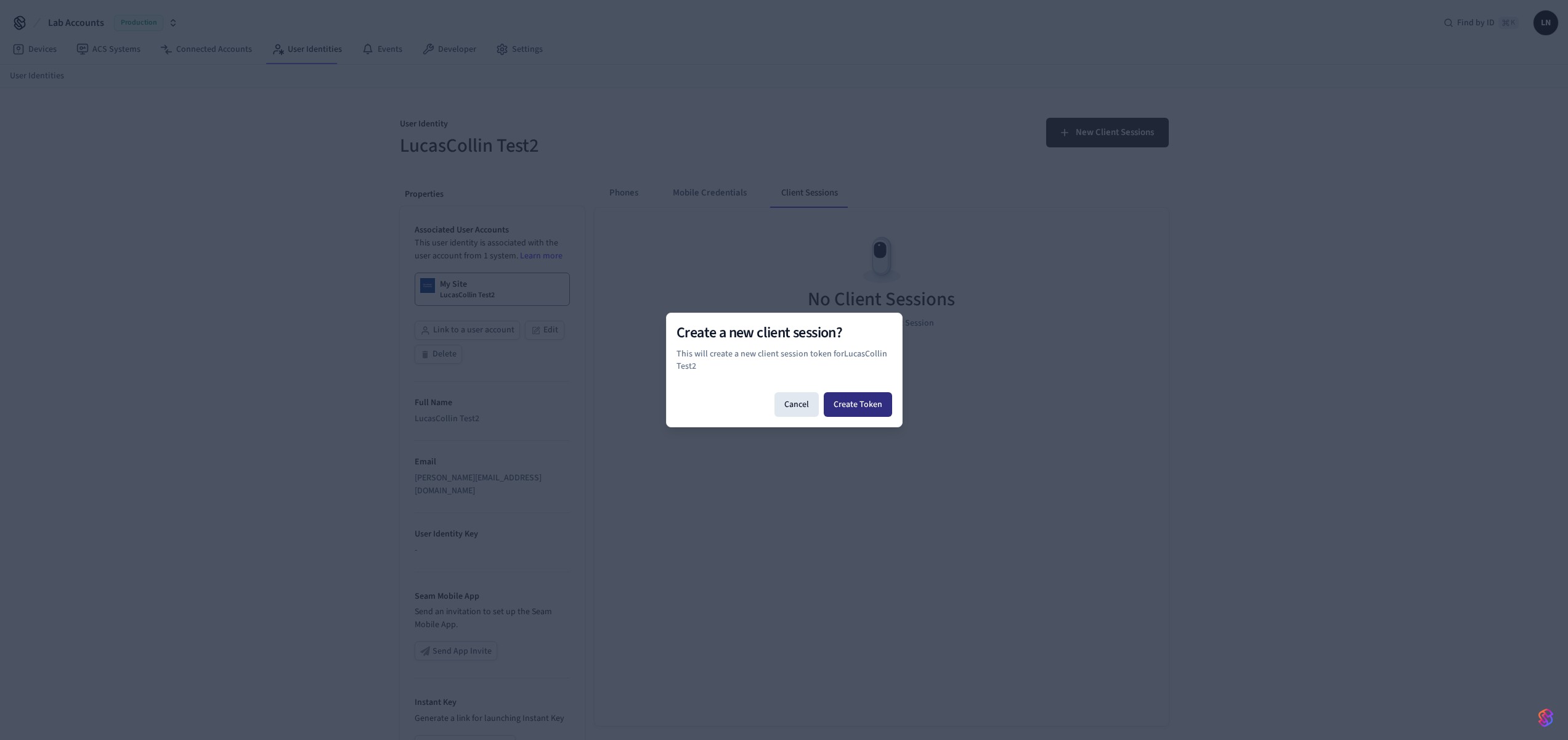
click at [852, 402] on button "Create Token" at bounding box center [858, 404] width 69 height 24
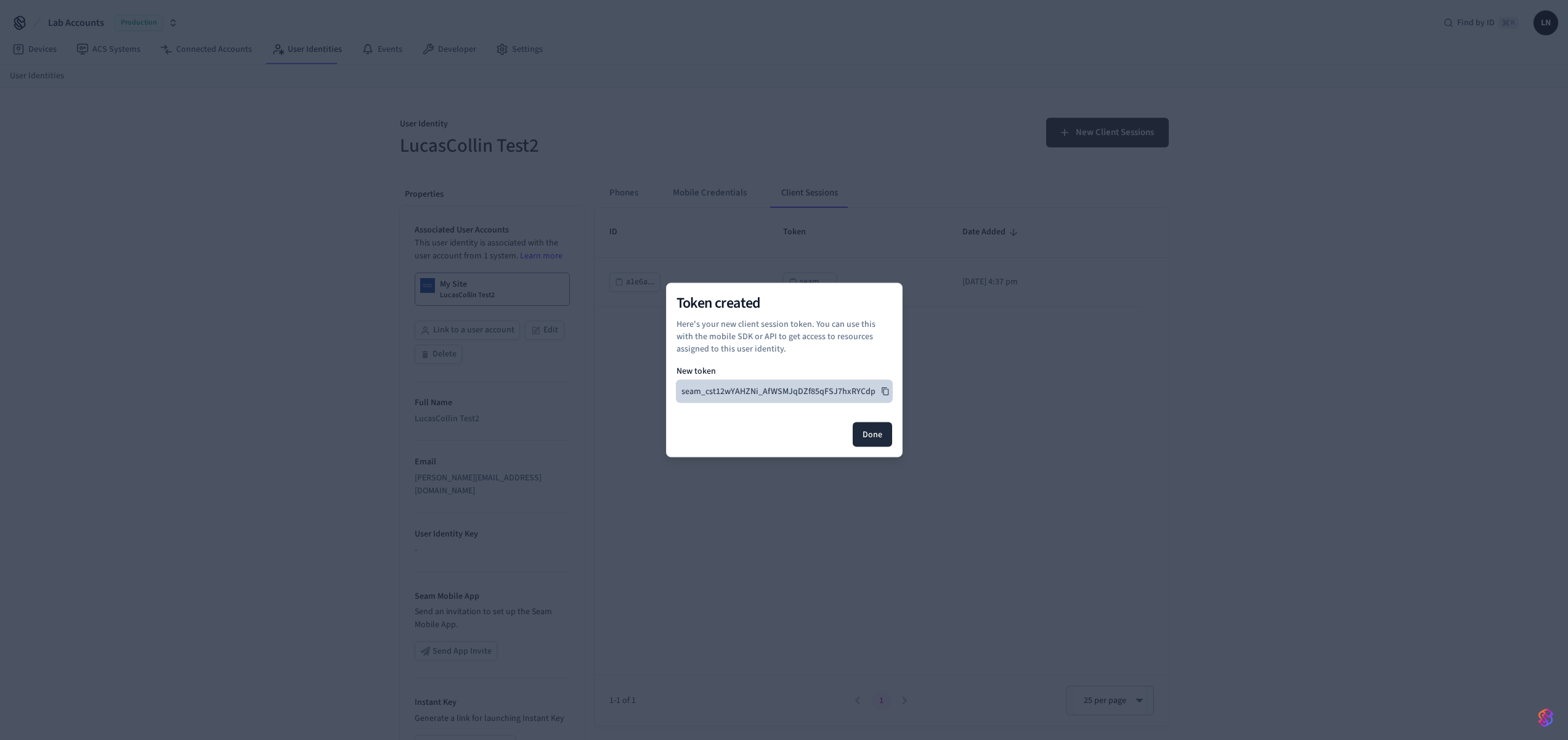
click at [884, 384] on button "seam_cst12wYAHZNi_AfWSMJqDZf85qFSJ7hxRYCdp" at bounding box center [784, 391] width 216 height 22
click at [847, 432] on div "Done" at bounding box center [784, 435] width 216 height 24
click at [863, 435] on button "Done" at bounding box center [872, 435] width 39 height 24
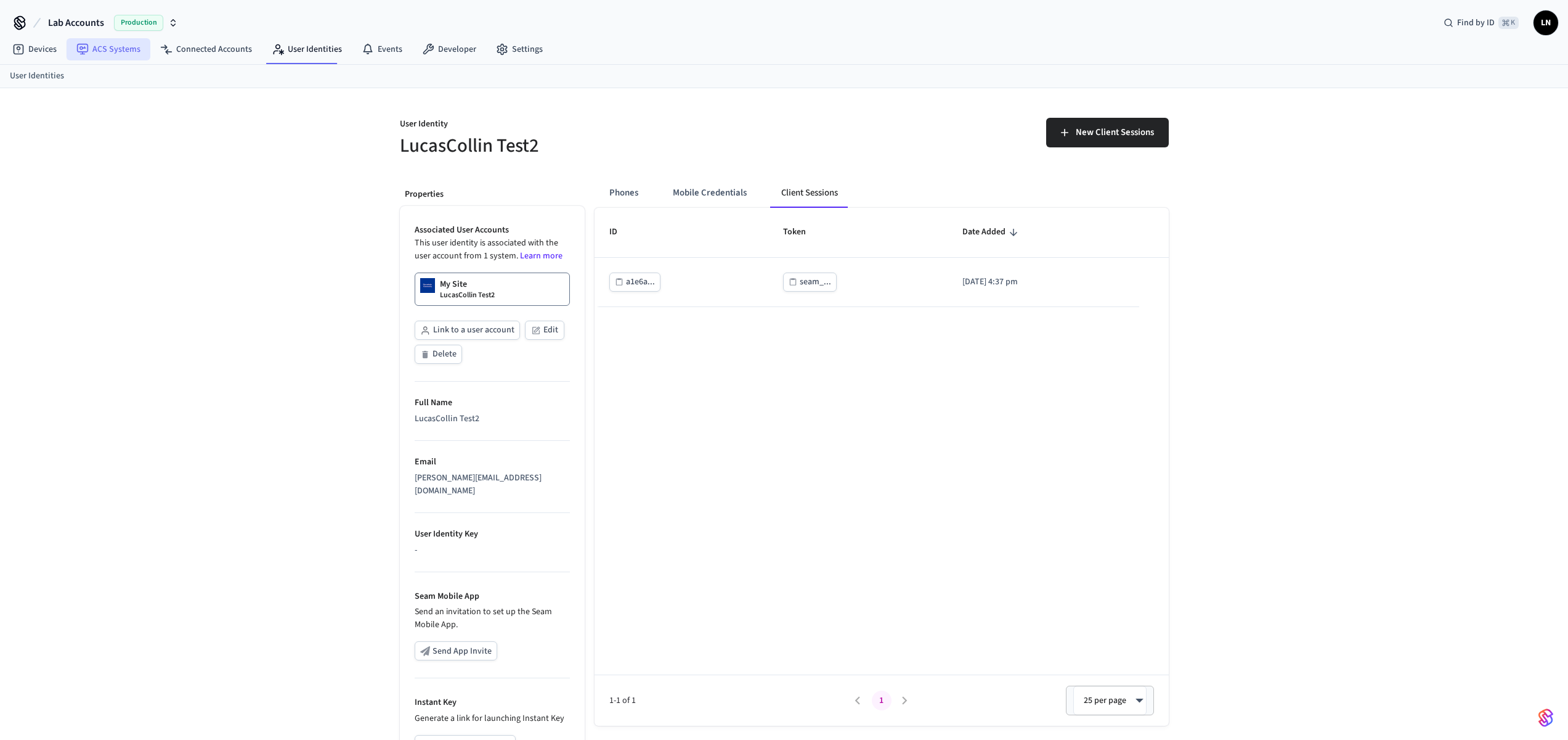
click at [121, 56] on link "ACS Systems" at bounding box center [108, 49] width 84 height 22
click at [703, 192] on button "Mobile Credentials" at bounding box center [710, 193] width 94 height 29
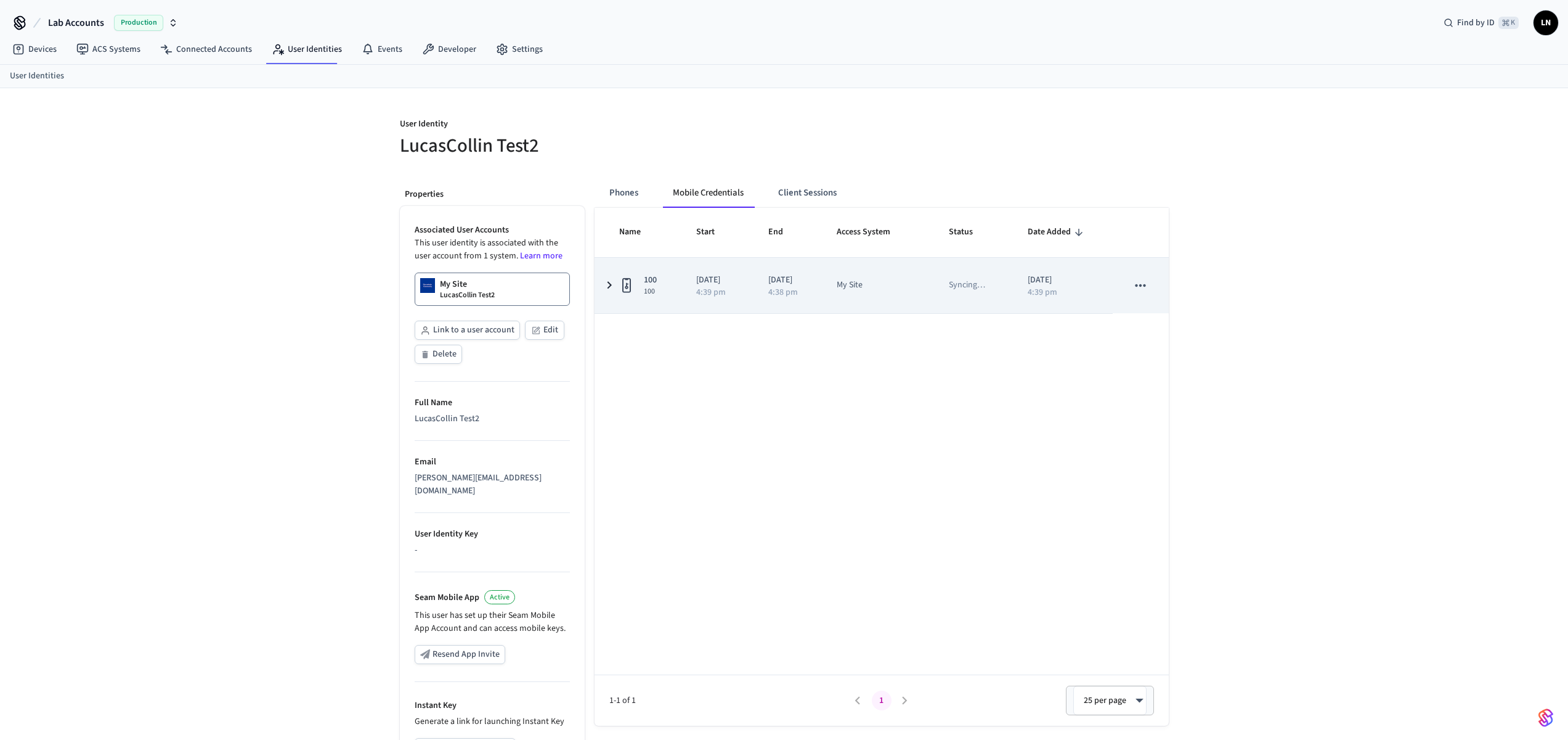
click at [614, 289] on icon "sticky table" at bounding box center [609, 285] width 15 height 16
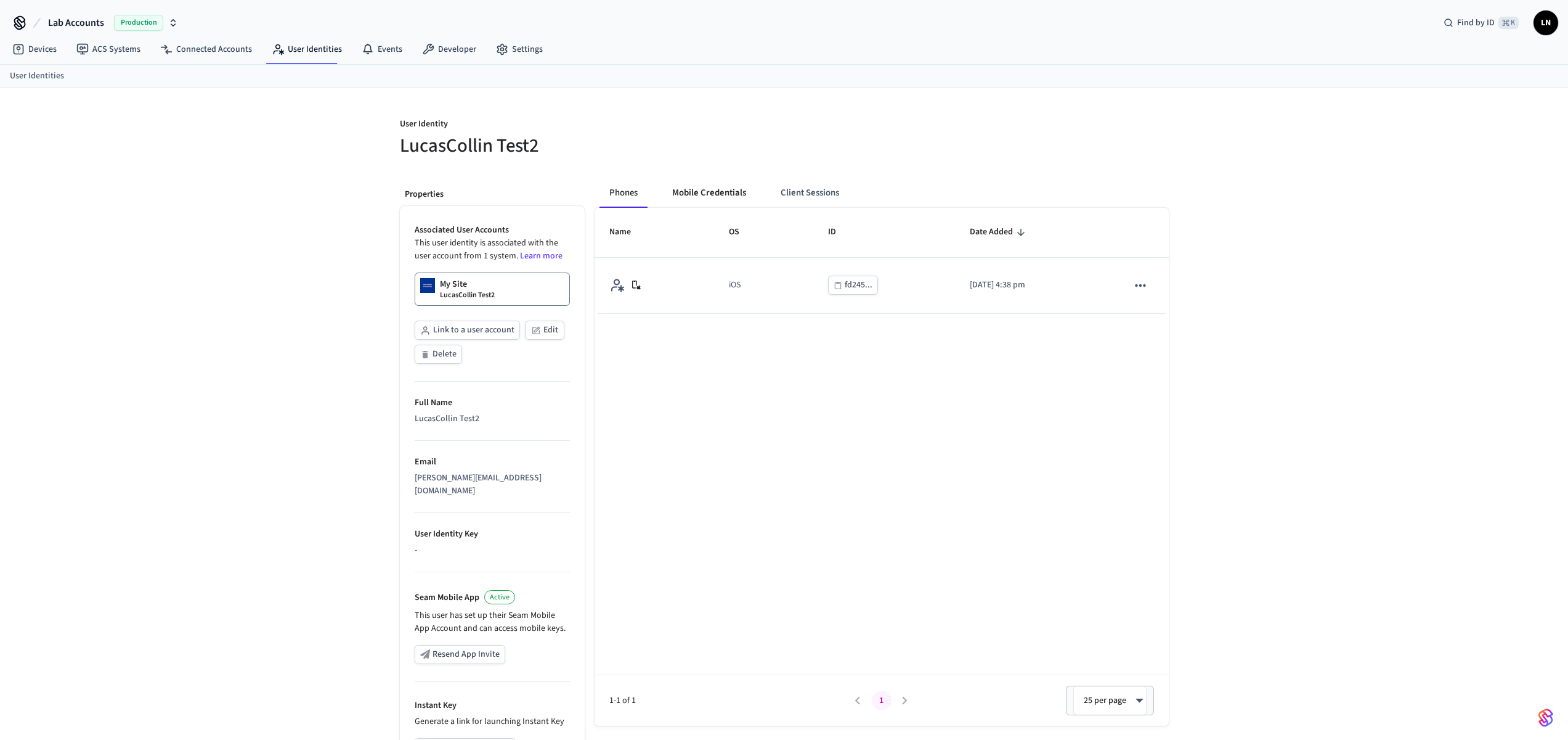
click at [710, 199] on button "Mobile Credentials" at bounding box center [709, 193] width 94 height 29
click at [858, 375] on div "Name Start End Access System Status Date Added 100 100 2025/09/02 4:39 pm 2025/…" at bounding box center [882, 466] width 574 height 518
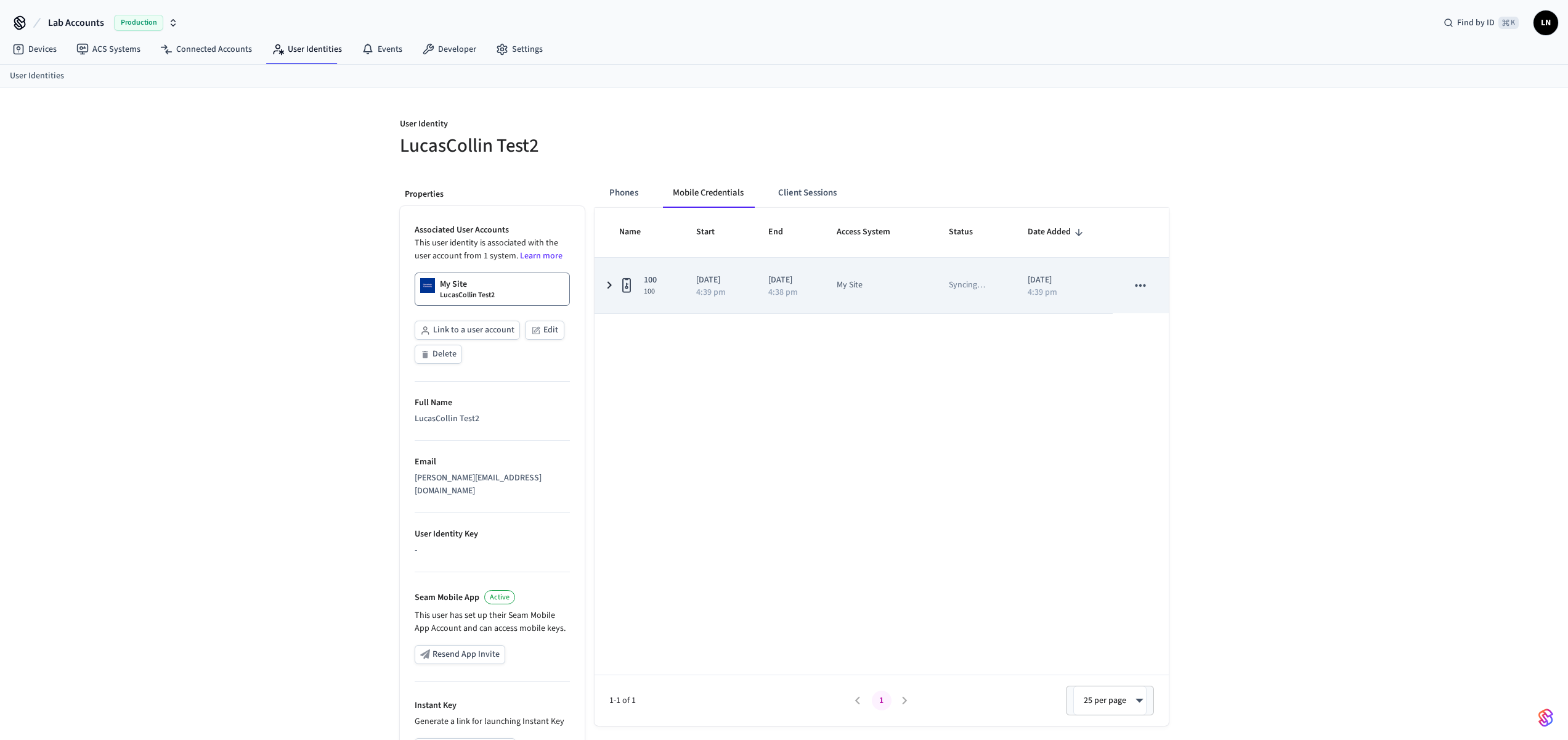
click at [605, 292] on icon "sticky table" at bounding box center [609, 285] width 15 height 16
click at [615, 288] on icon "sticky table" at bounding box center [609, 285] width 15 height 16
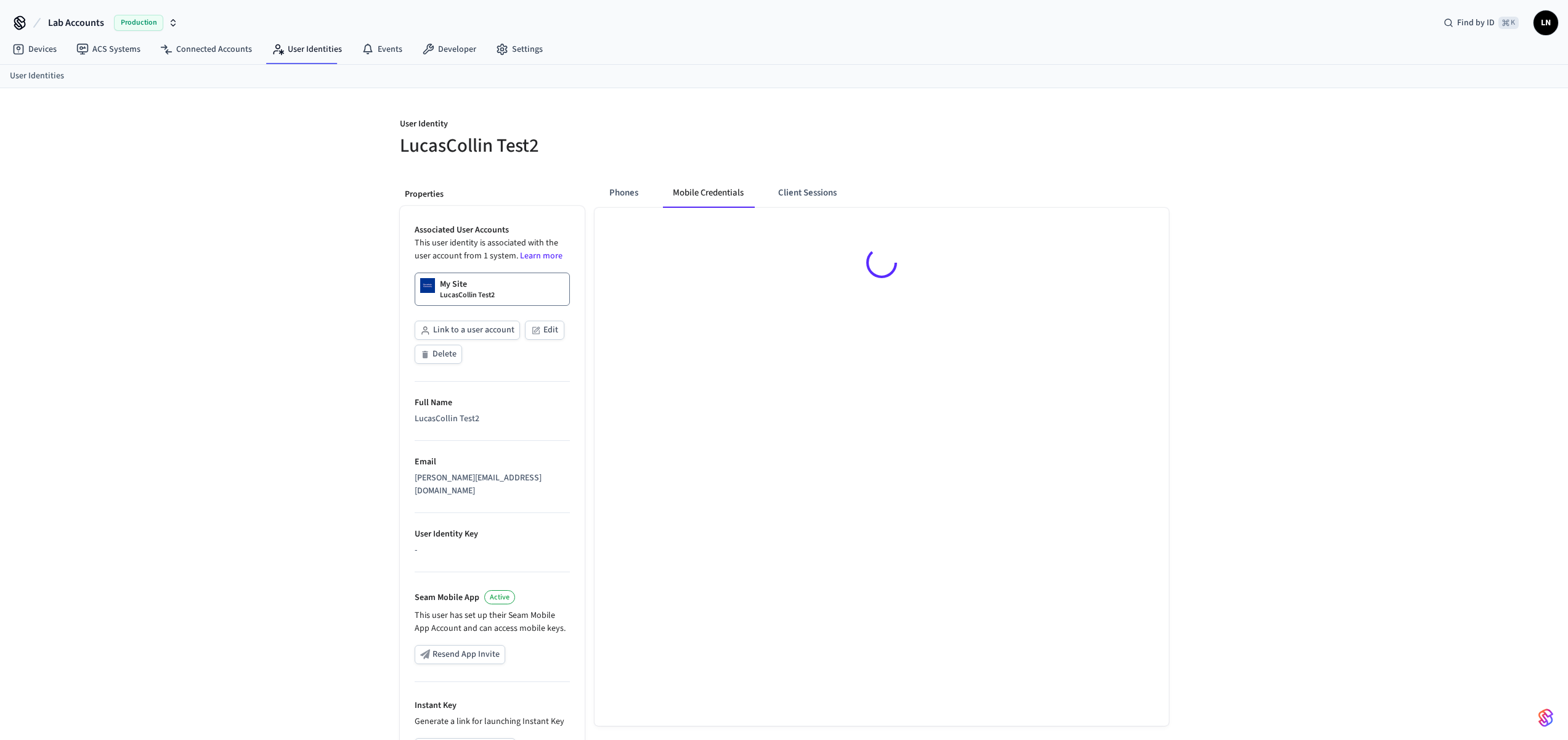
click at [1266, 387] on div "User Identity LucasCollin Test2 Properties Associated User Accounts This user i…" at bounding box center [784, 470] width 1568 height 764
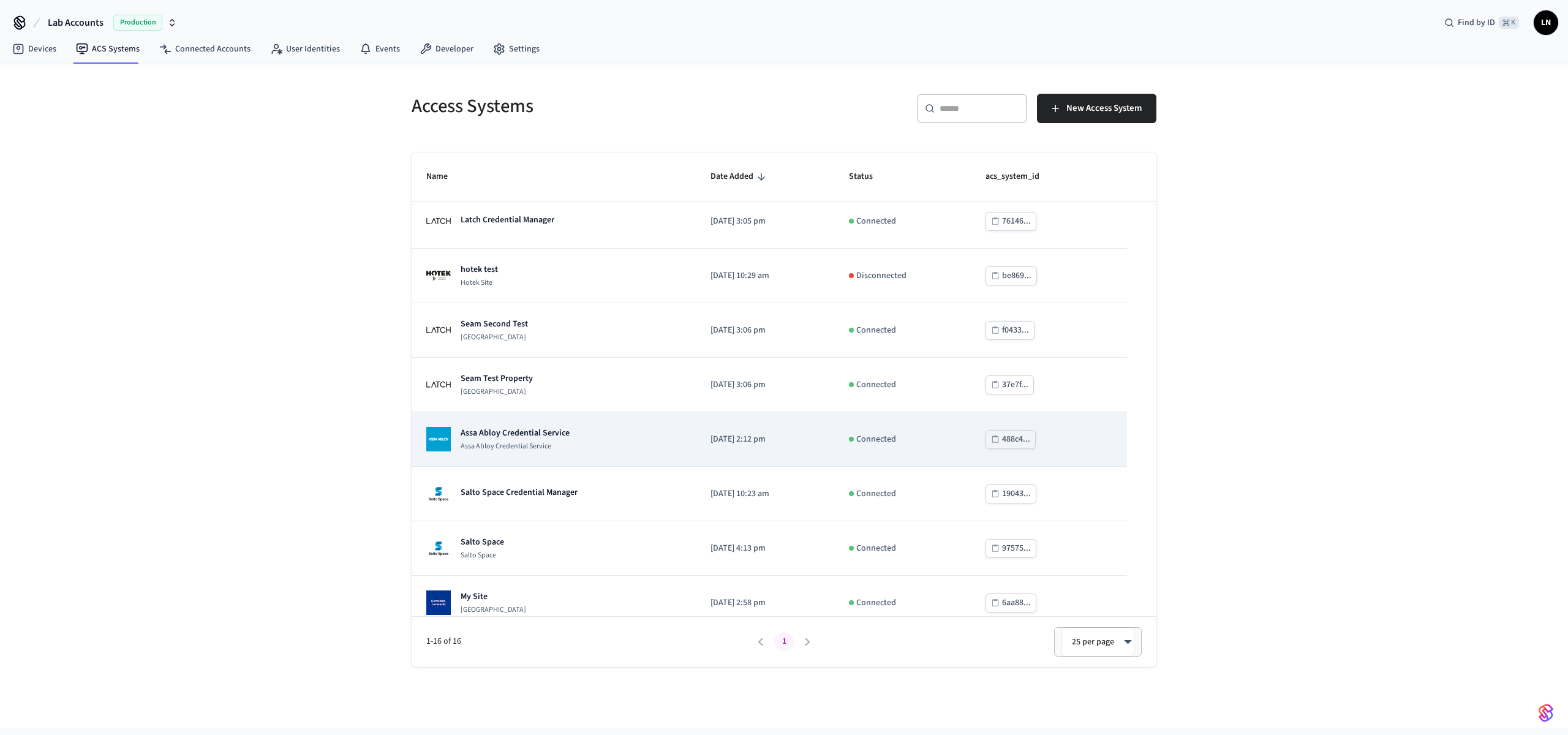
scroll to position [458, 0]
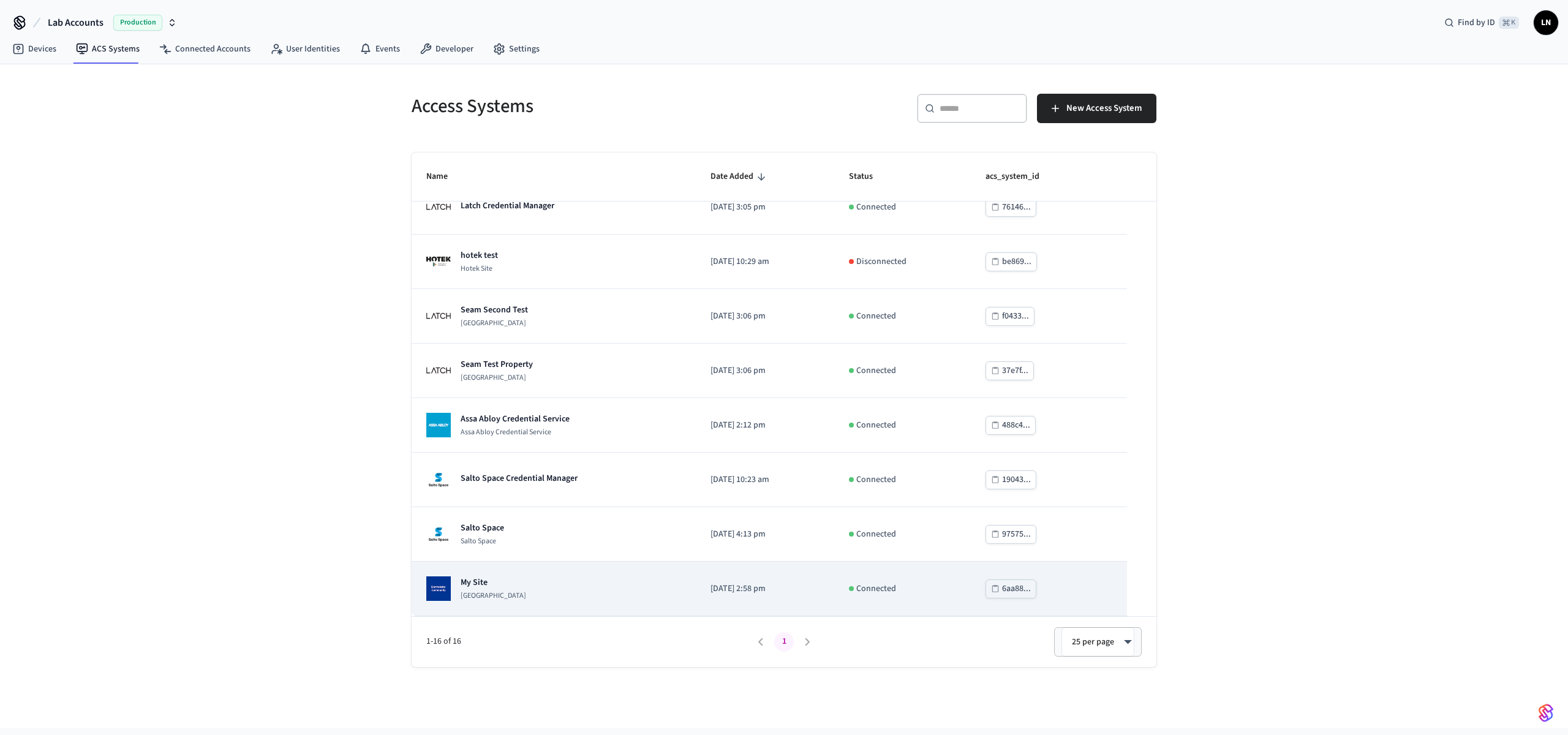
click at [525, 582] on p "My Site" at bounding box center [493, 582] width 65 height 12
click at [562, 596] on div "My Site Dormakaba Community Site" at bounding box center [554, 588] width 255 height 24
click at [618, 608] on td "My Site Dormakaba Community Site" at bounding box center [553, 588] width 284 height 55
click at [696, 599] on td "2025/08/29 at 2:58 pm" at bounding box center [765, 588] width 139 height 55
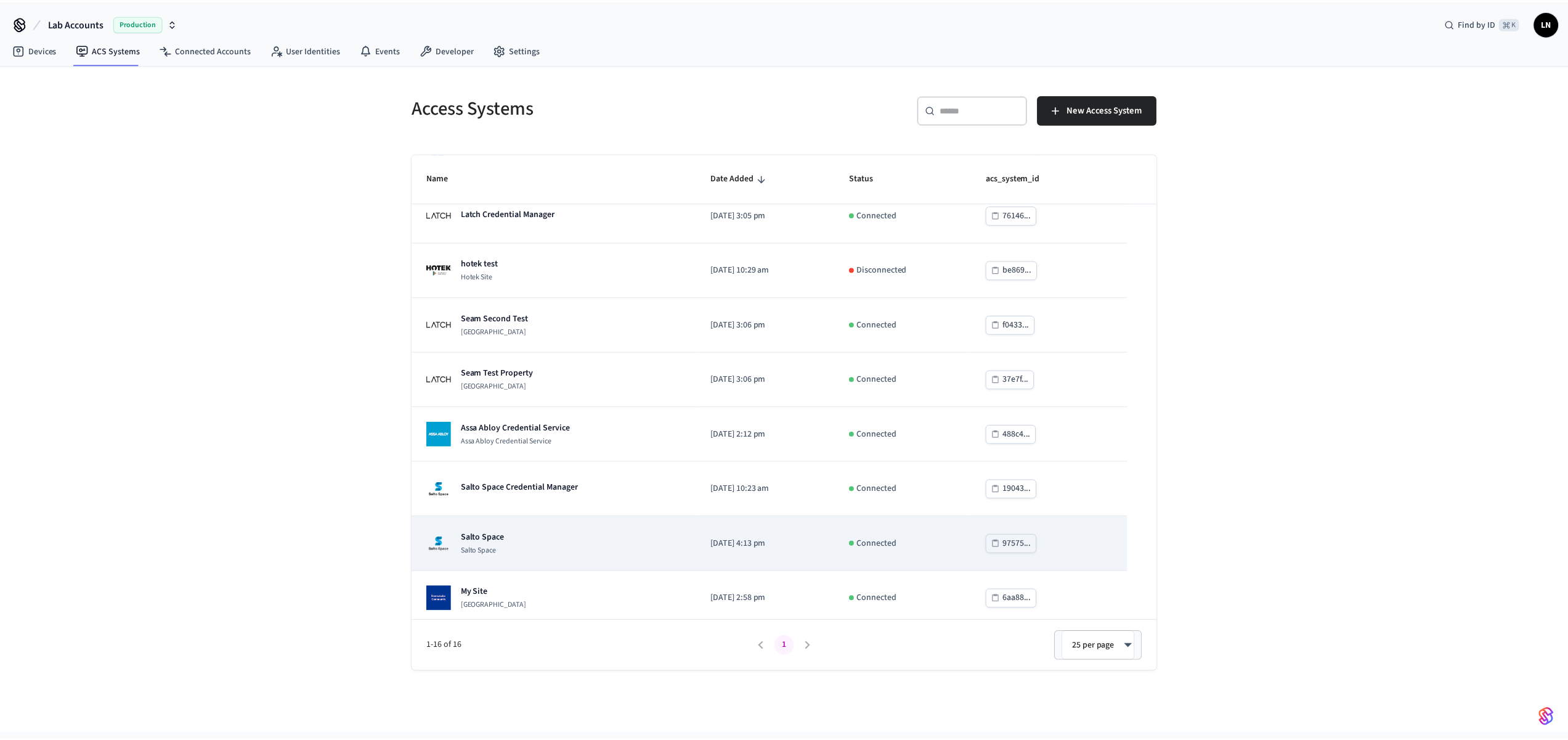
scroll to position [461, 0]
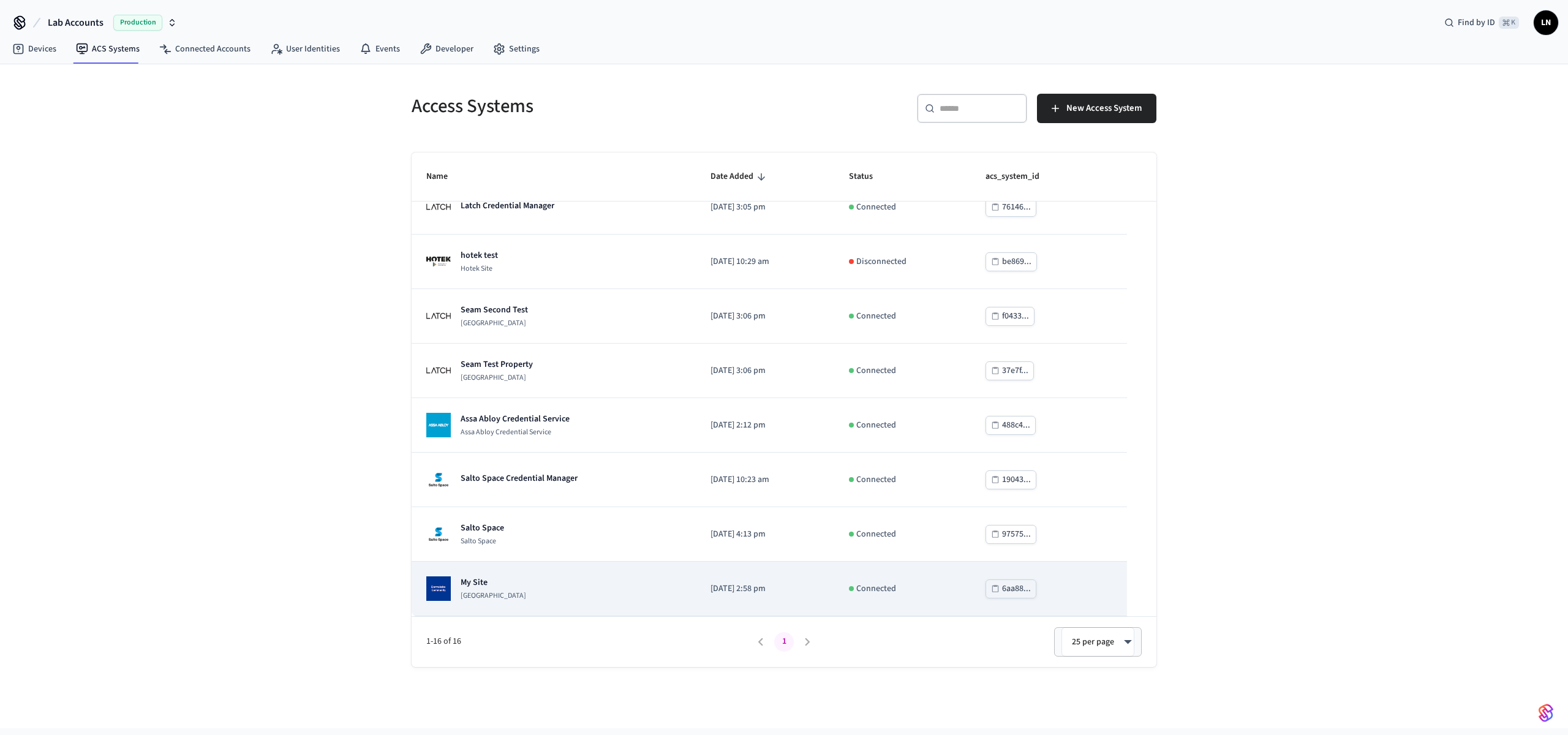
click at [541, 567] on td "My Site Dormakaba Community Site" at bounding box center [553, 588] width 284 height 55
click at [477, 591] on p "Dormakaba Community Site" at bounding box center [493, 596] width 65 height 10
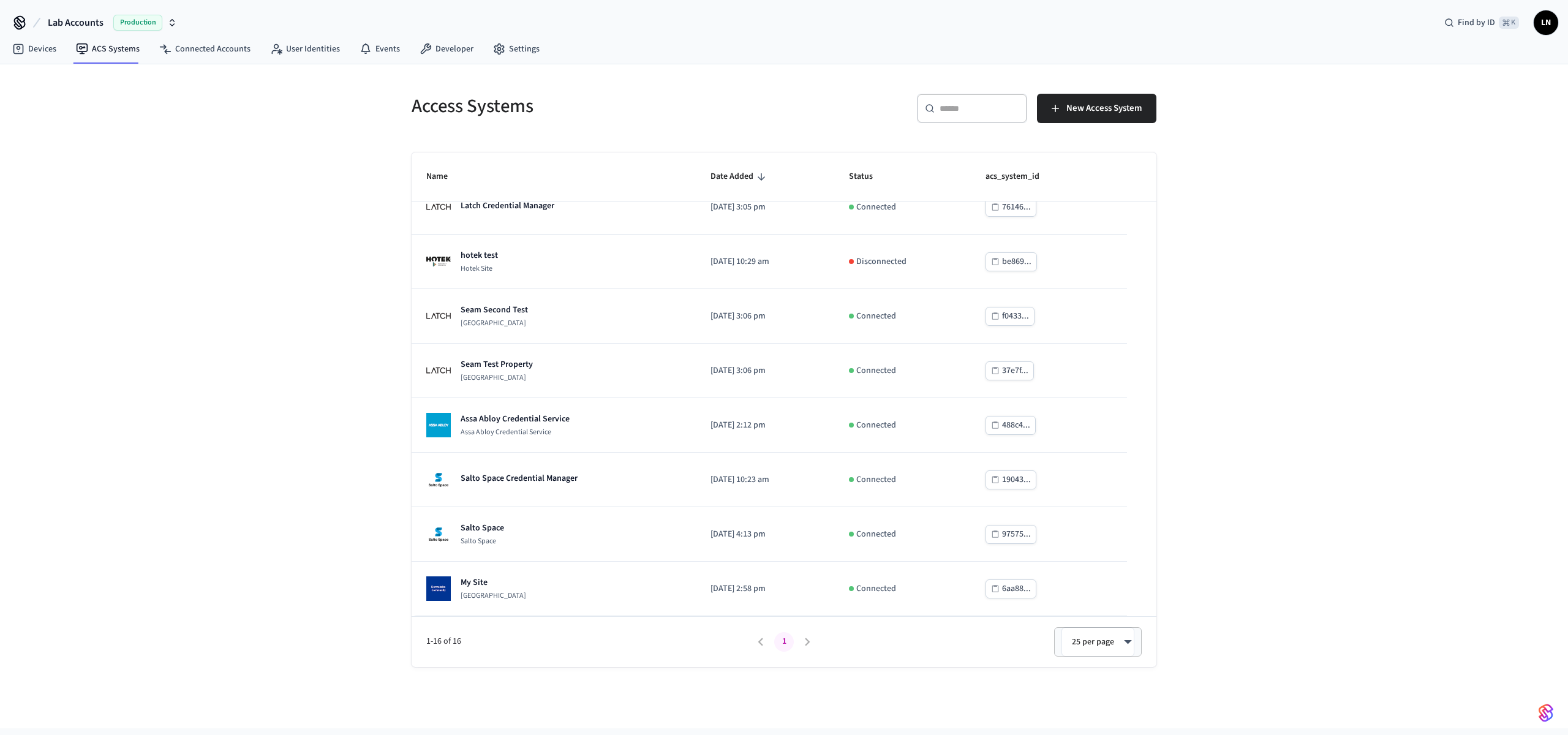
click at [246, 430] on div "Access Systems ​ ​ New Access System Name Date Added Status acs_system_id GetSe…" at bounding box center [784, 396] width 1568 height 664
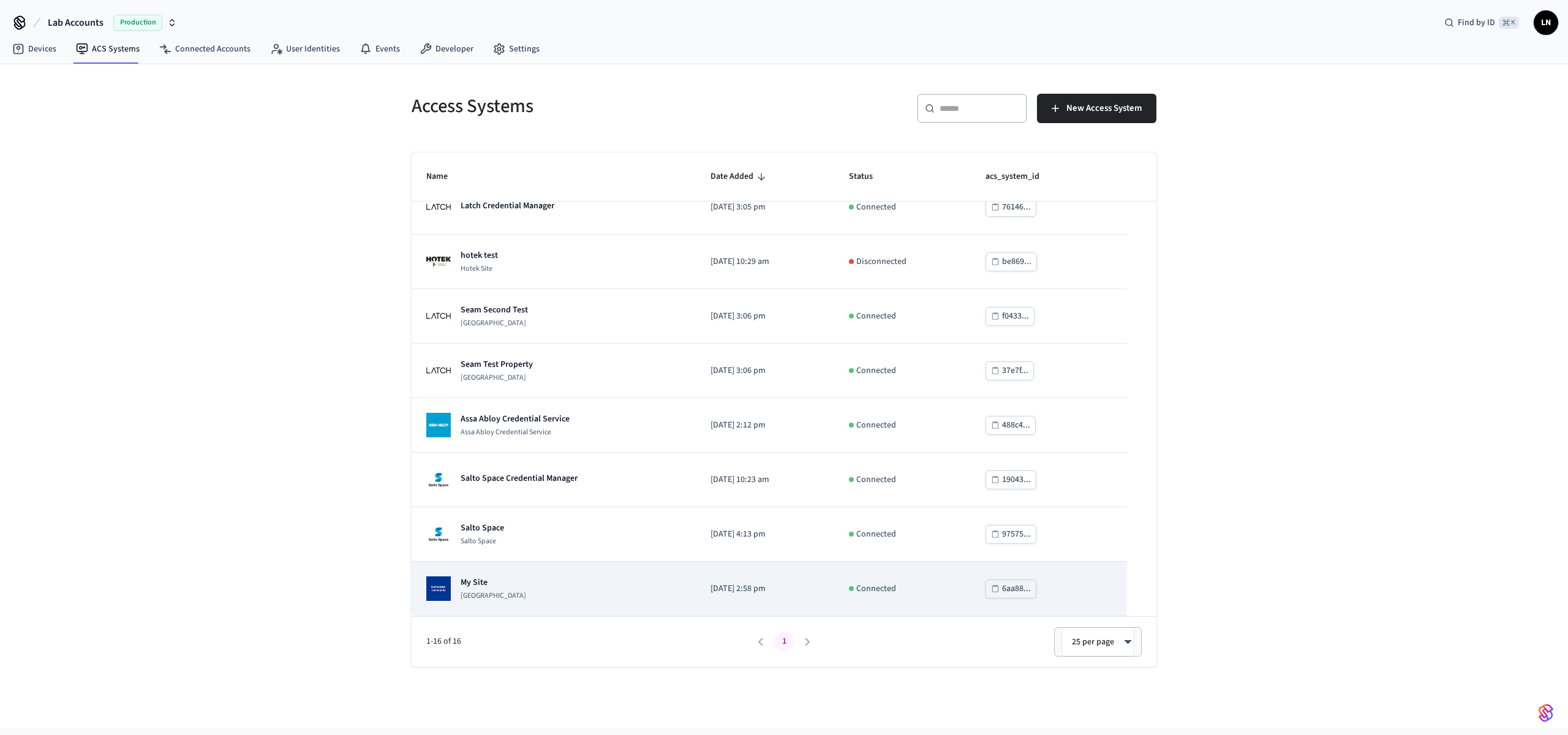
click at [548, 593] on div "My Site Dormakaba Community Site" at bounding box center [554, 588] width 255 height 24
click at [674, 598] on td "My Site Dormakaba Community Site" at bounding box center [553, 588] width 284 height 55
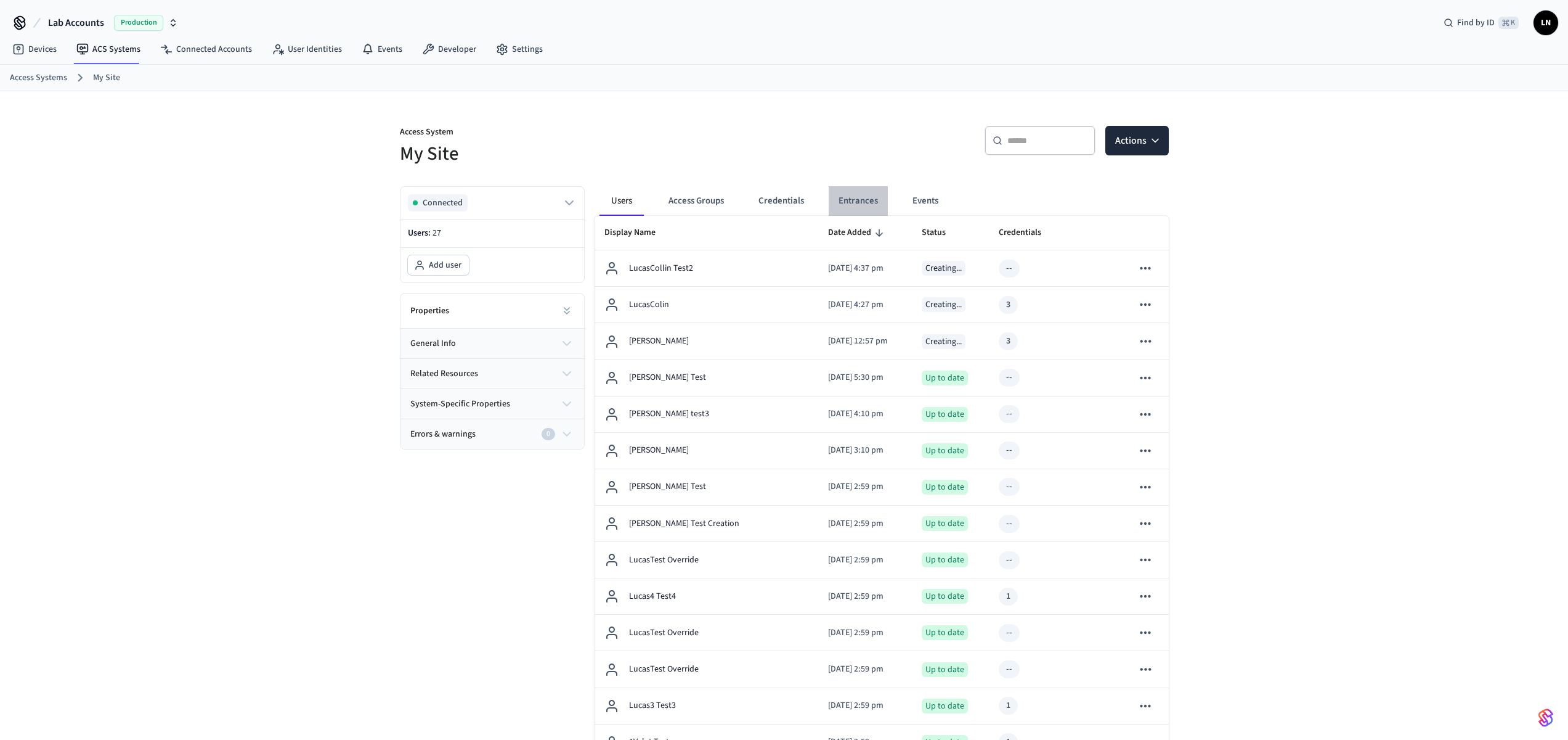
click at [851, 197] on button "Entrances" at bounding box center [858, 201] width 59 height 29
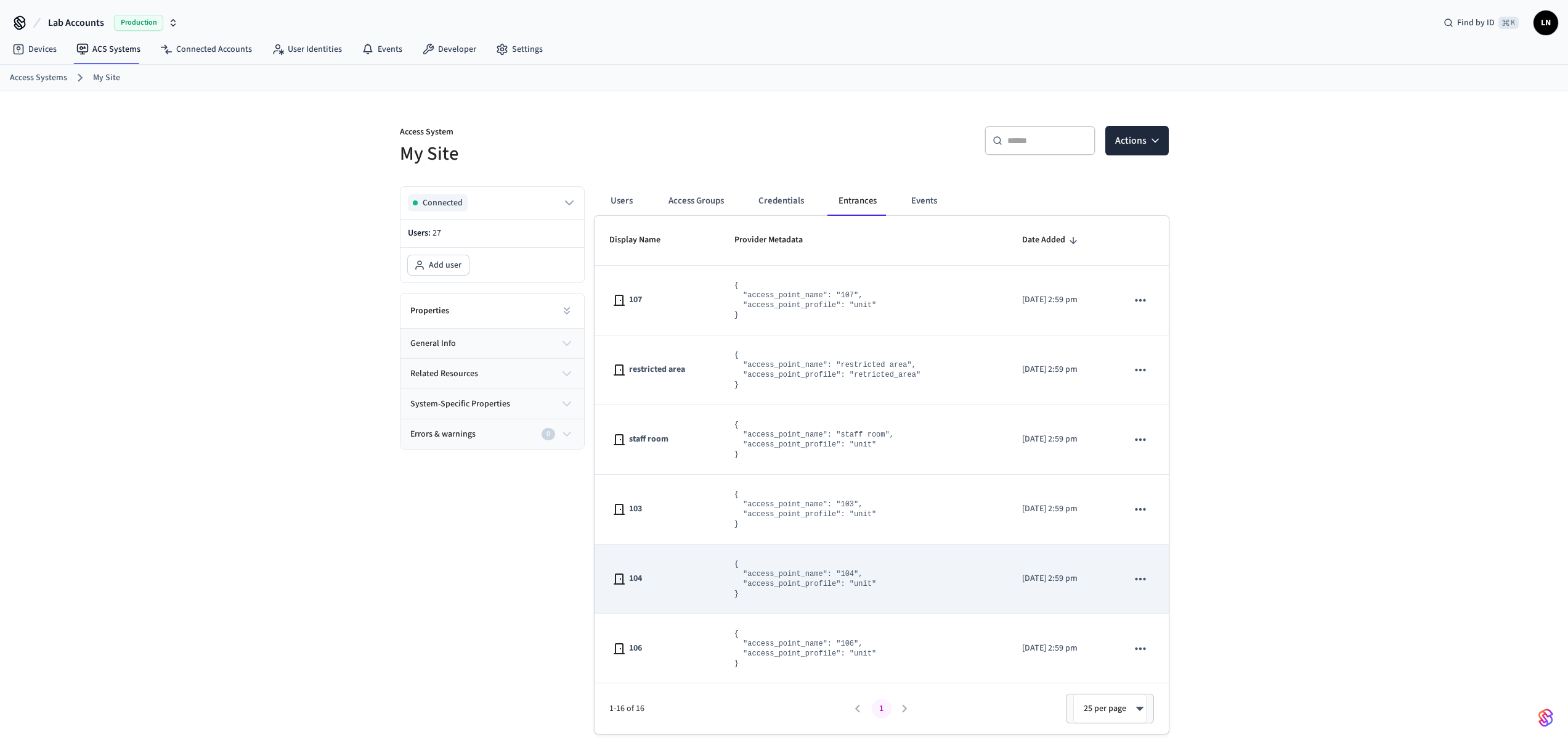
scroll to position [267, 0]
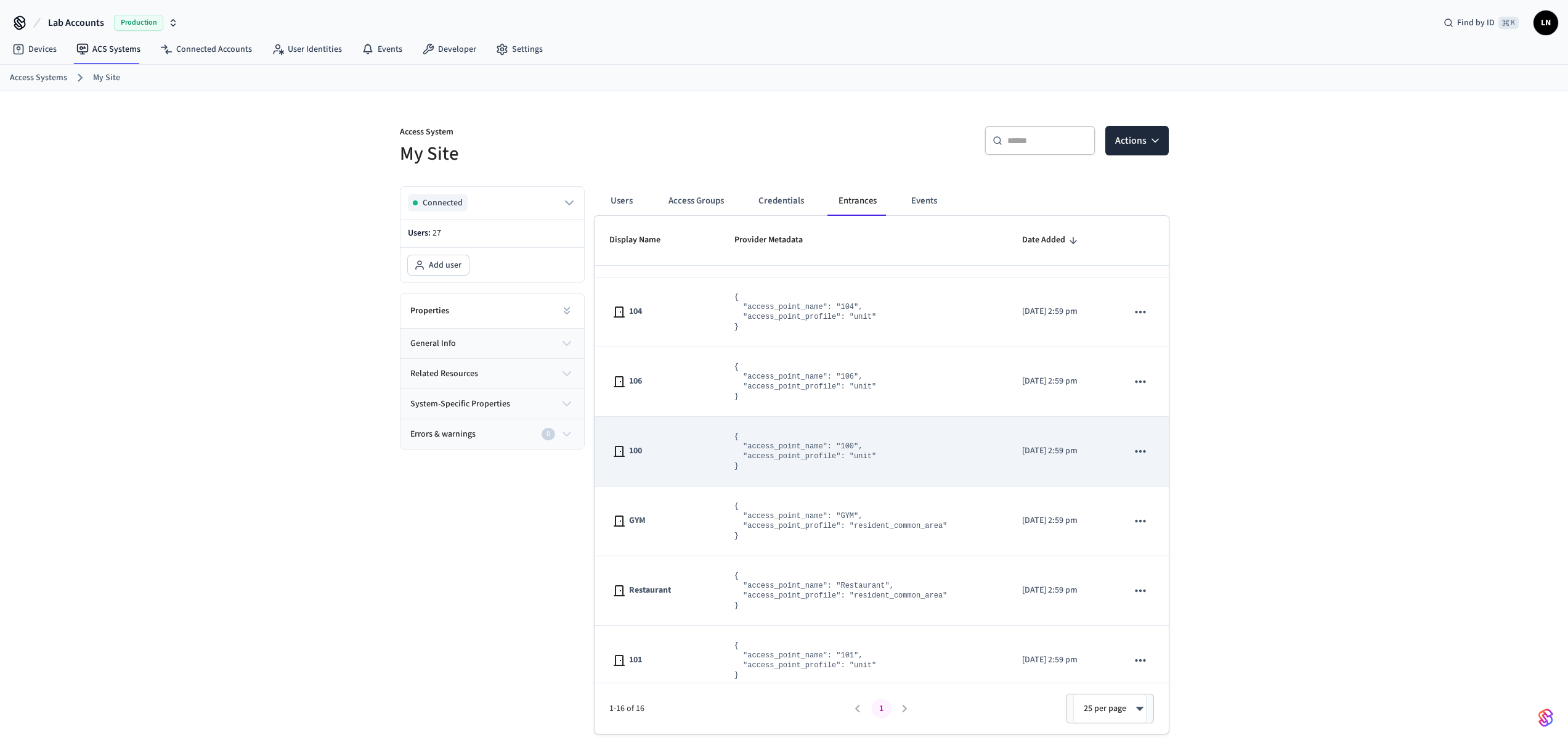
click at [720, 438] on td "{ "access_point_name": "100", "access_point_profile": "unit" }" at bounding box center [863, 451] width 289 height 69
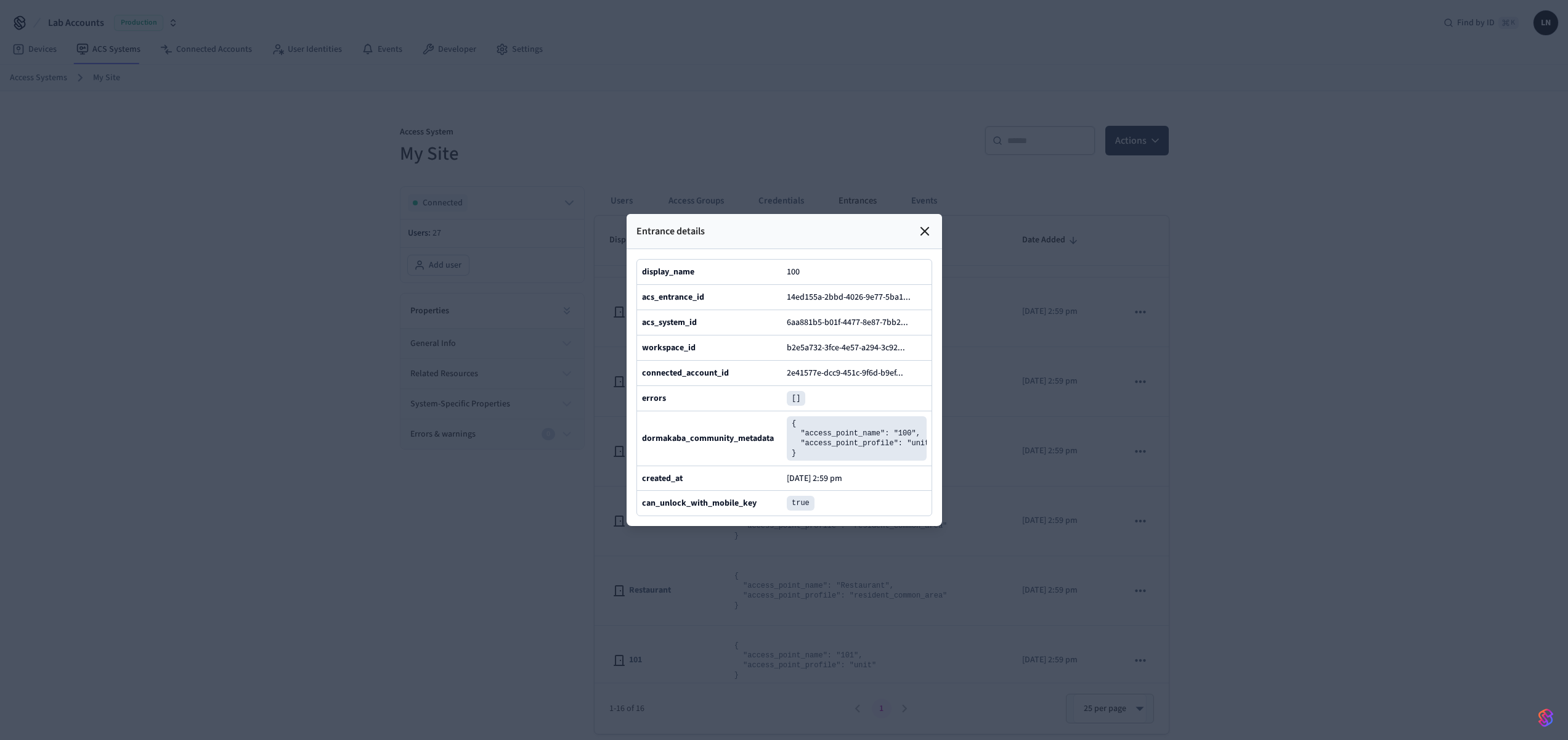
click at [691, 459] on div "dormakaba_community_metadata" at bounding box center [712, 438] width 140 height 44
click at [917, 293] on icon at bounding box center [916, 297] width 9 height 9
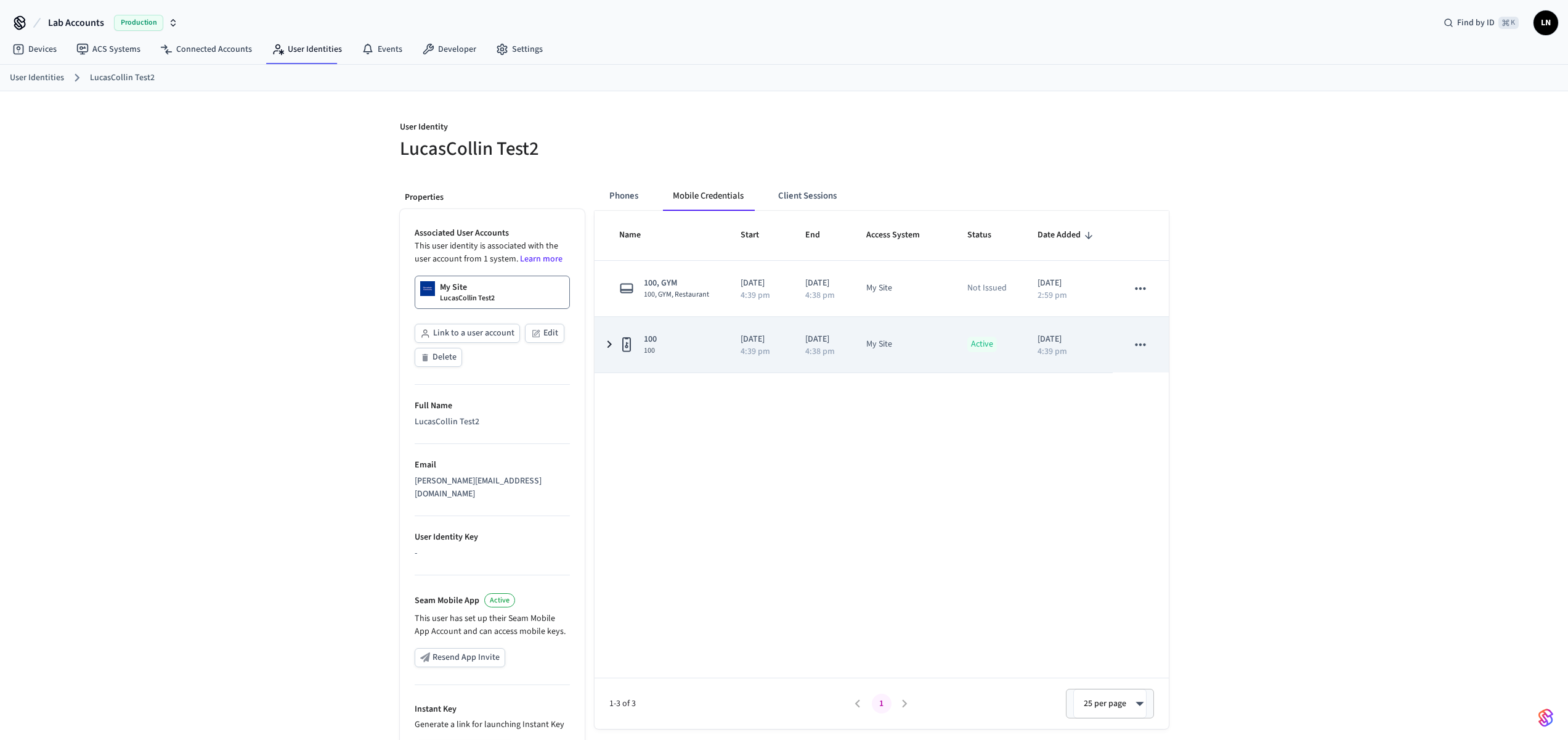
click at [611, 352] on icon "sticky table" at bounding box center [609, 345] width 15 height 16
click at [1151, 357] on button "sticky table" at bounding box center [1141, 345] width 26 height 26
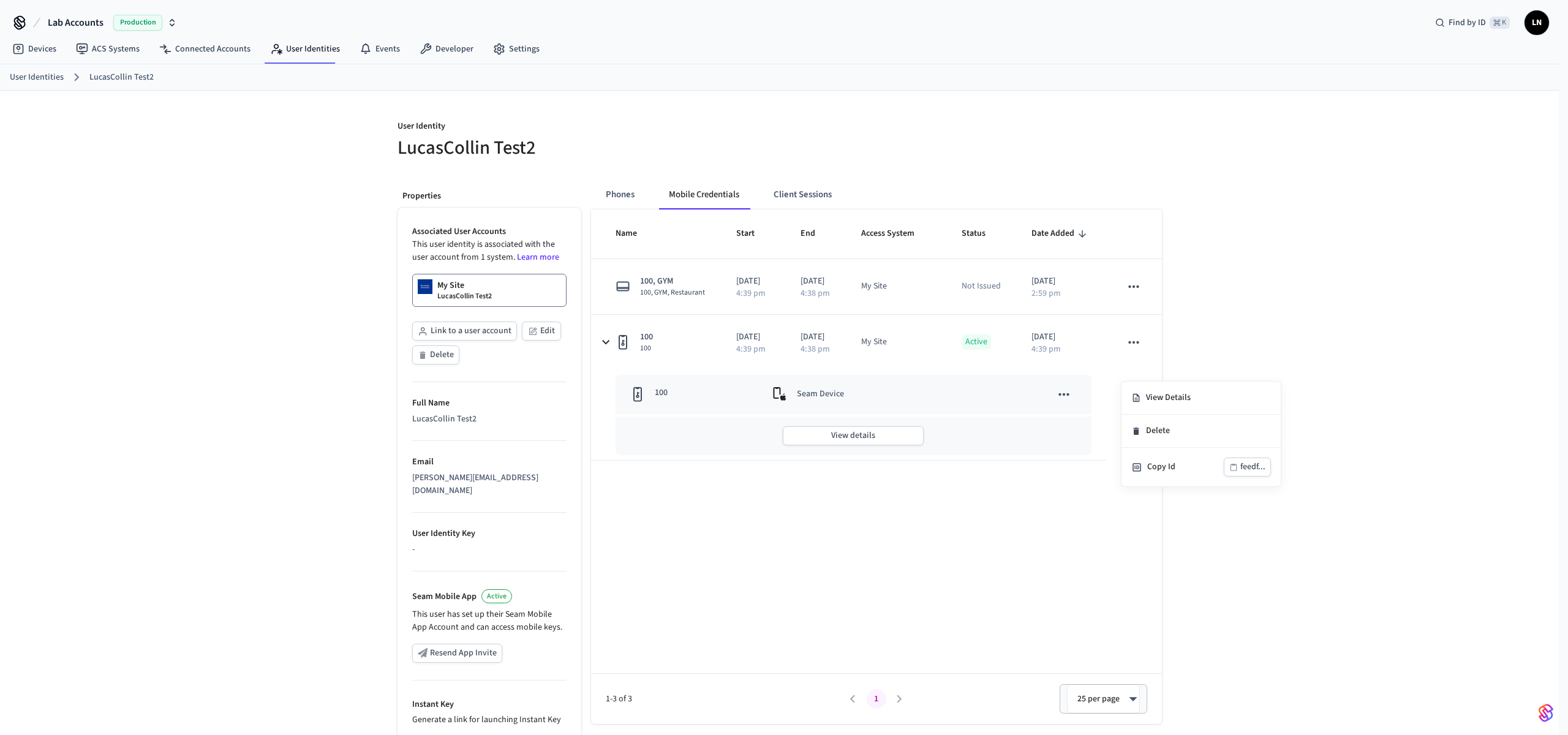
click at [1347, 244] on div at bounding box center [784, 367] width 1568 height 735
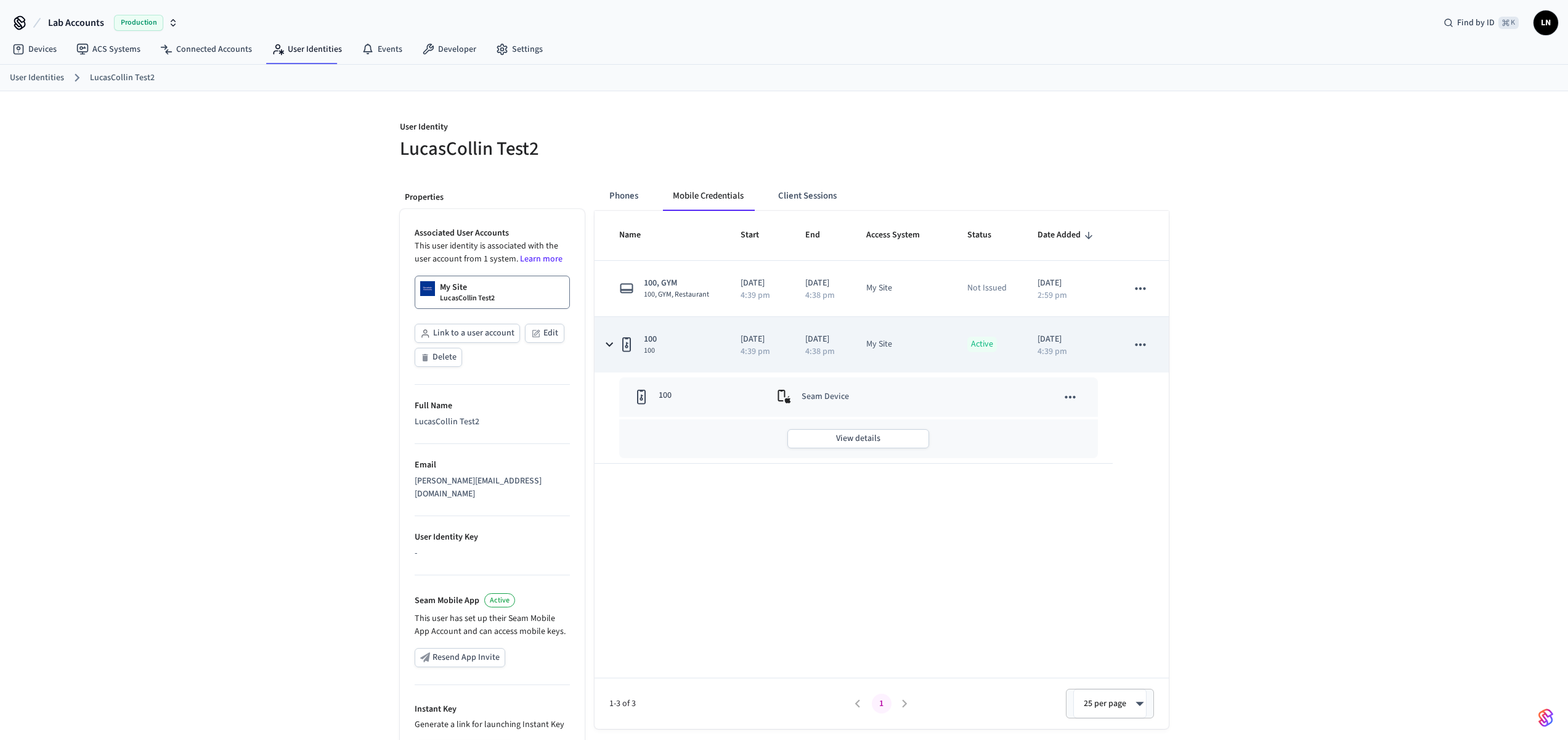
click at [1135, 352] on icon "sticky table" at bounding box center [1141, 345] width 16 height 16
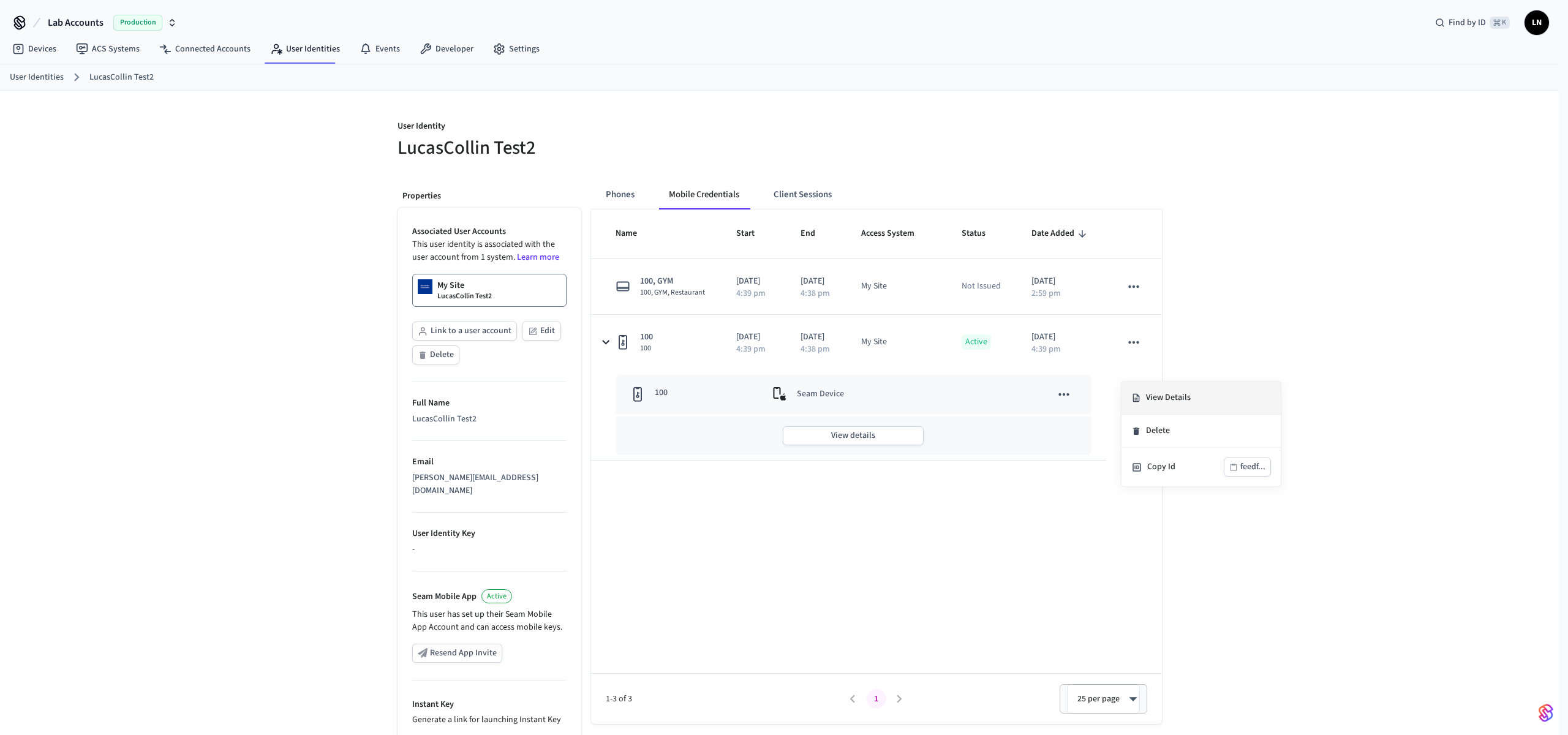
click at [1152, 396] on li "View Details" at bounding box center [1201, 398] width 159 height 33
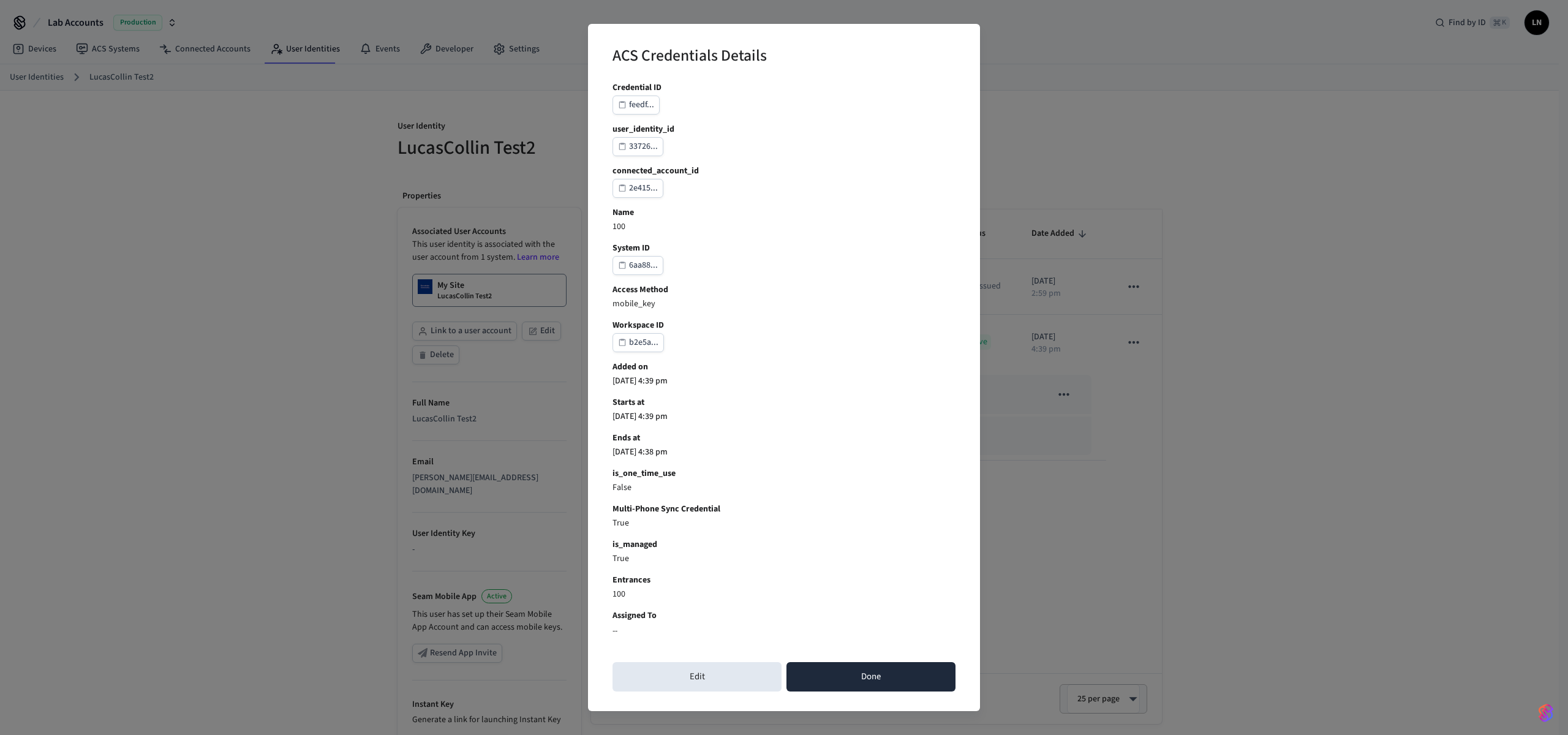
click at [838, 680] on button "Done" at bounding box center [871, 676] width 169 height 29
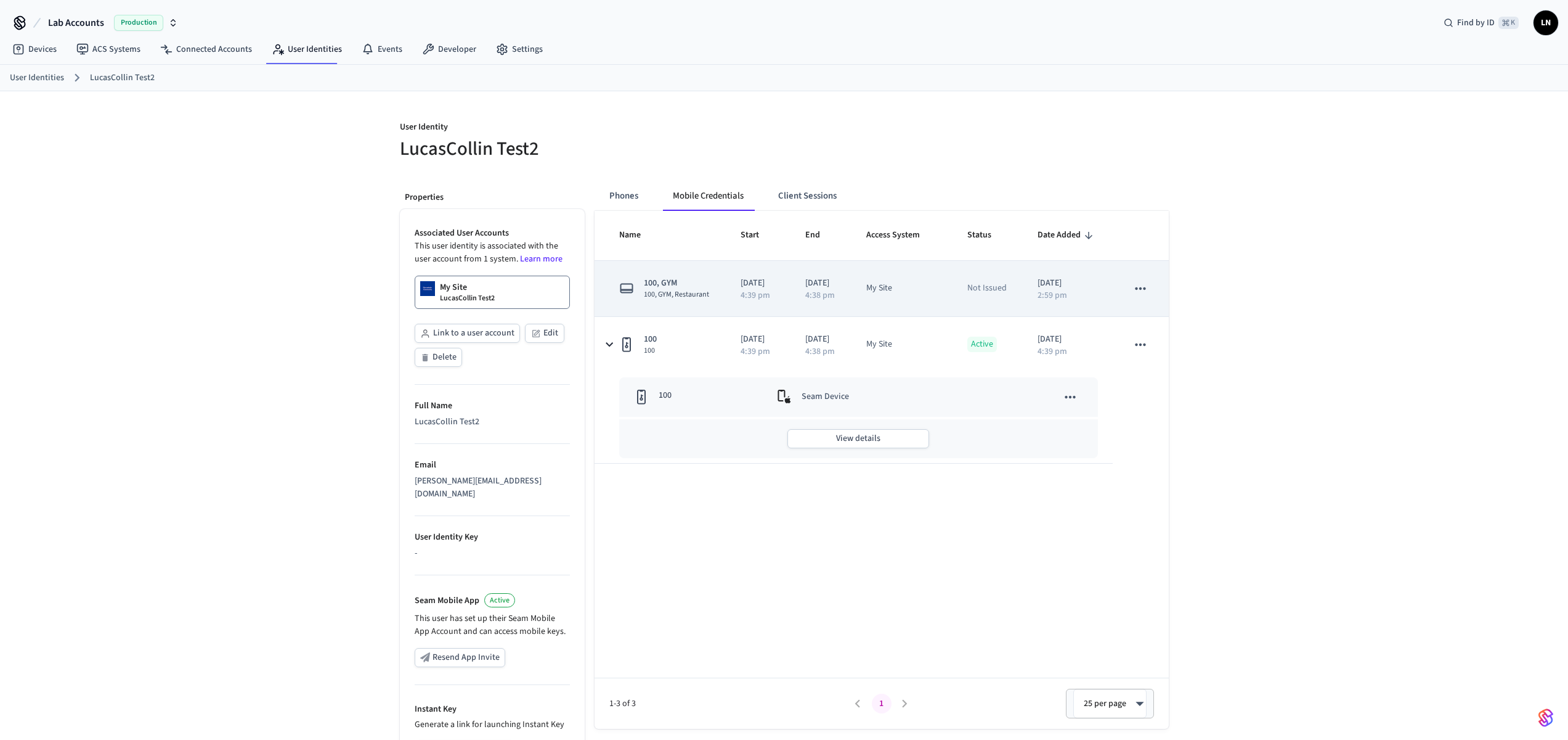
click at [726, 304] on td "[DATE] 4:39 pm" at bounding box center [758, 289] width 64 height 56
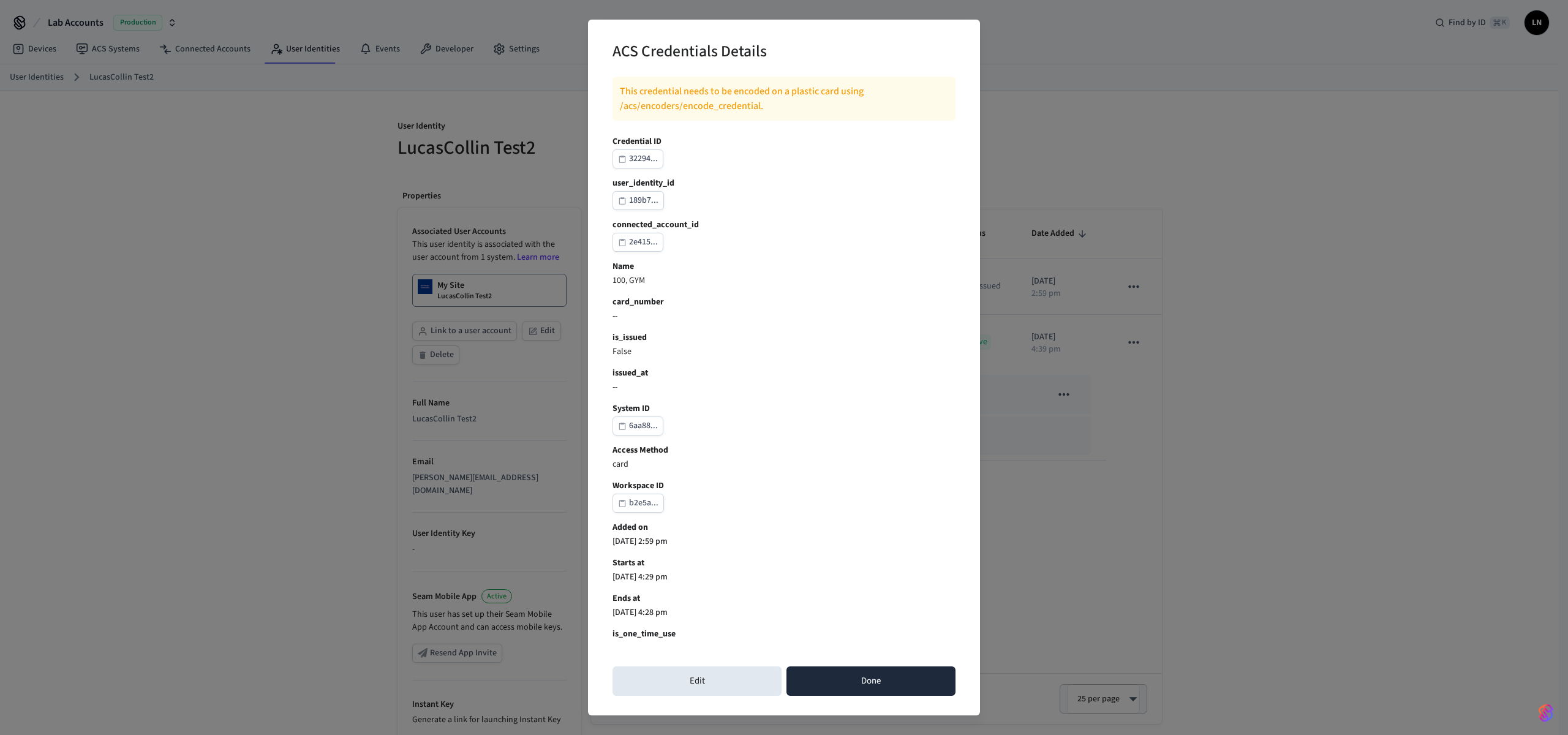
click at [896, 691] on button "Done" at bounding box center [871, 680] width 169 height 29
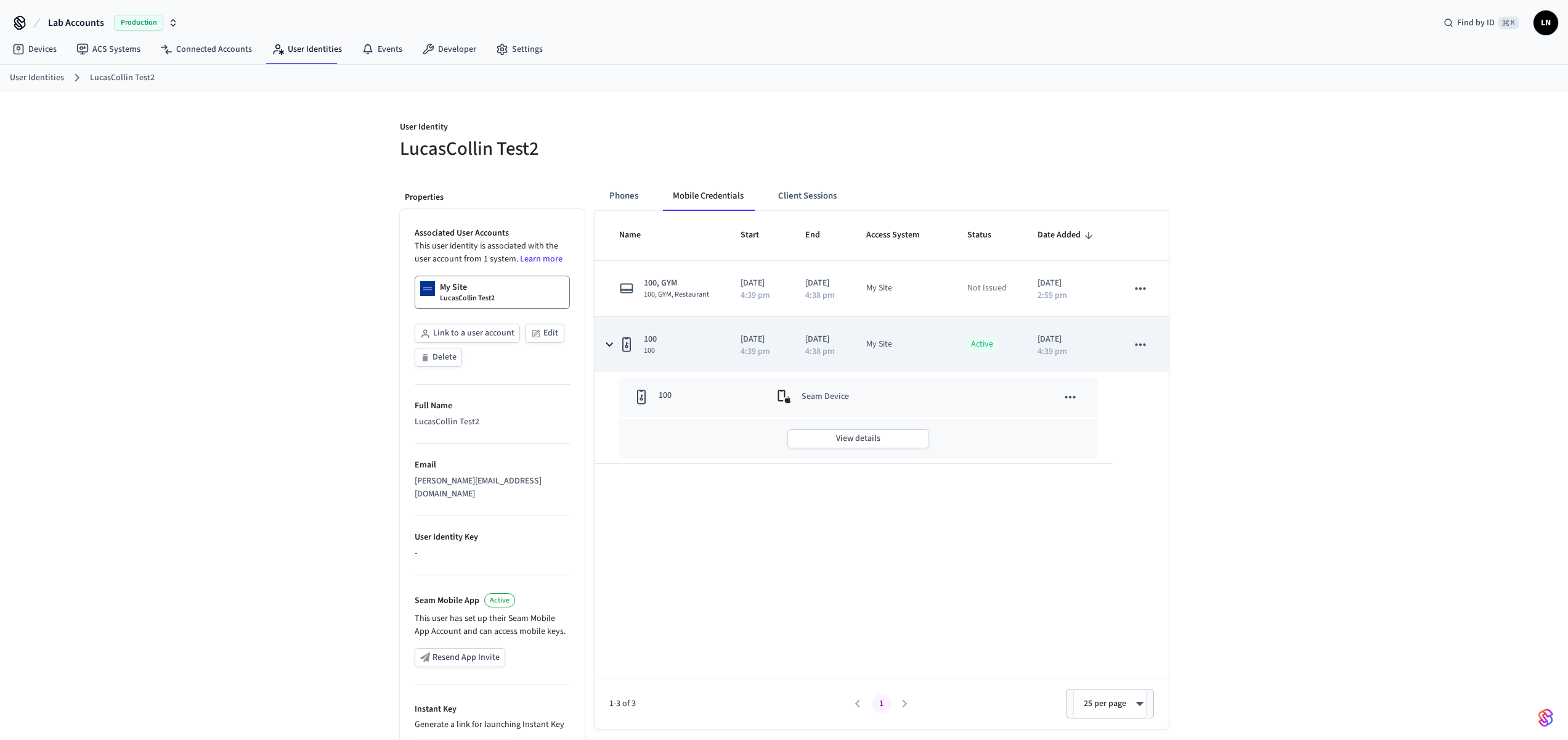
click at [682, 356] on div "100 100" at bounding box center [665, 345] width 92 height 23
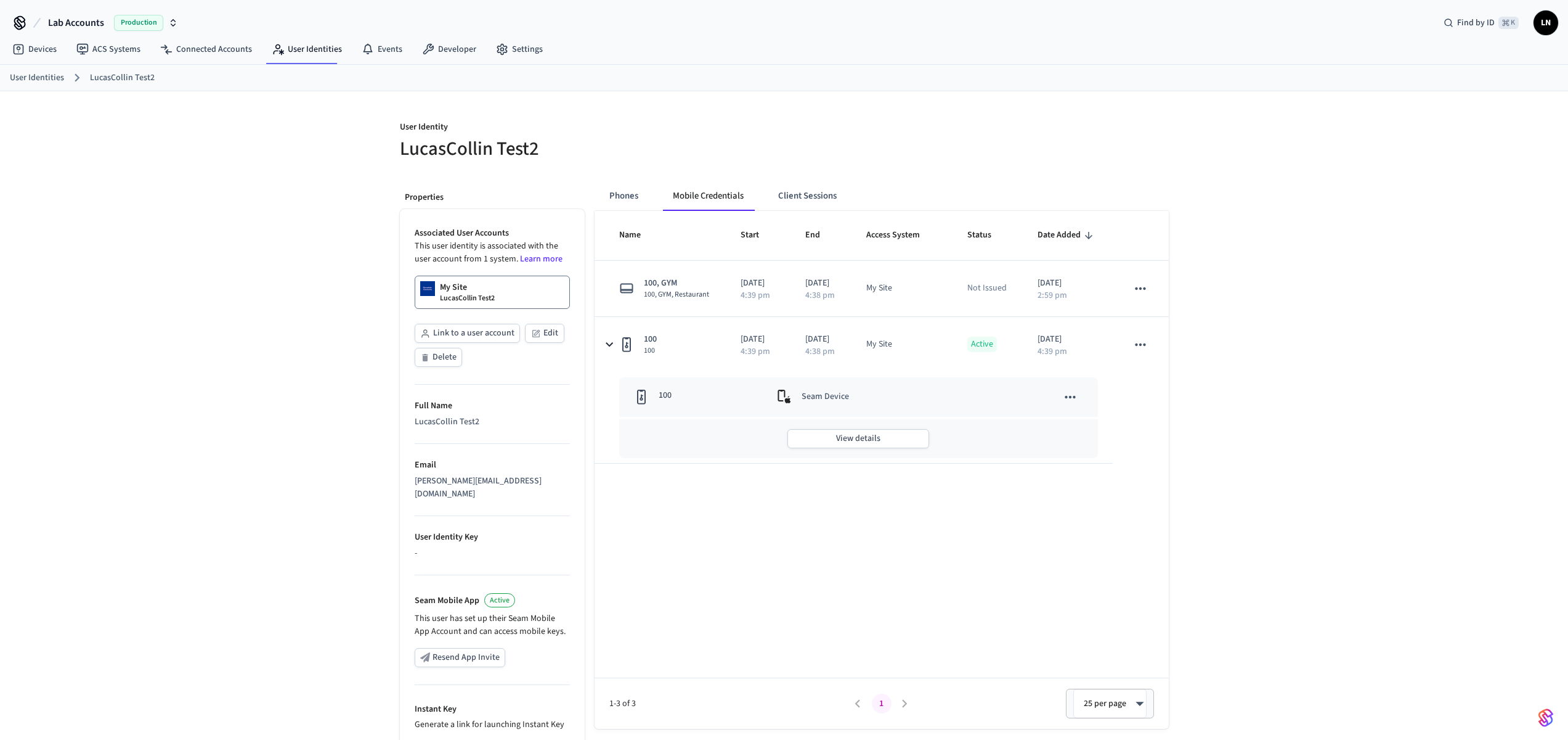
click at [862, 405] on div "Seam Device" at bounding box center [871, 397] width 188 height 15
click at [909, 448] on button "View details" at bounding box center [858, 438] width 142 height 19
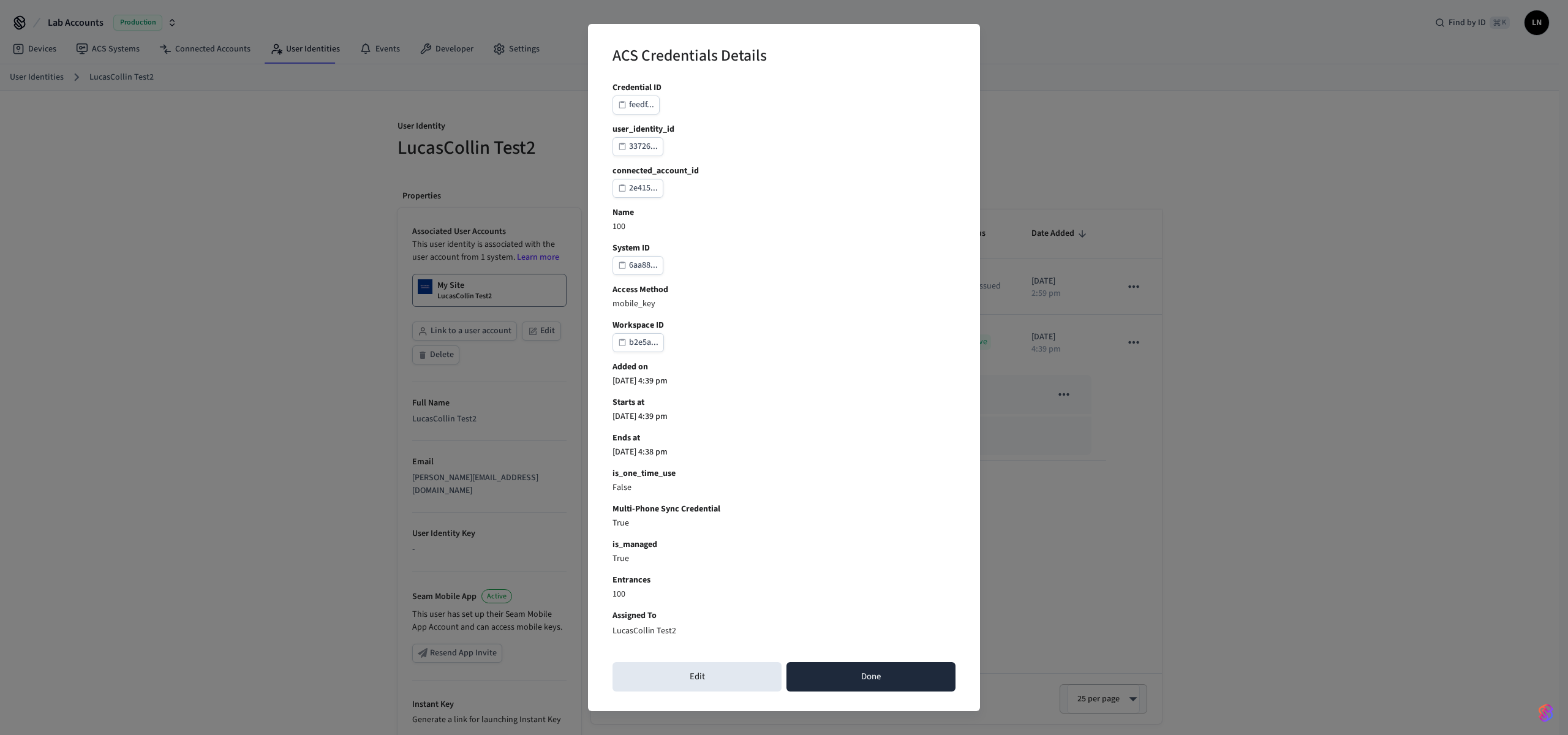
click at [895, 684] on button "Done" at bounding box center [871, 676] width 169 height 29
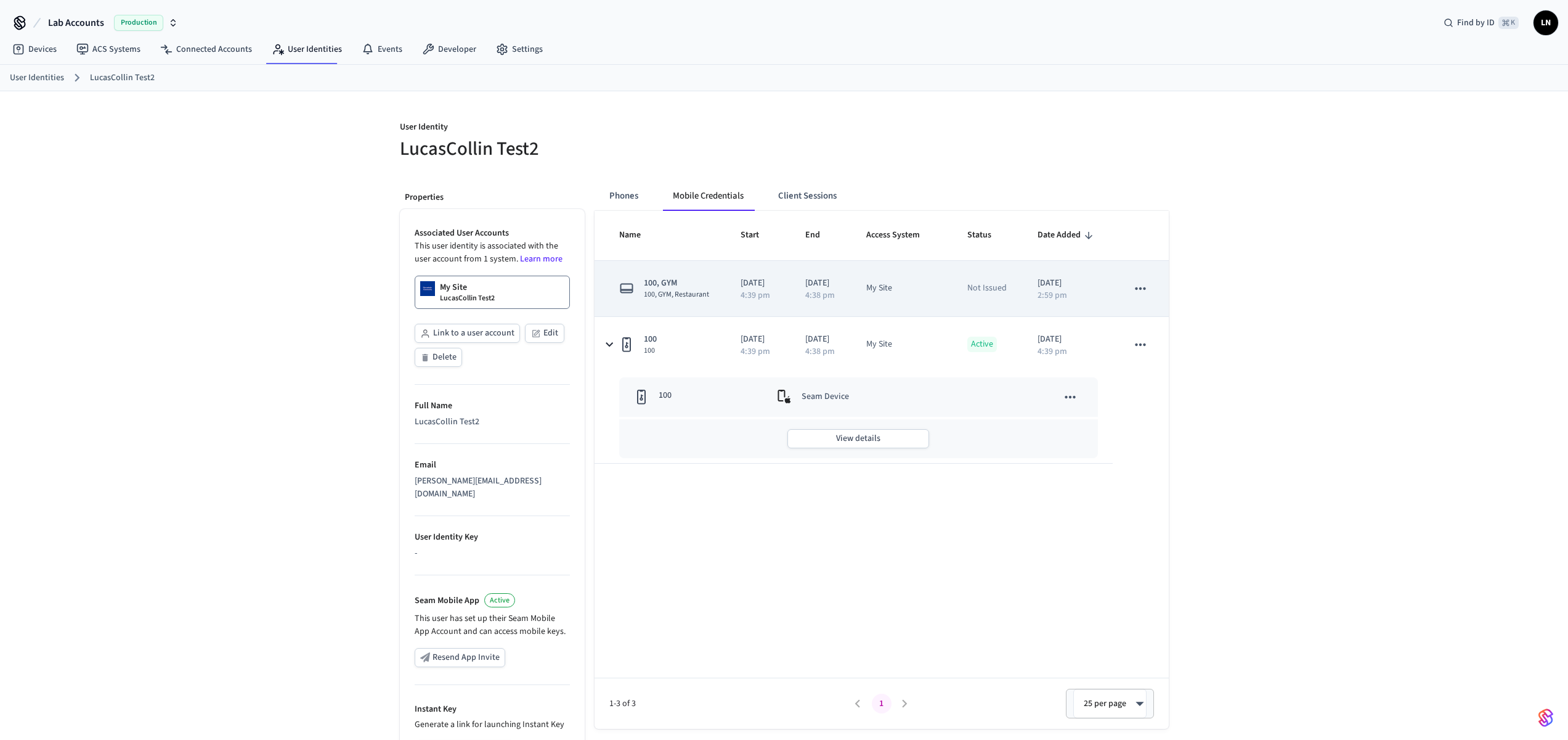
click at [726, 317] on td "[DATE] 4:39 pm" at bounding box center [758, 289] width 64 height 56
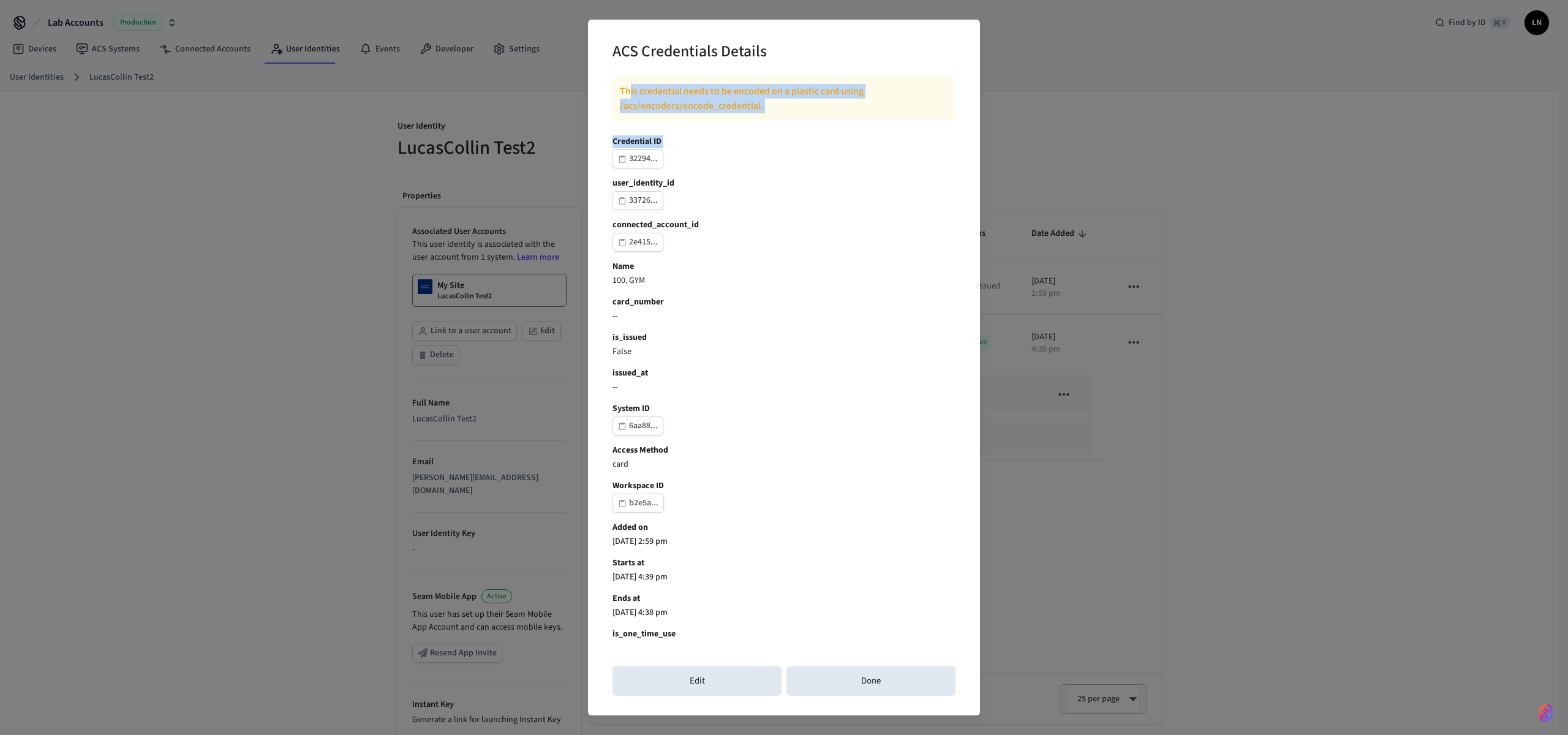
drag, startPoint x: 631, startPoint y: 91, endPoint x: 961, endPoint y: 158, distance: 336.7
click at [961, 158] on div "ACS Credentials Details This credential needs to be encoded on a plastic card u…" at bounding box center [784, 368] width 392 height 696
click at [684, 78] on div "This credential needs to be encoded on a plastic card using /acs/encoders/encod…" at bounding box center [784, 99] width 343 height 44
click at [640, 95] on p "This credential needs to be encoded on a plastic card using /acs/encoders/encod…" at bounding box center [784, 98] width 328 height 29
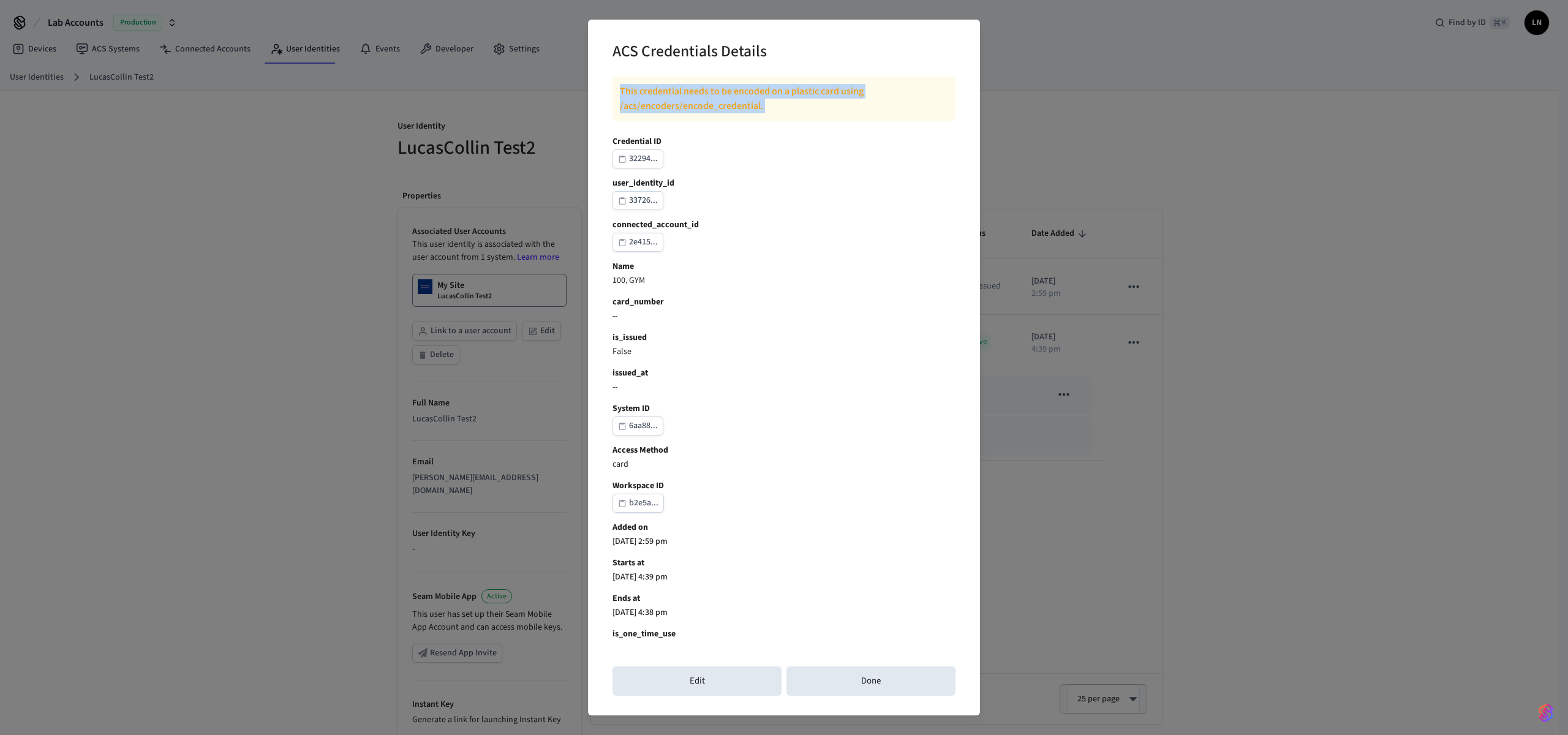
click at [640, 95] on p "This credential needs to be encoded on a plastic card using /acs/encoders/encod…" at bounding box center [784, 98] width 328 height 29
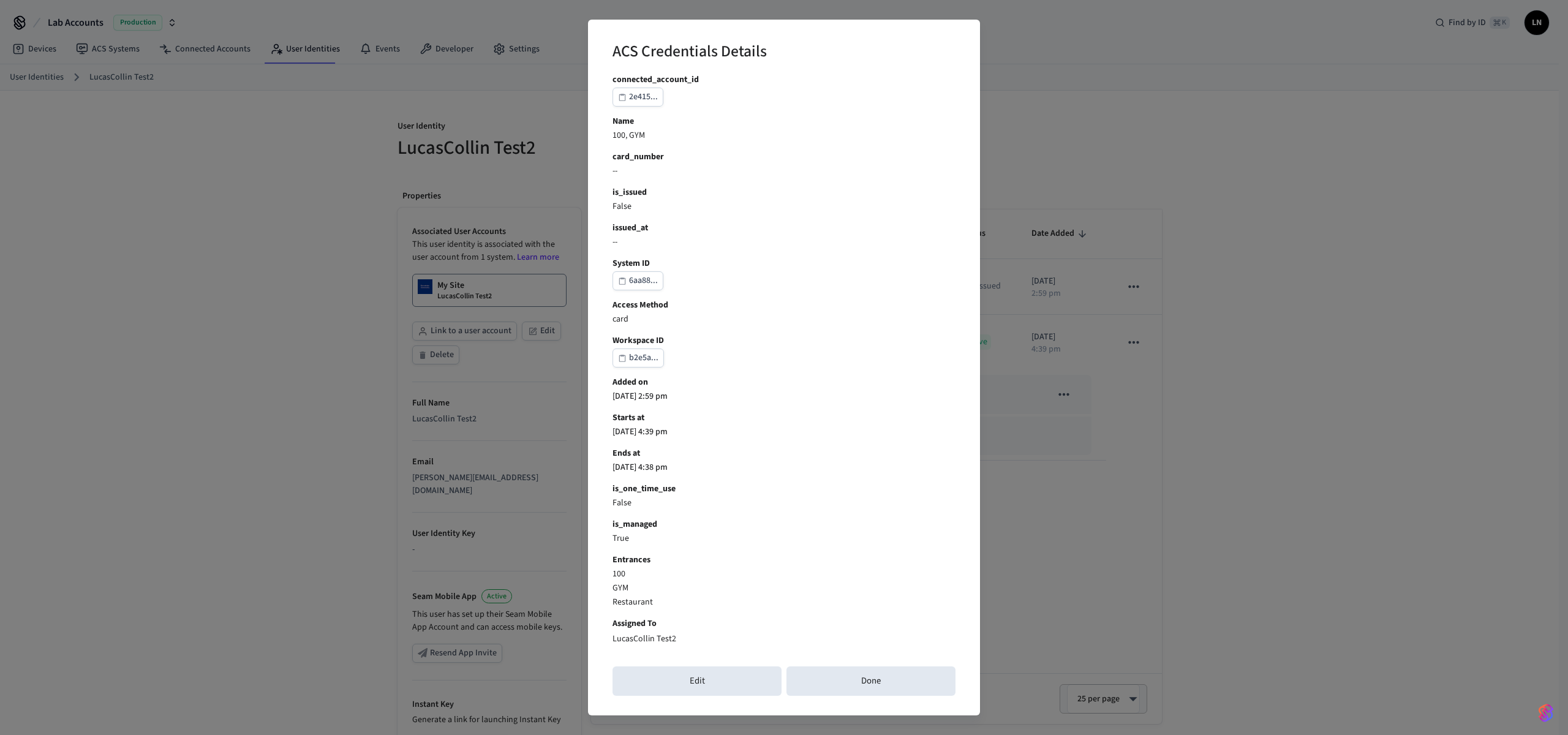
scroll to position [149, 0]
drag, startPoint x: 901, startPoint y: 678, endPoint x: 735, endPoint y: 260, distance: 449.8
click at [744, 275] on div "ACS Credentials Details This credential needs to be encoded on a plastic card u…" at bounding box center [784, 368] width 392 height 696
click at [633, 305] on b "Access Method" at bounding box center [784, 302] width 343 height 13
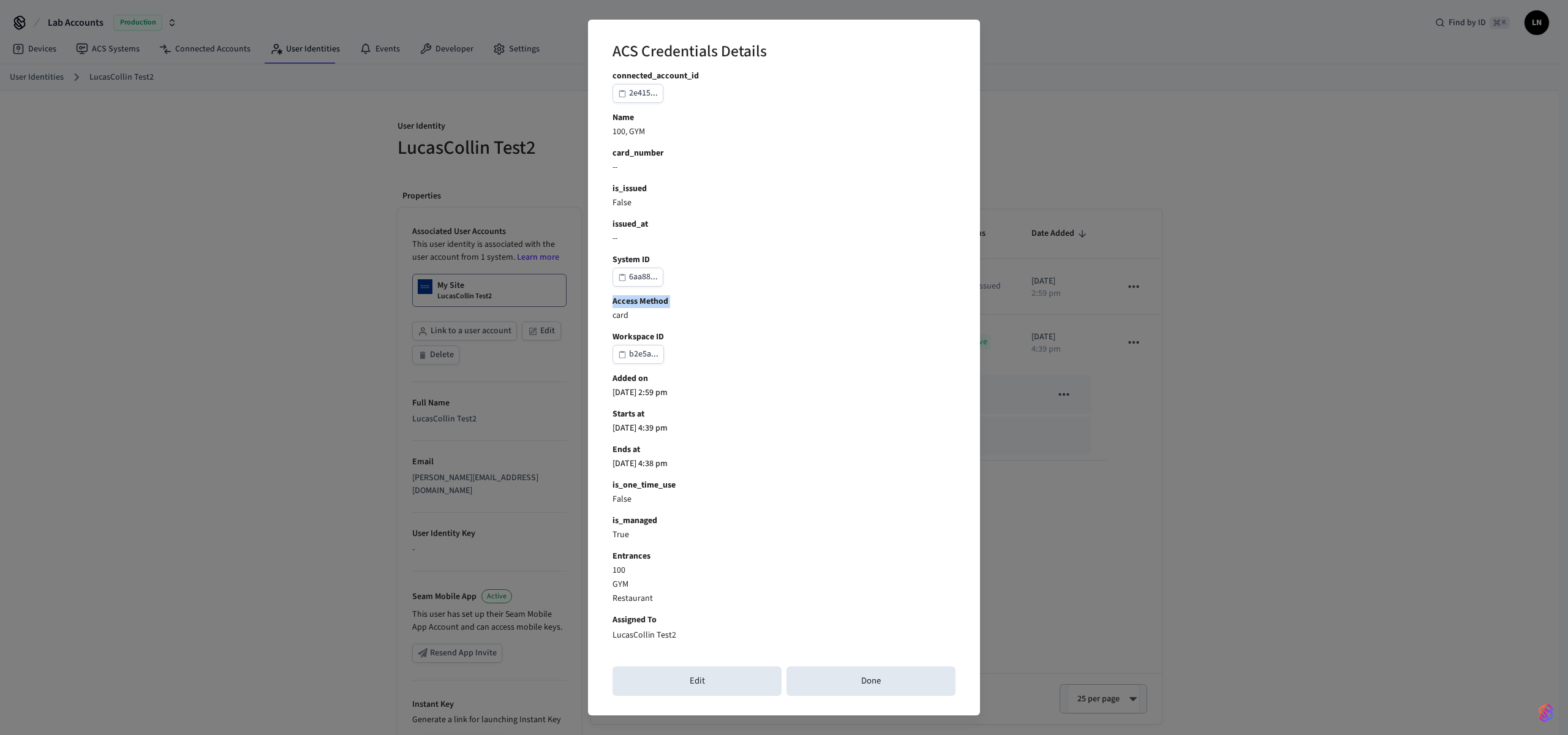
drag, startPoint x: 633, startPoint y: 305, endPoint x: 636, endPoint y: 293, distance: 12.4
click at [633, 305] on b "Access Method" at bounding box center [784, 302] width 343 height 13
click at [626, 308] on div "Access Method card" at bounding box center [784, 309] width 343 height 27
click at [622, 312] on p "card" at bounding box center [784, 316] width 343 height 13
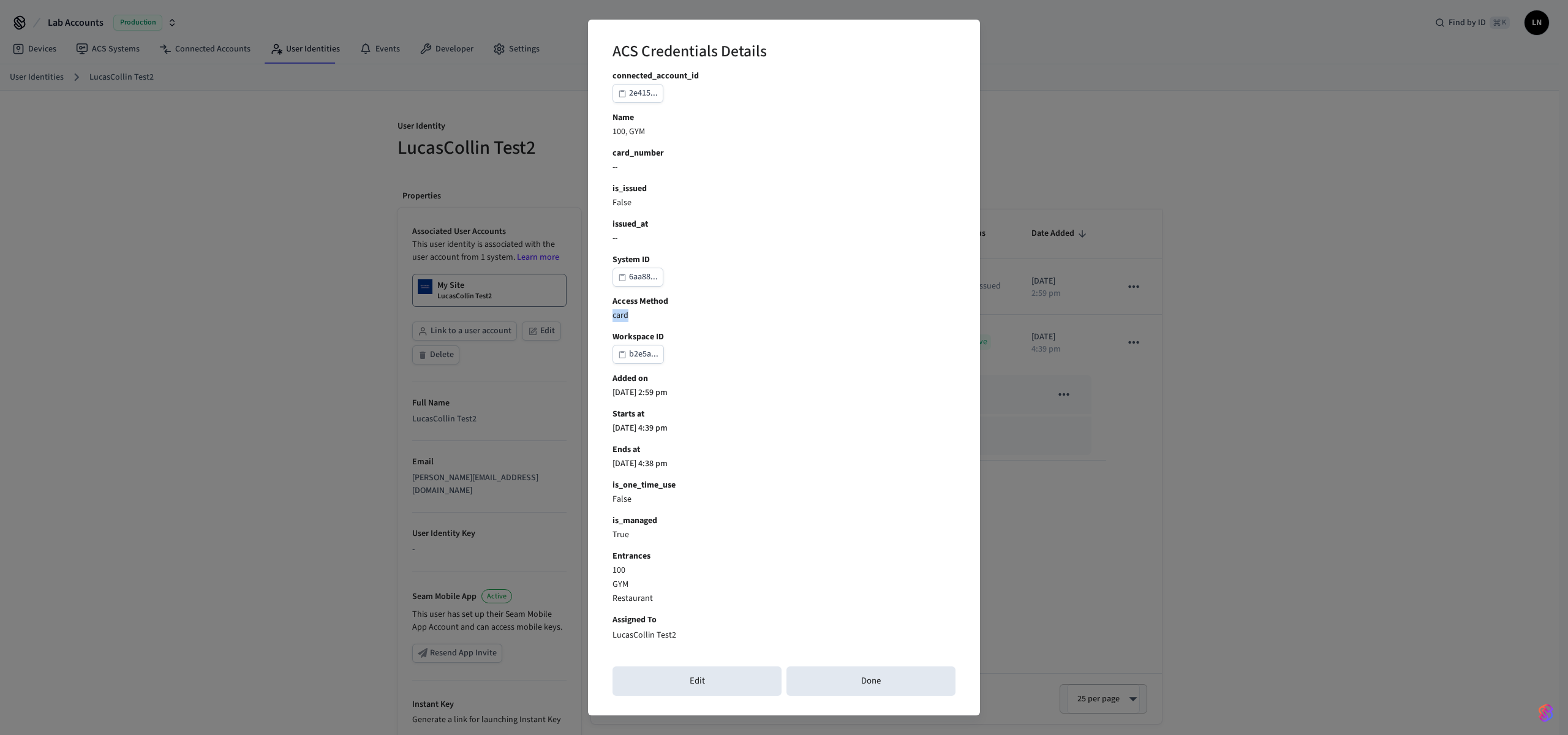
click at [622, 312] on p "card" at bounding box center [784, 316] width 343 height 13
click at [903, 665] on div "Edit Done" at bounding box center [784, 680] width 343 height 39
click at [903, 669] on button "Done" at bounding box center [871, 680] width 169 height 29
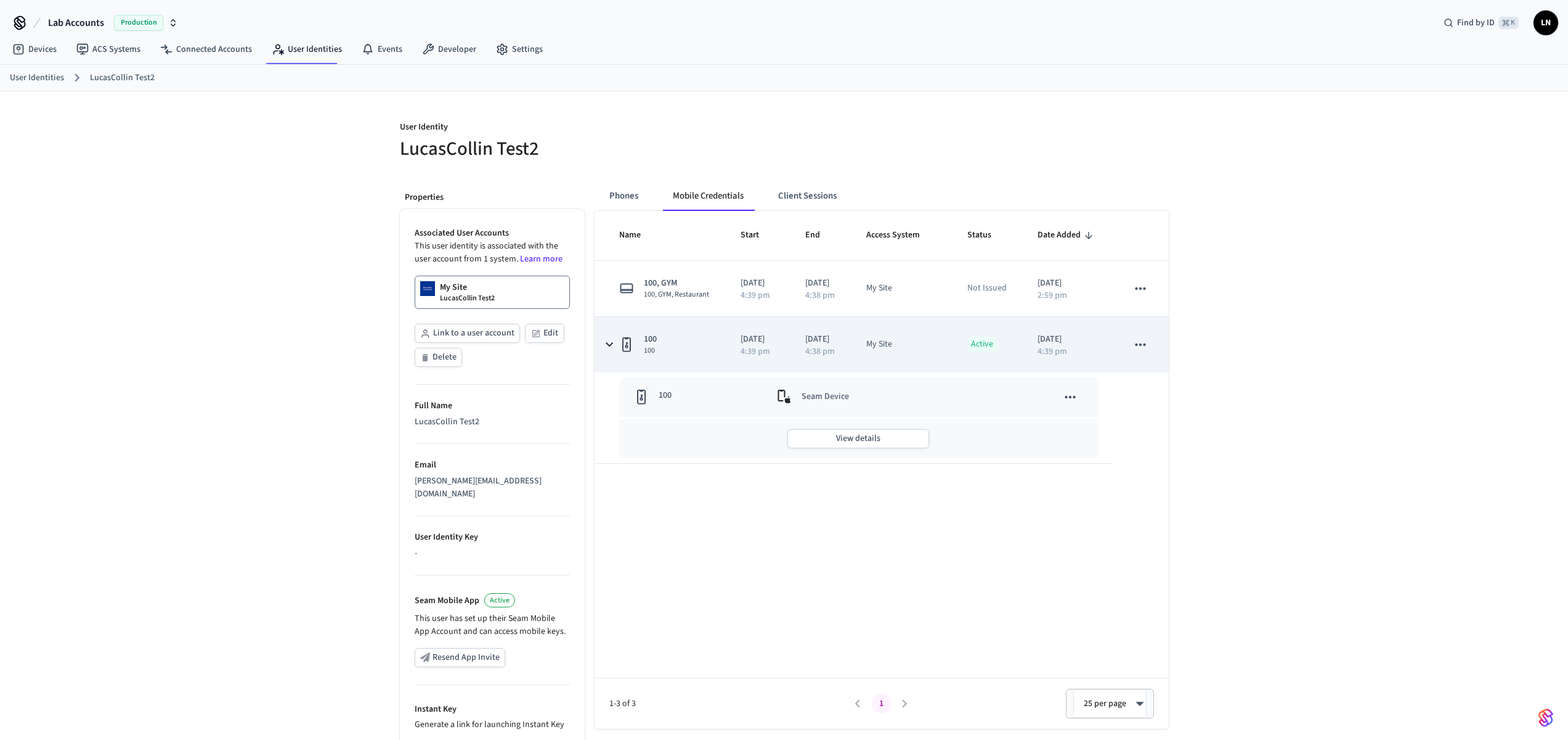
click at [703, 357] on td "100 100" at bounding box center [660, 344] width 131 height 55
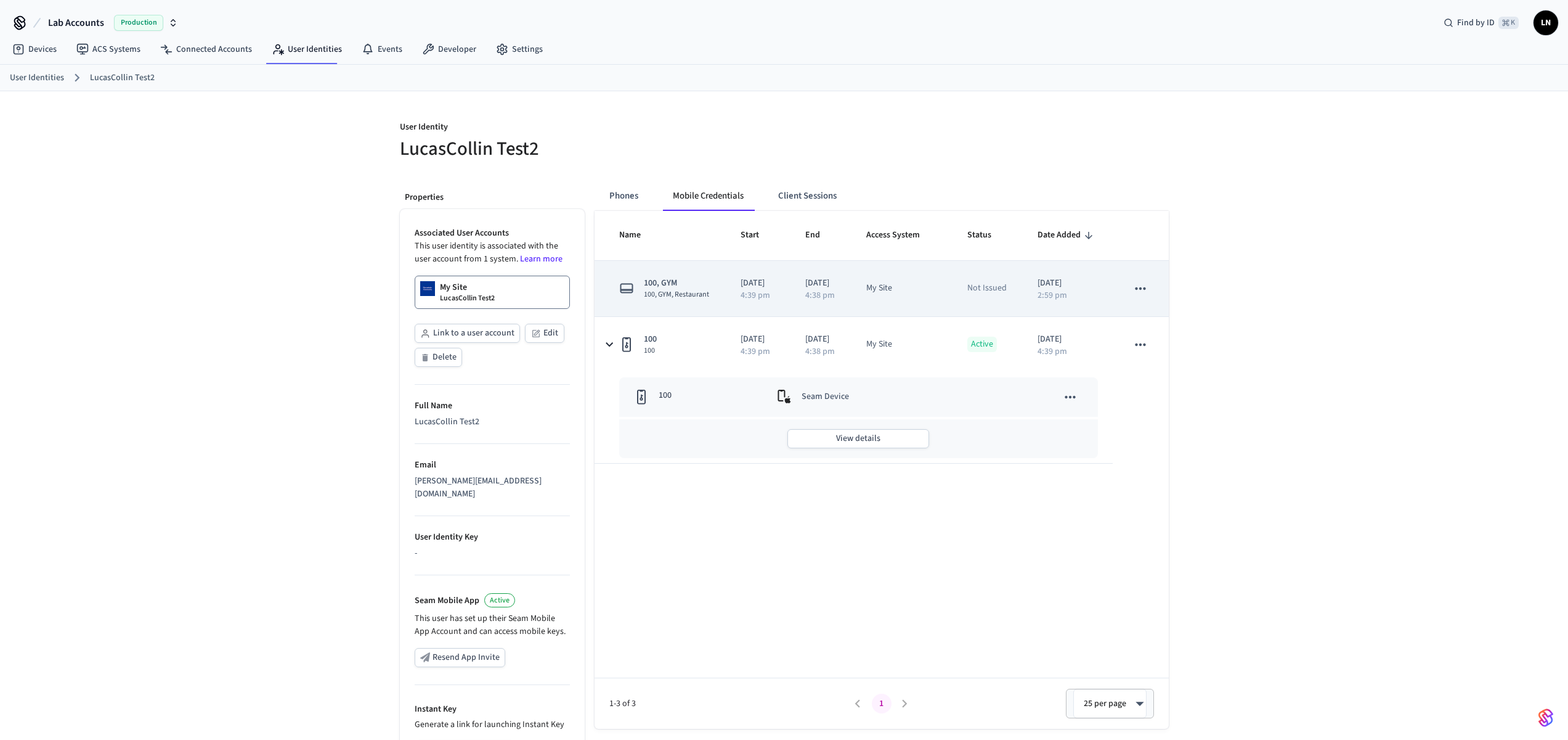
click at [700, 299] on span "100, GYM, Restaurant" at bounding box center [676, 294] width 65 height 10
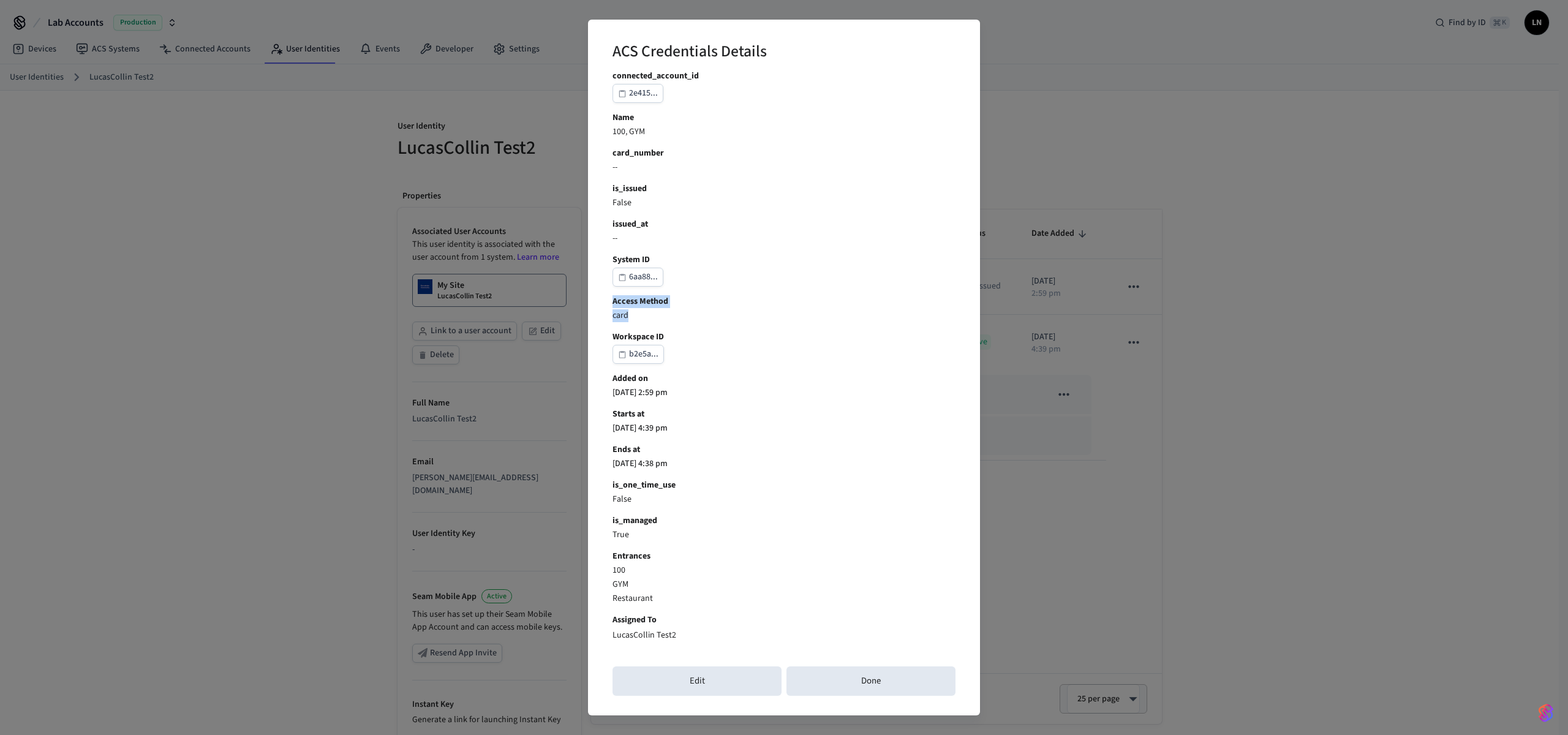
drag, startPoint x: 627, startPoint y: 314, endPoint x: 611, endPoint y: 280, distance: 37.6
click at [611, 280] on div "ACS Credentials Details This credential needs to be encoded on a plastic card u…" at bounding box center [784, 368] width 392 height 696
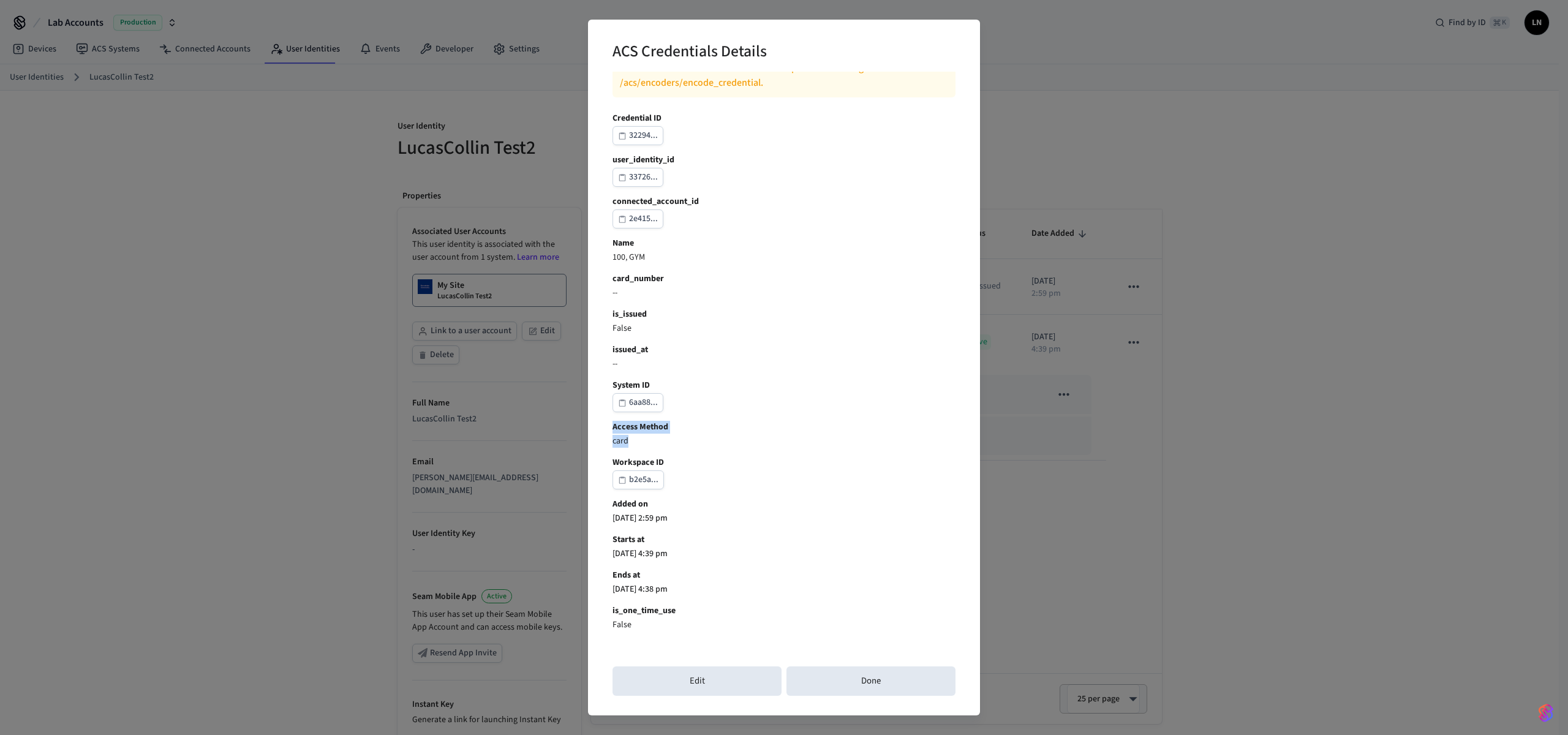
scroll to position [0, 0]
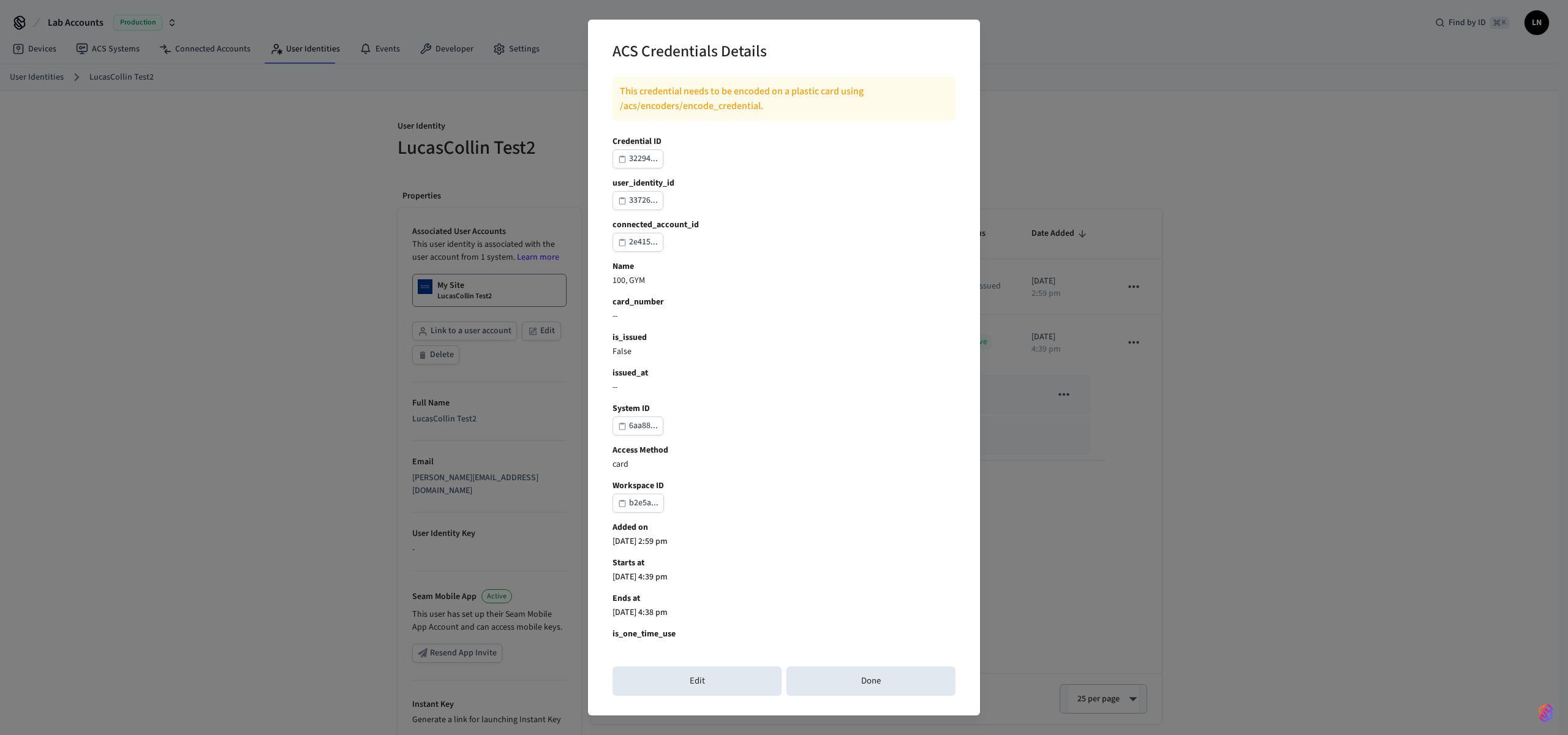
click at [821, 495] on p "b2e5a..." at bounding box center [784, 503] width 343 height 19
click at [868, 690] on button "Done" at bounding box center [871, 680] width 169 height 29
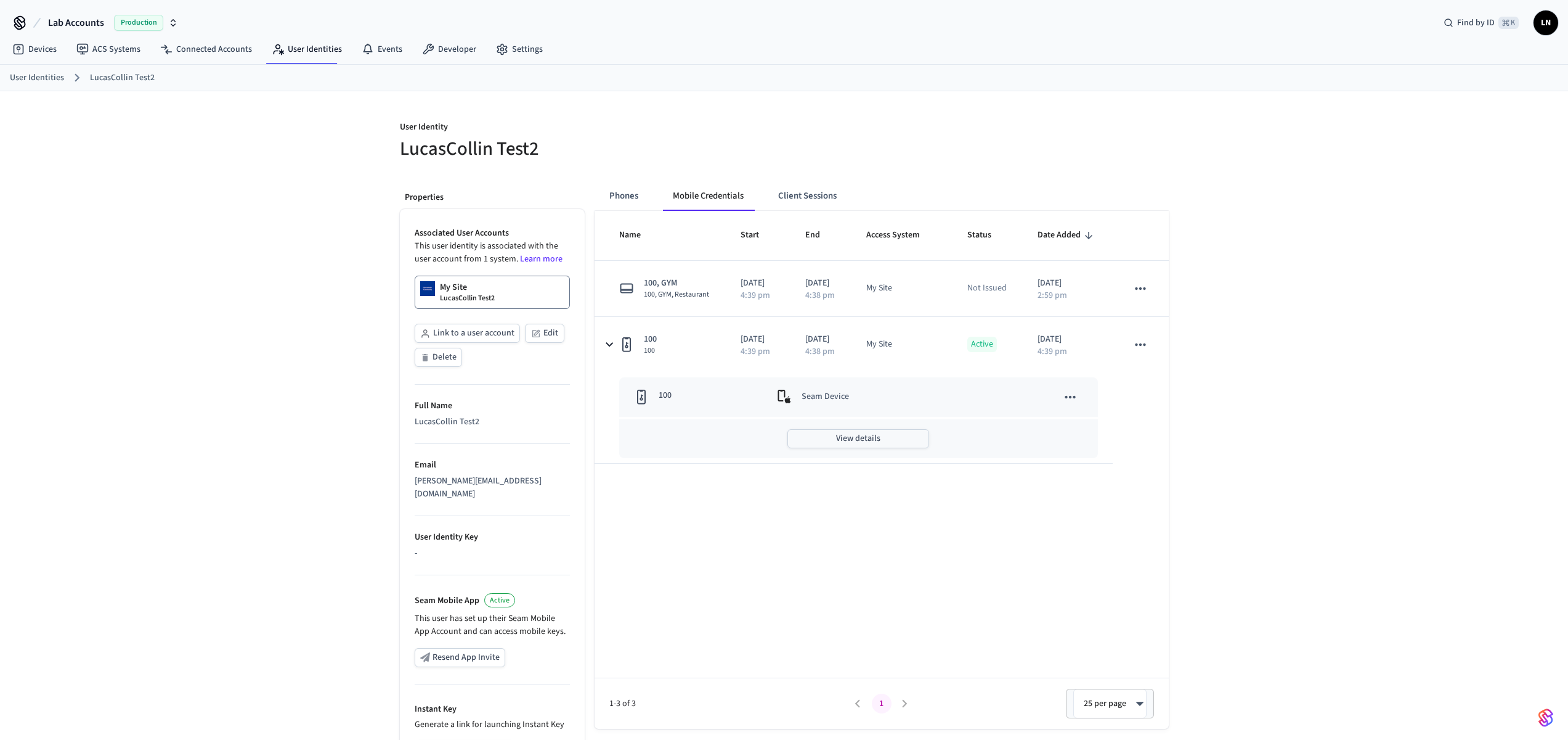
click at [828, 448] on button "View details" at bounding box center [858, 438] width 142 height 19
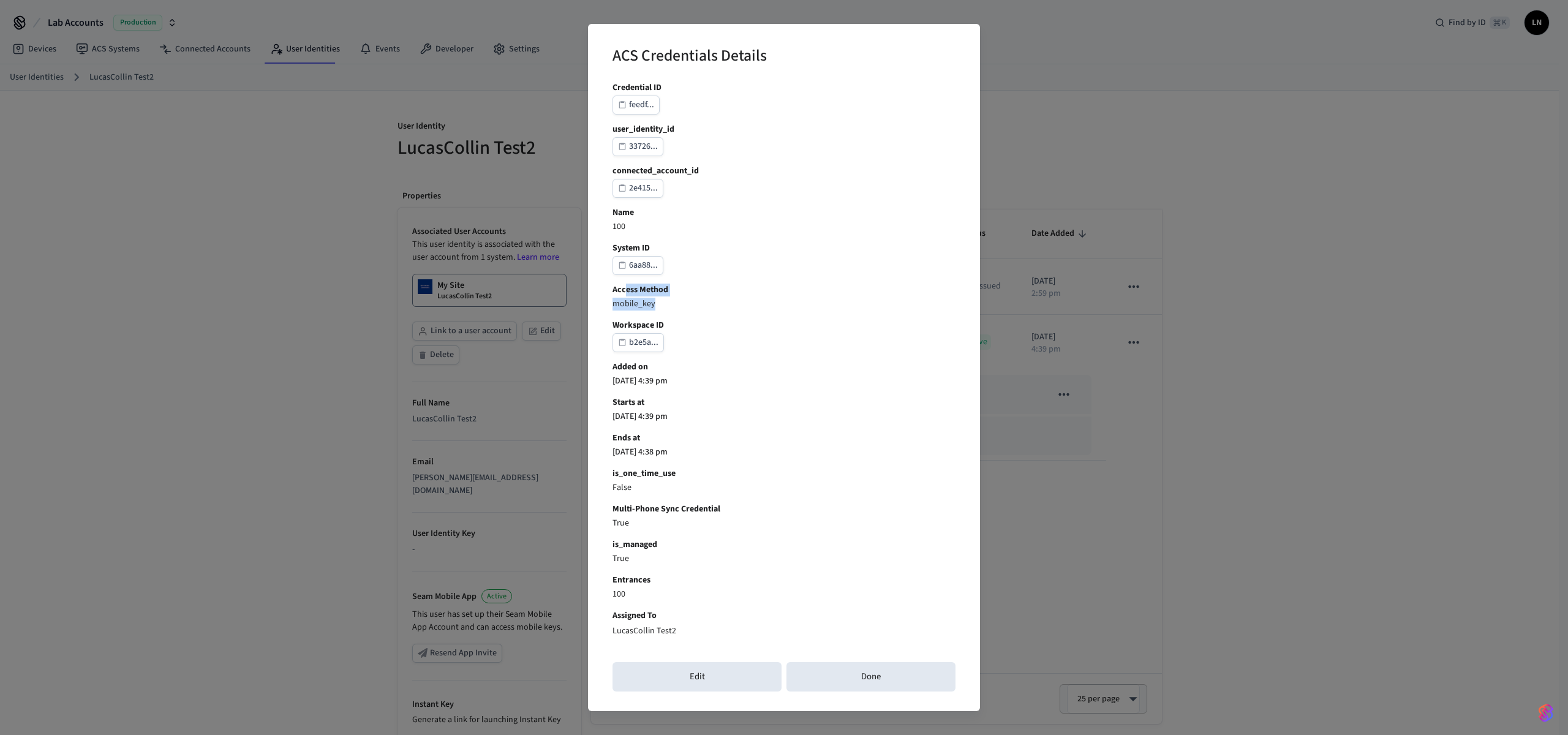
drag, startPoint x: 655, startPoint y: 310, endPoint x: 623, endPoint y: 287, distance: 39.4
click at [623, 287] on div "Credential ID feedf... user_identity_id 33726... connected_account_id 2e415... …" at bounding box center [784, 359] width 343 height 556
click at [878, 682] on button "Done" at bounding box center [871, 676] width 169 height 29
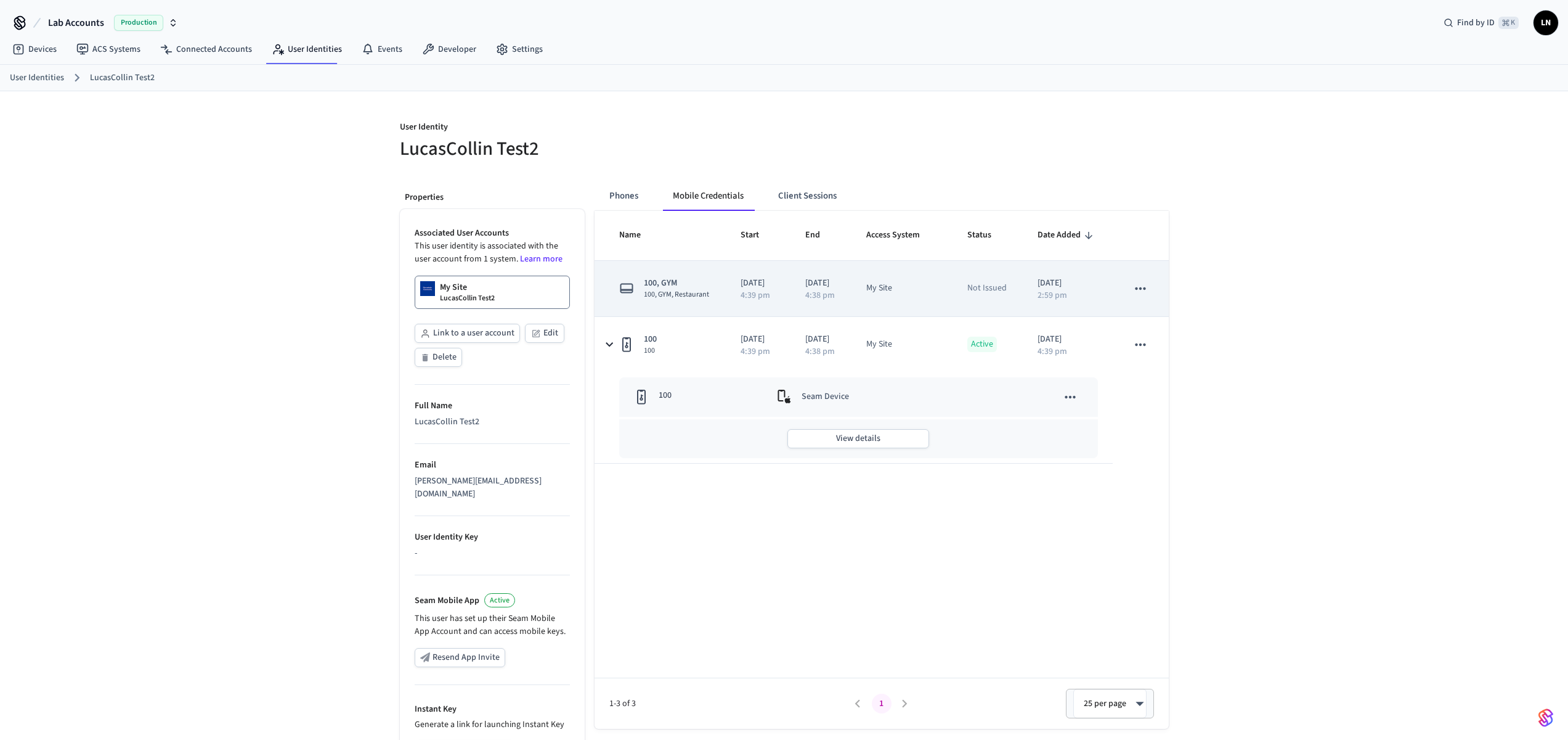
click at [846, 309] on td "[DATE] 4:38 pm" at bounding box center [821, 289] width 61 height 56
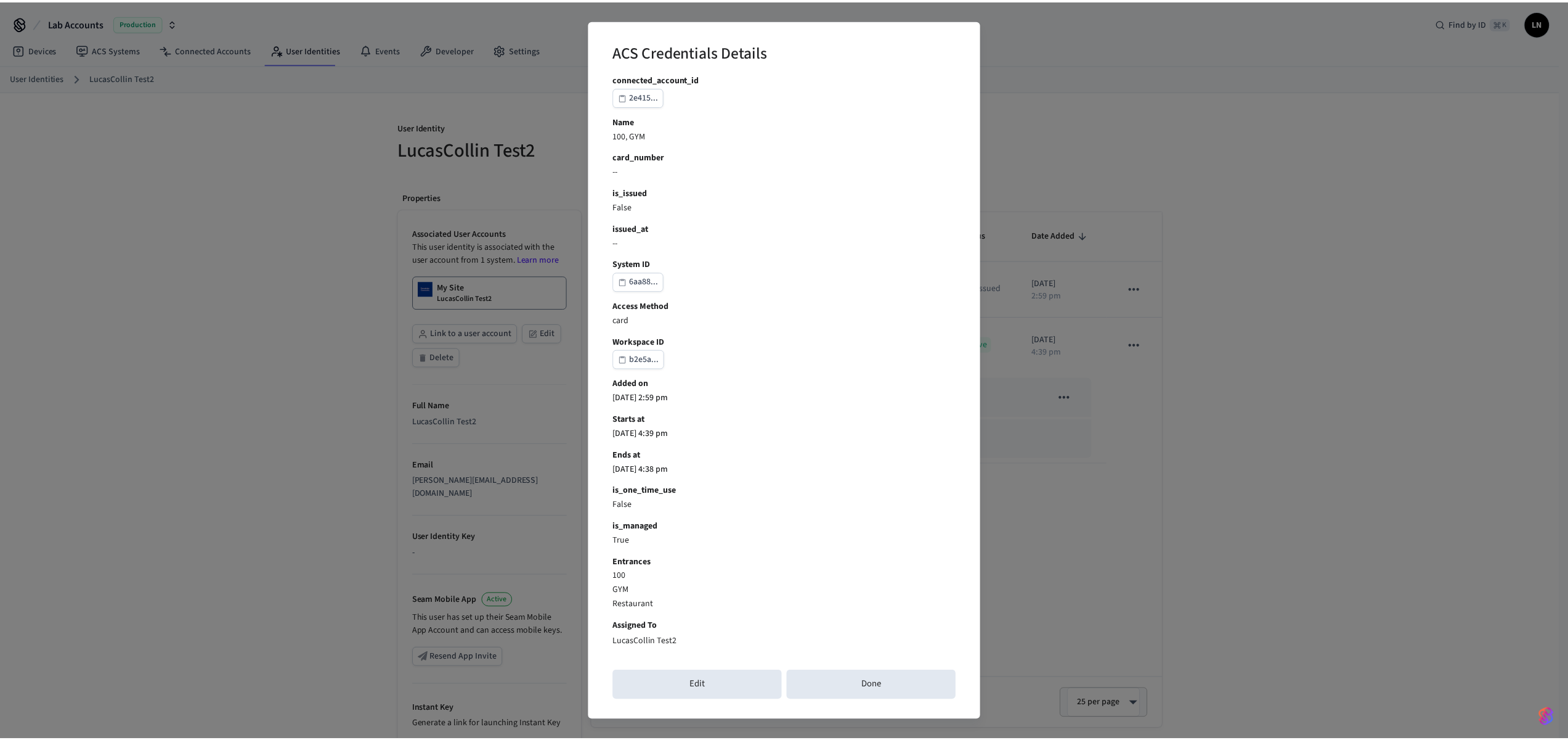
scroll to position [150, 0]
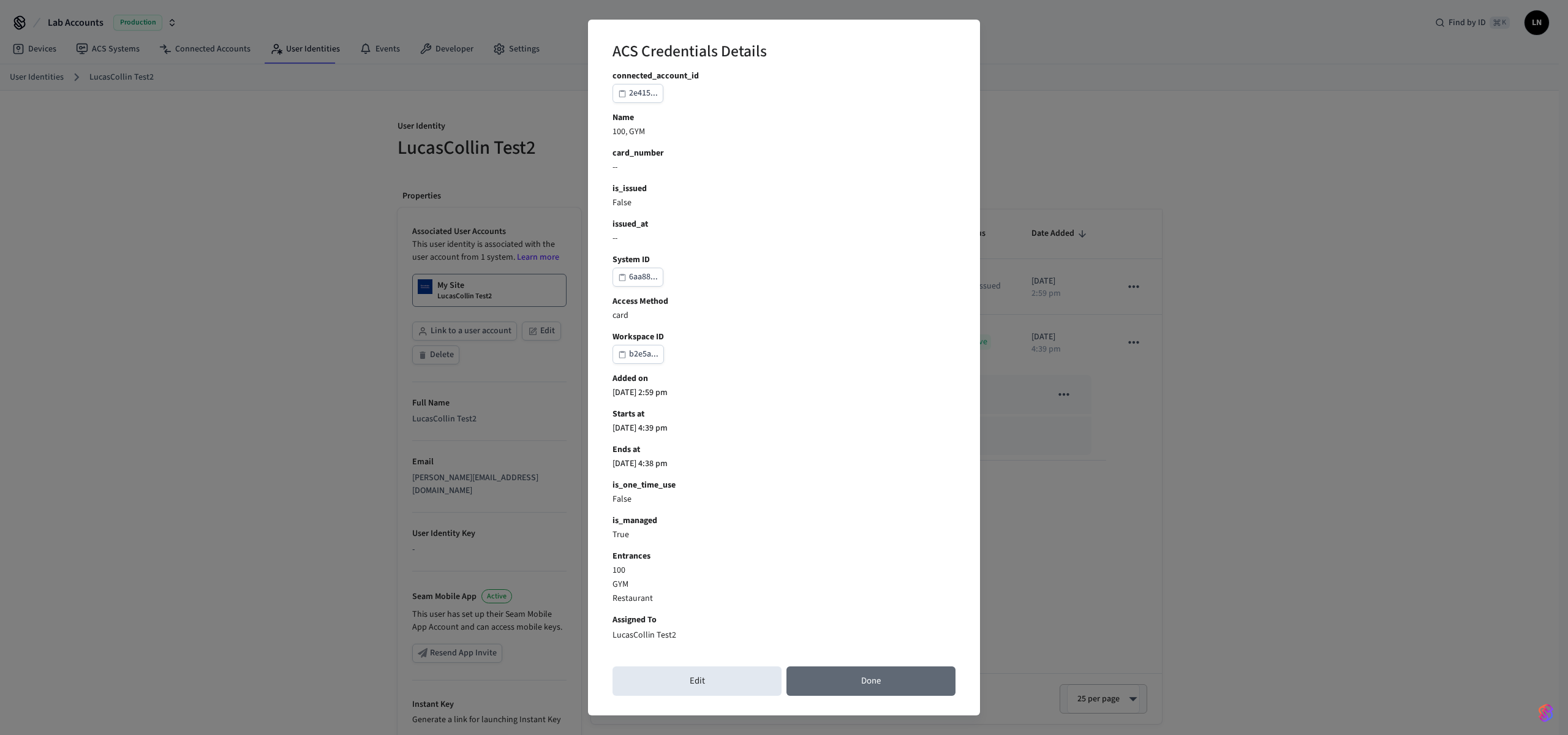
click at [892, 681] on button "Done" at bounding box center [871, 680] width 169 height 29
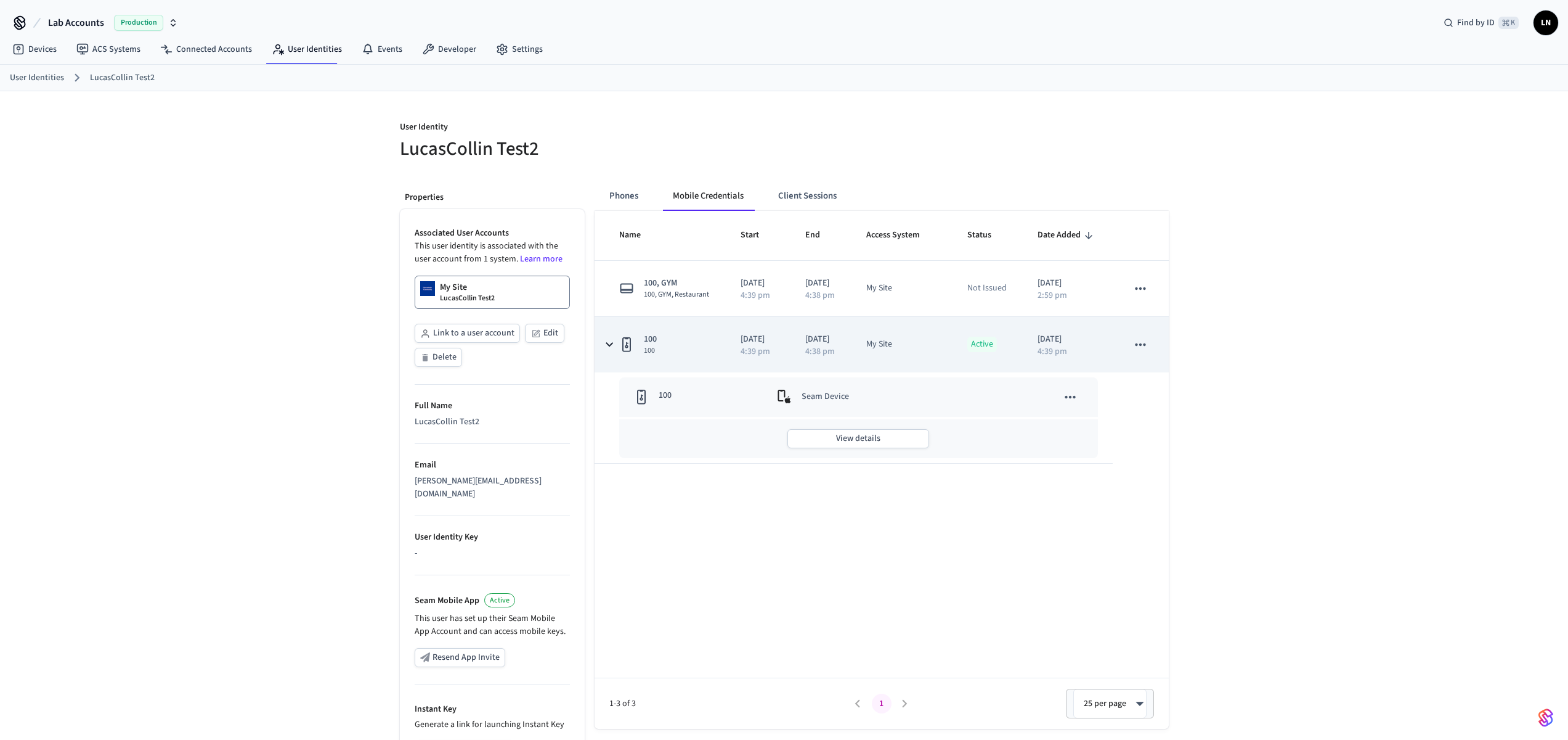
click at [899, 373] on td "My Site" at bounding box center [901, 344] width 100 height 55
click at [847, 373] on td "[DATE] 4:38 pm" at bounding box center [821, 344] width 61 height 55
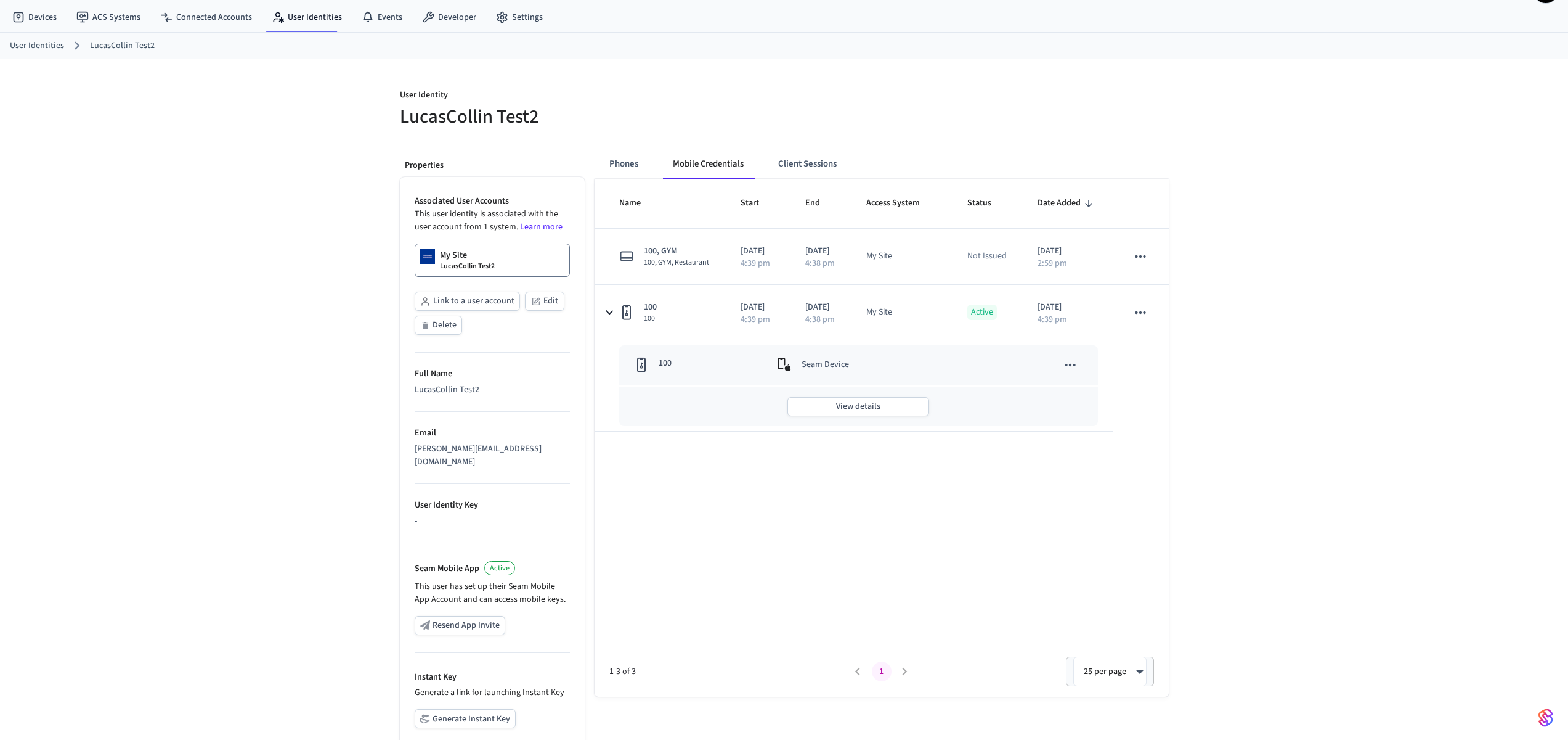
scroll to position [0, 0]
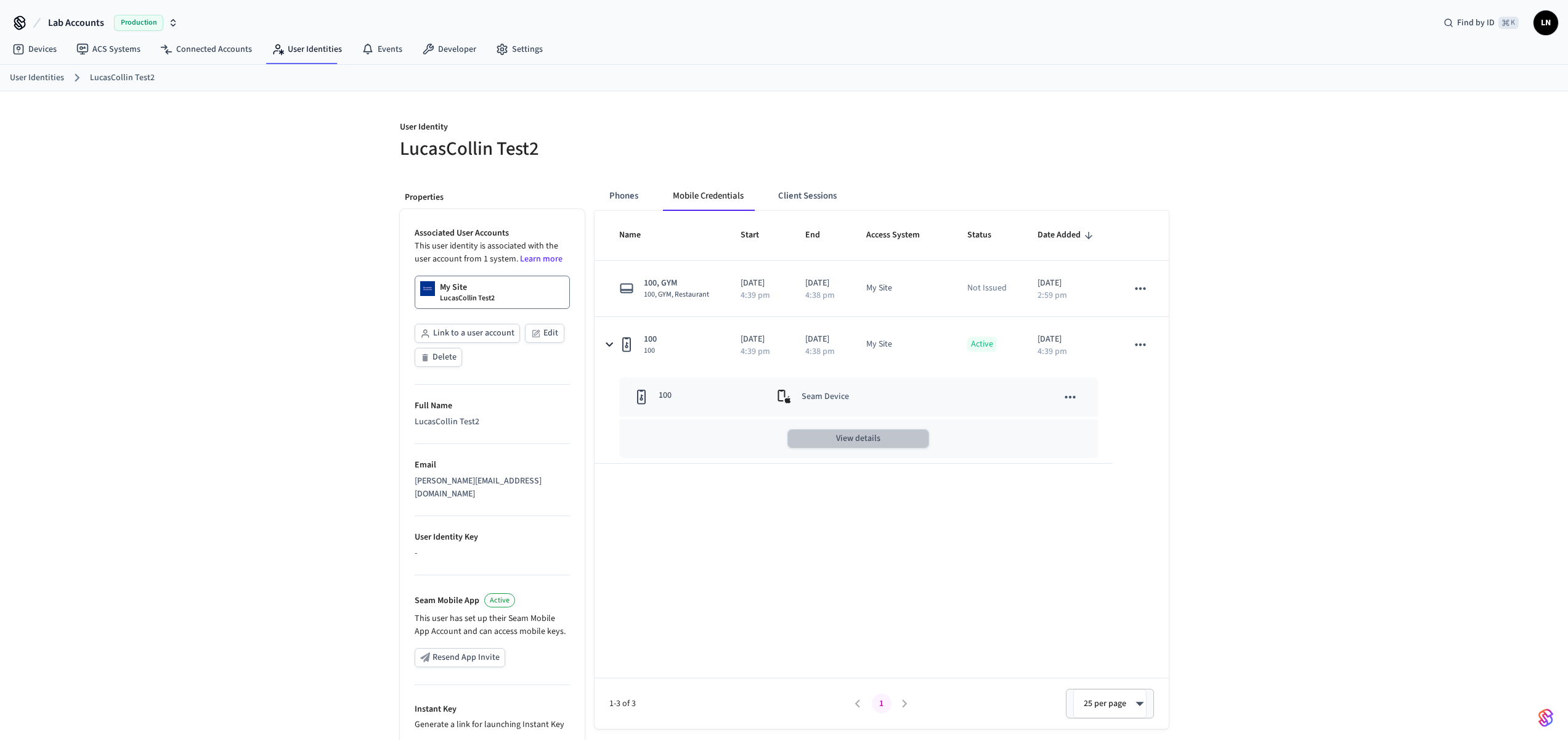
click at [856, 448] on button "View details" at bounding box center [858, 438] width 142 height 19
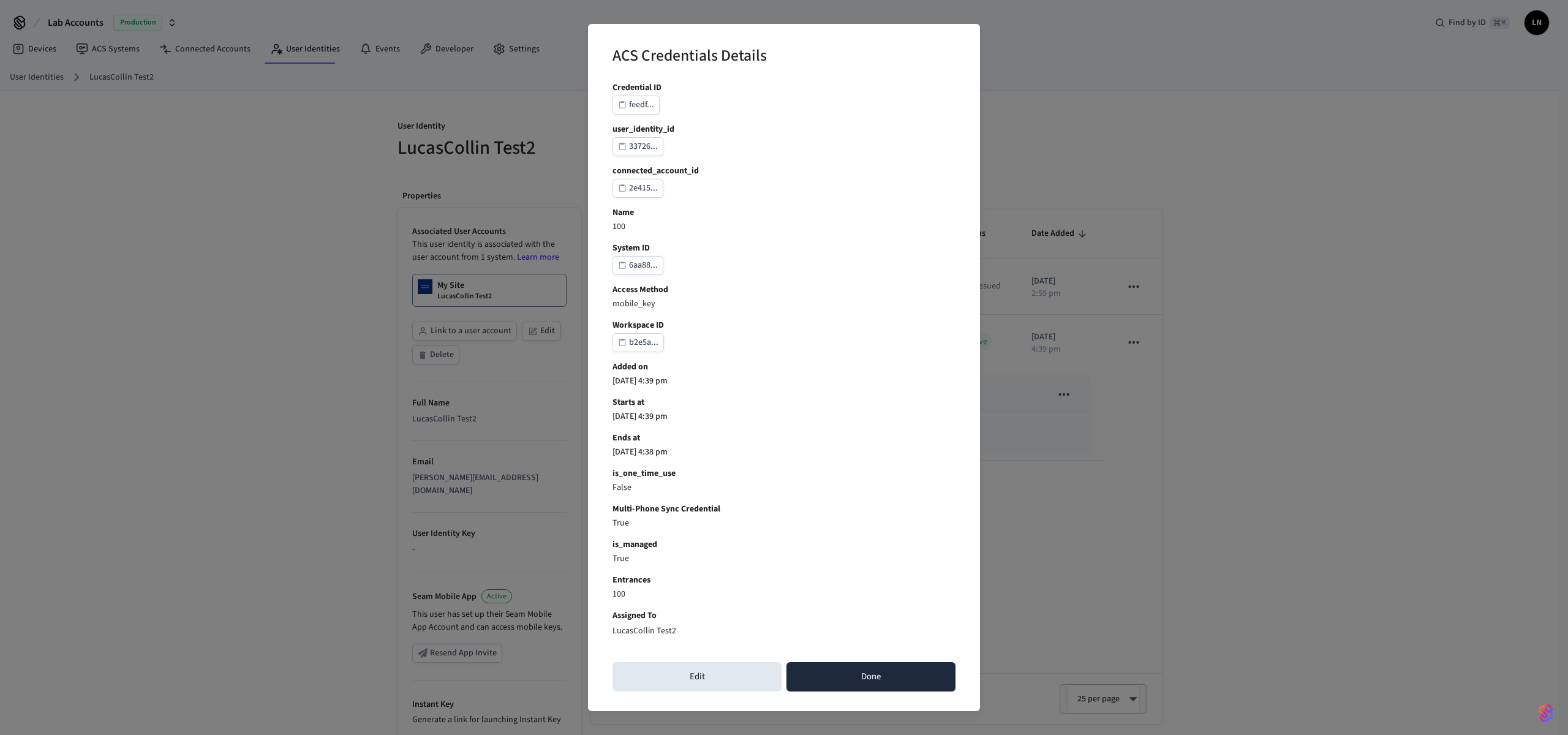
click at [895, 684] on button "Done" at bounding box center [871, 676] width 169 height 29
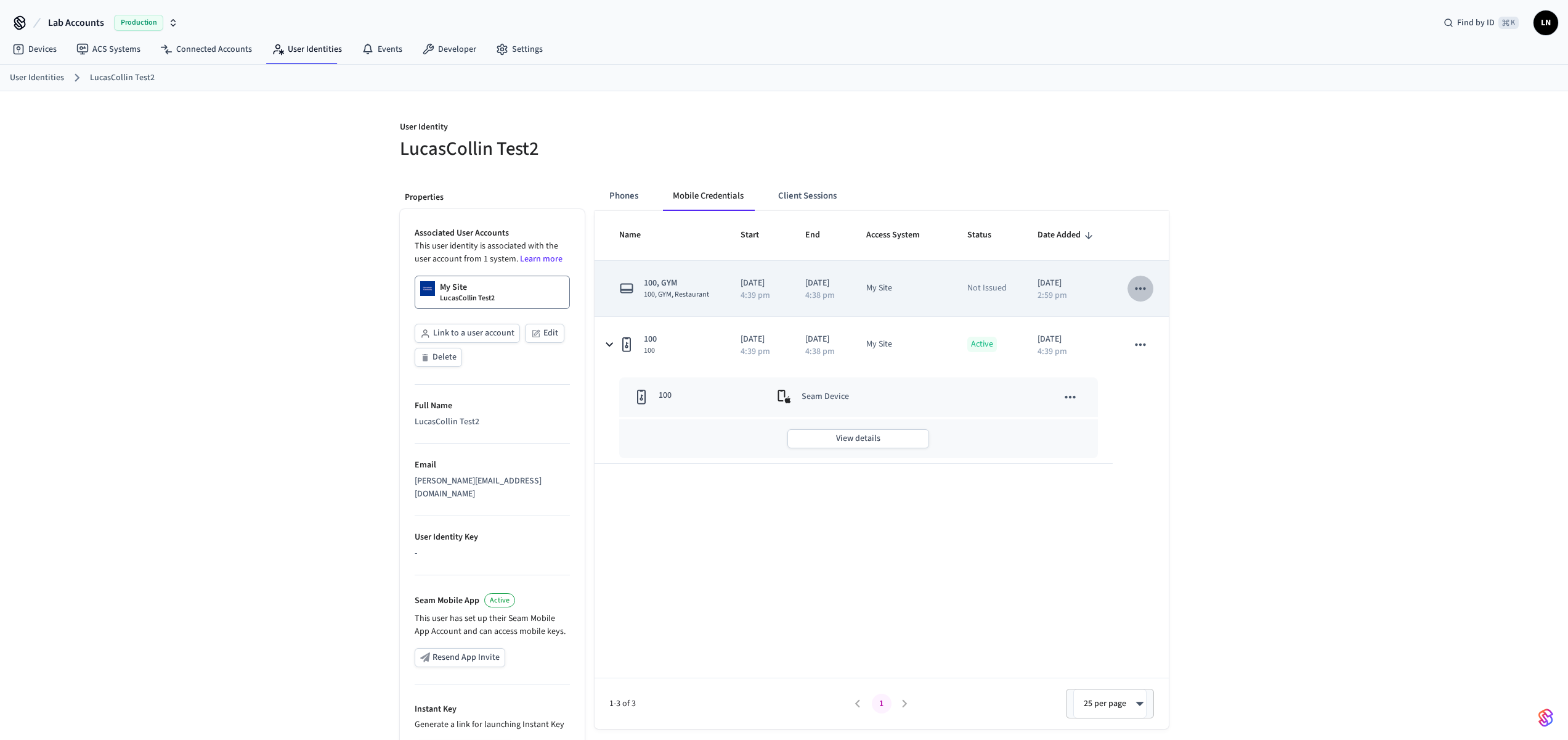
click at [1146, 297] on icon "sticky table" at bounding box center [1141, 289] width 16 height 16
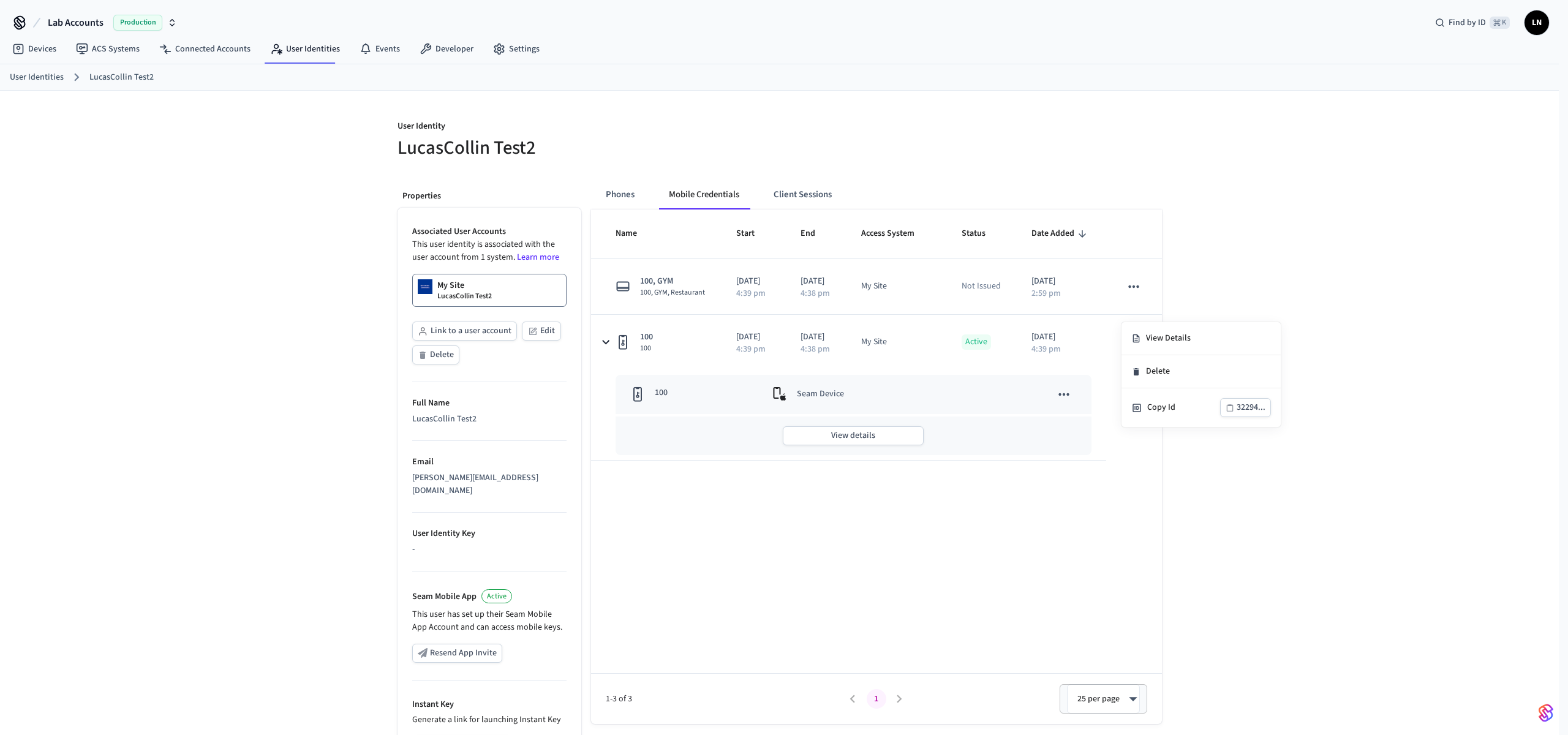
click at [883, 516] on div at bounding box center [784, 367] width 1568 height 735
click at [856, 445] on button "View details" at bounding box center [853, 435] width 141 height 19
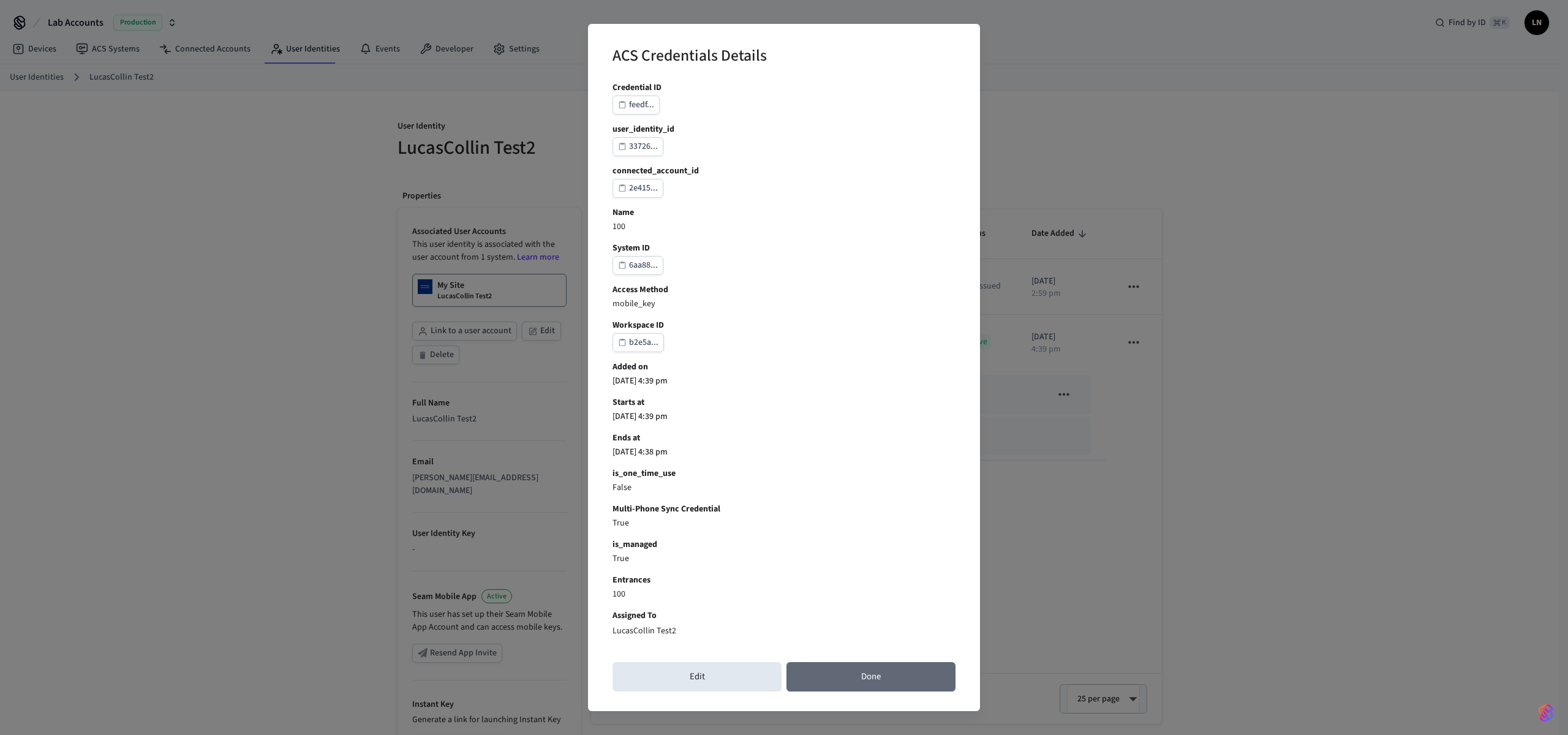
click at [819, 671] on button "Done" at bounding box center [871, 676] width 169 height 29
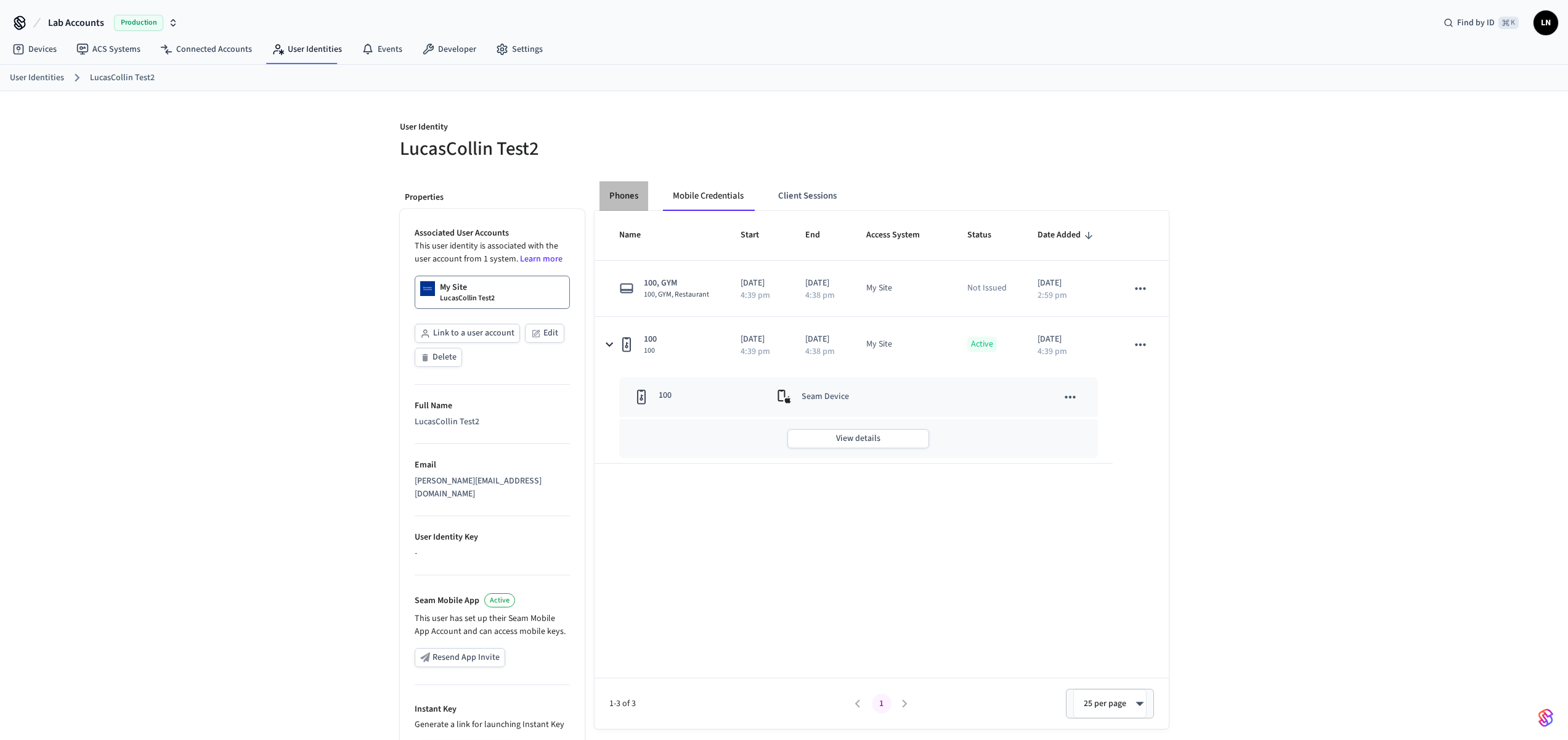
click at [620, 201] on button "Phones" at bounding box center [624, 196] width 49 height 29
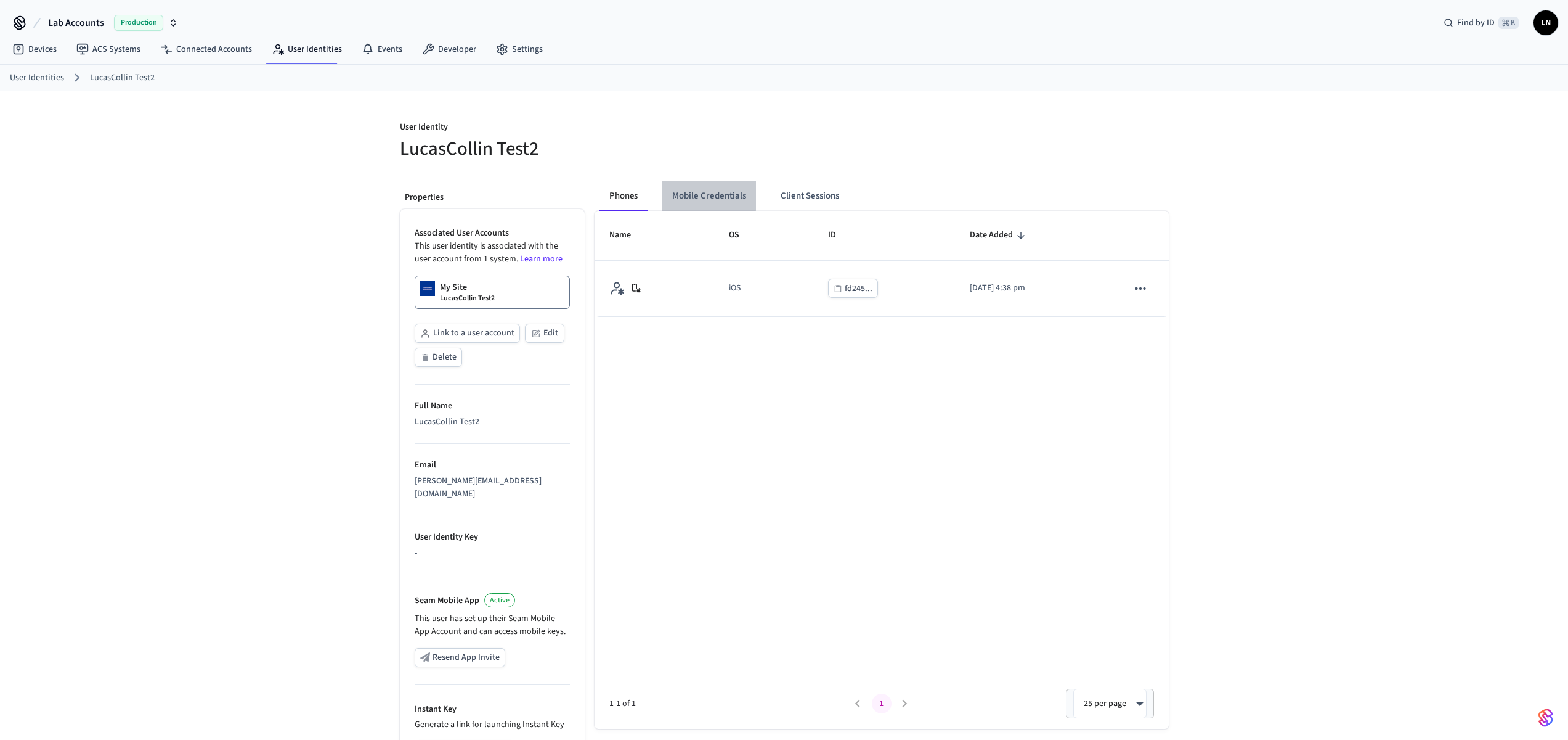
click at [684, 193] on button "Mobile Credentials" at bounding box center [709, 196] width 94 height 29
click at [643, 201] on button "Phones" at bounding box center [624, 196] width 49 height 29
click at [712, 201] on button "Mobile Credentials" at bounding box center [709, 196] width 94 height 29
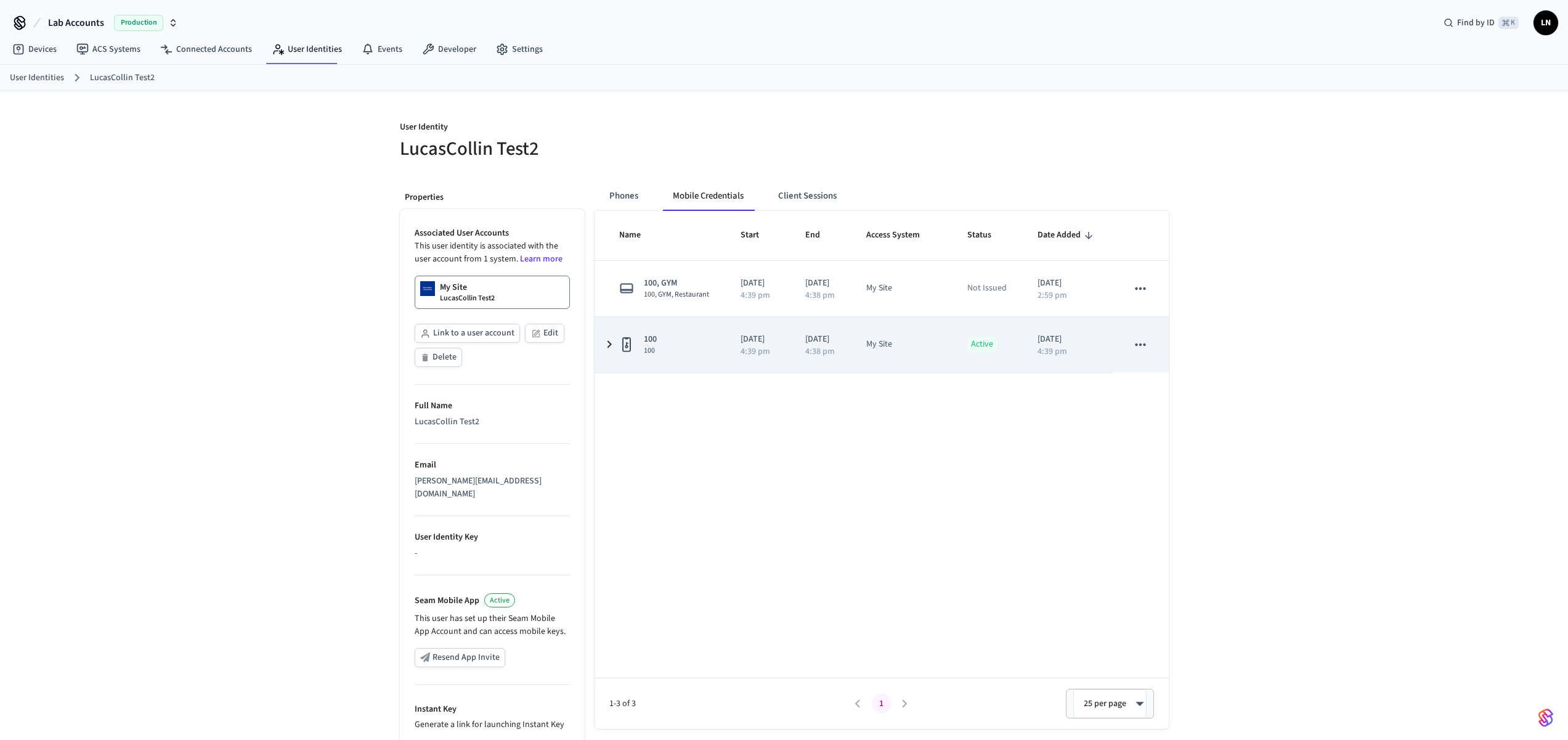
click at [612, 352] on icon "sticky table" at bounding box center [609, 345] width 15 height 16
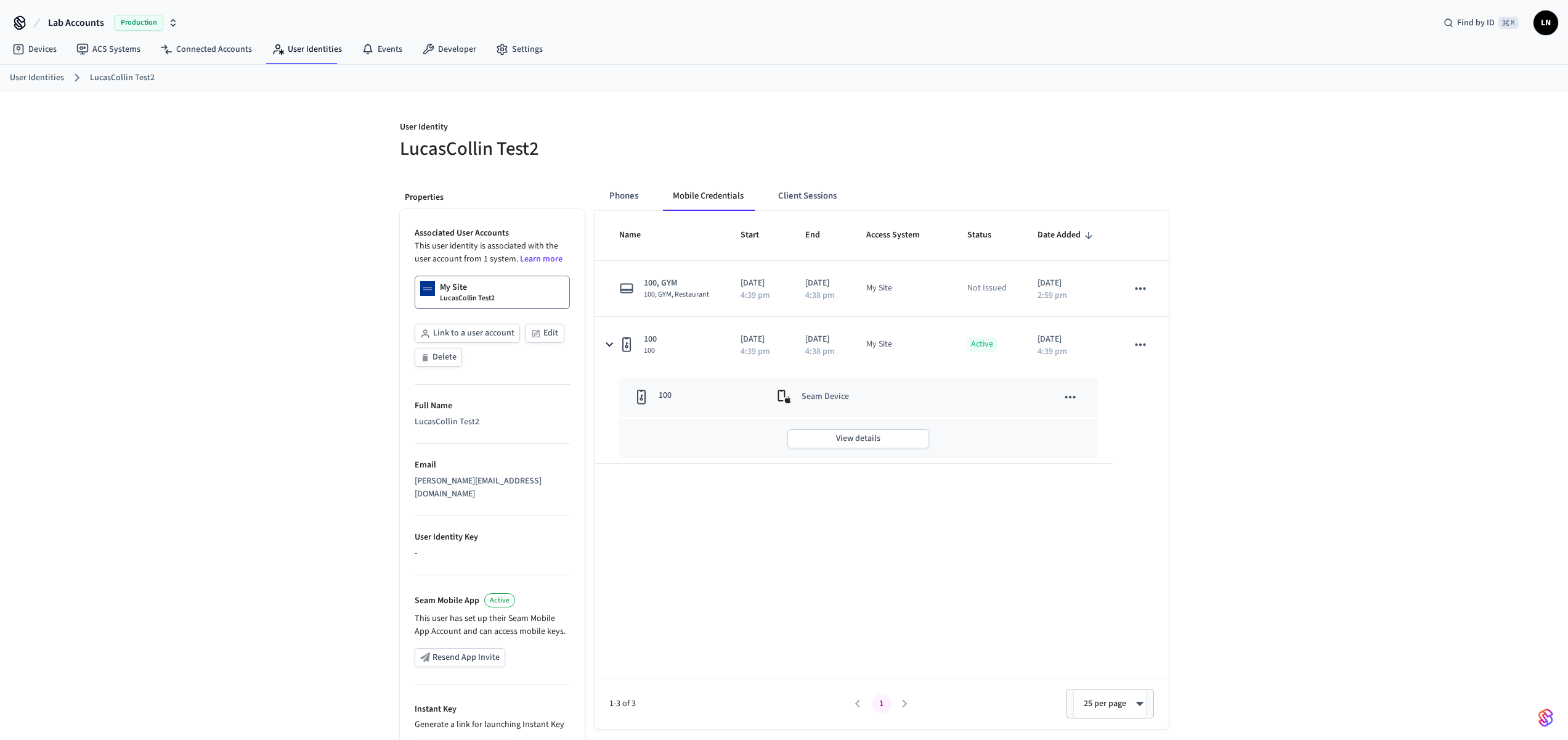
click at [874, 405] on div "Seam Device" at bounding box center [871, 397] width 188 height 15
click at [1093, 414] on td "sticky table" at bounding box center [1039, 397] width 119 height 39
click at [1083, 417] on td "sticky table" at bounding box center [1039, 397] width 119 height 39
click at [1075, 405] on icon "sticky table" at bounding box center [1070, 397] width 16 height 16
click at [939, 529] on div at bounding box center [788, 370] width 1577 height 740
